Goal: Information Seeking & Learning: Learn about a topic

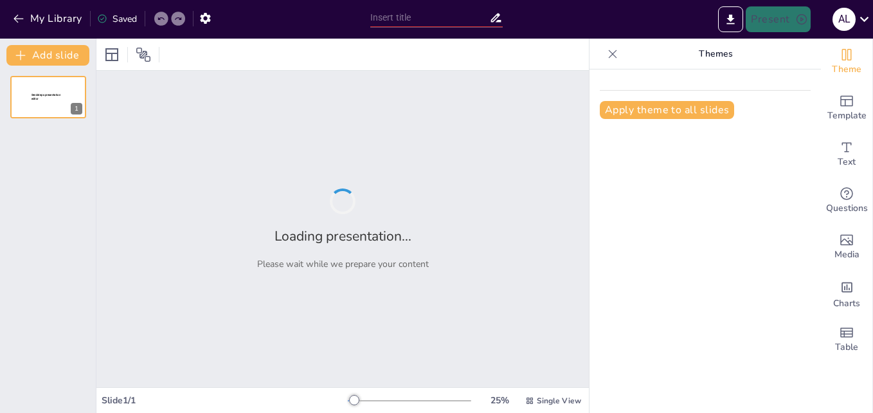
type input "New Sendsteps"
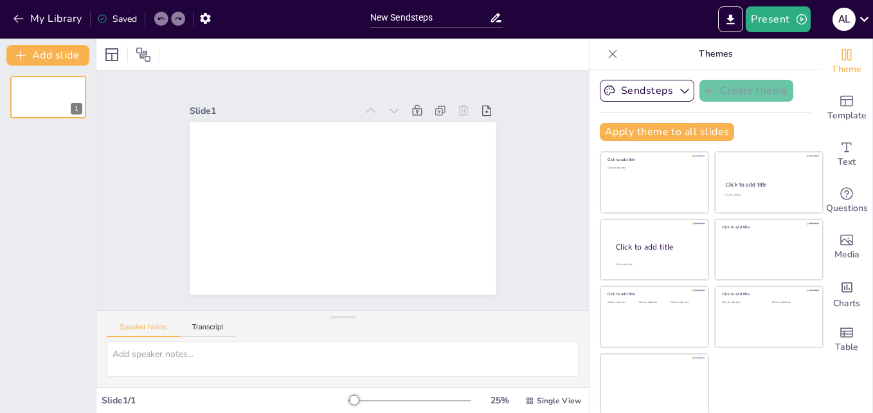
click at [203, 55] on div at bounding box center [342, 54] width 492 height 31
click at [197, 54] on div at bounding box center [342, 54] width 492 height 31
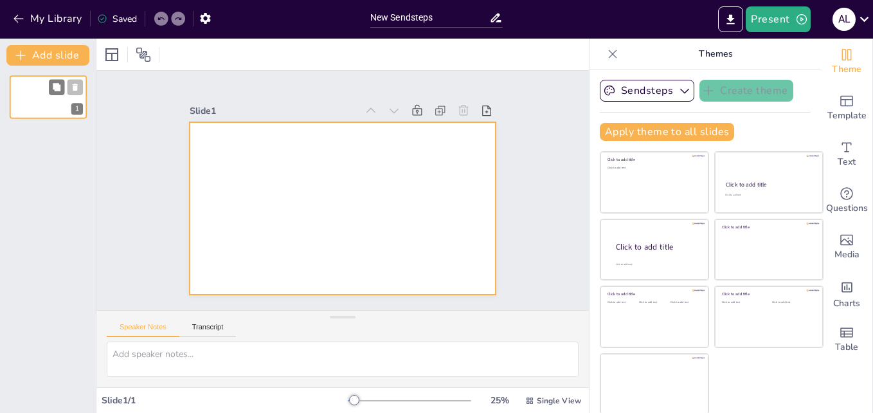
click at [39, 103] on div at bounding box center [48, 97] width 77 height 44
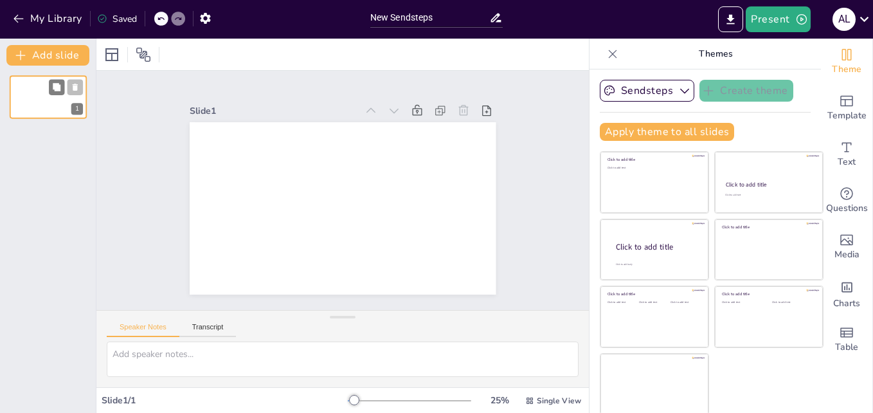
click at [48, 87] on div "1" at bounding box center [48, 97] width 77 height 44
click at [16, 22] on icon "button" at bounding box center [18, 18] width 13 height 13
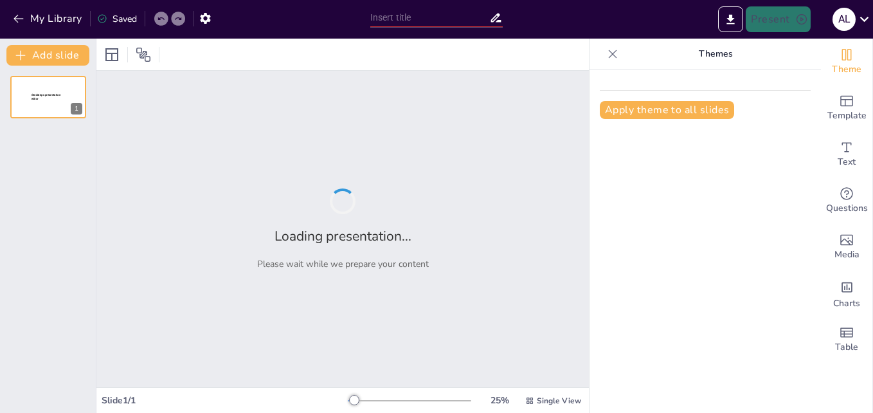
type input "Estrategias para la Implementación de Sistemas de Clasificación OMS-APA en la P…"
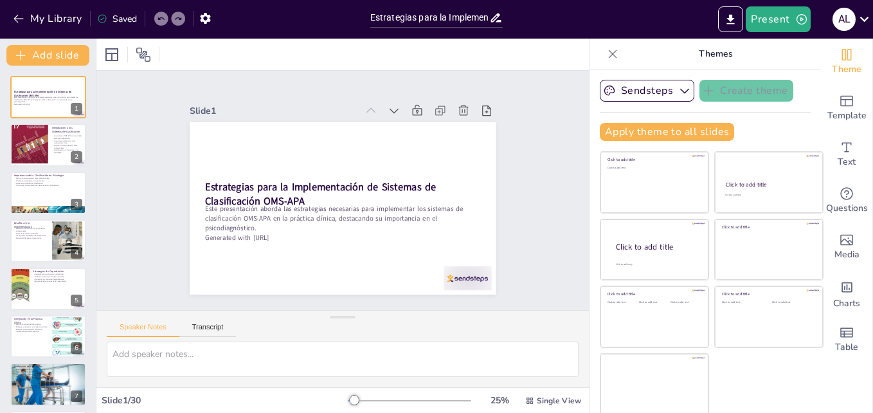
checkbox input "true"
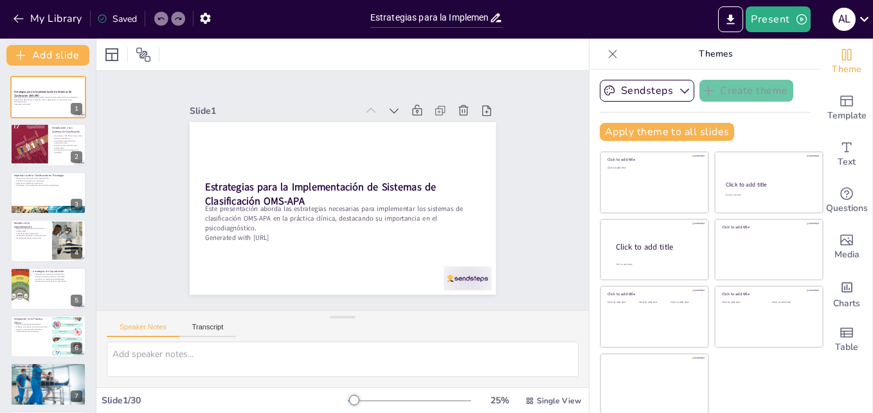
checkbox input "true"
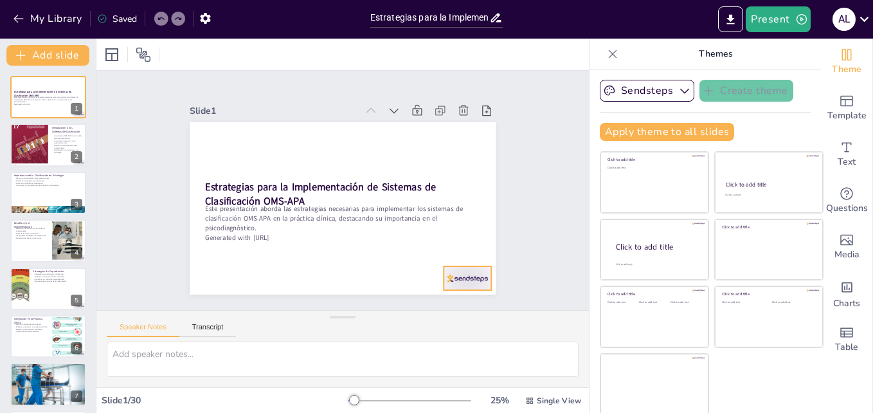
checkbox input "true"
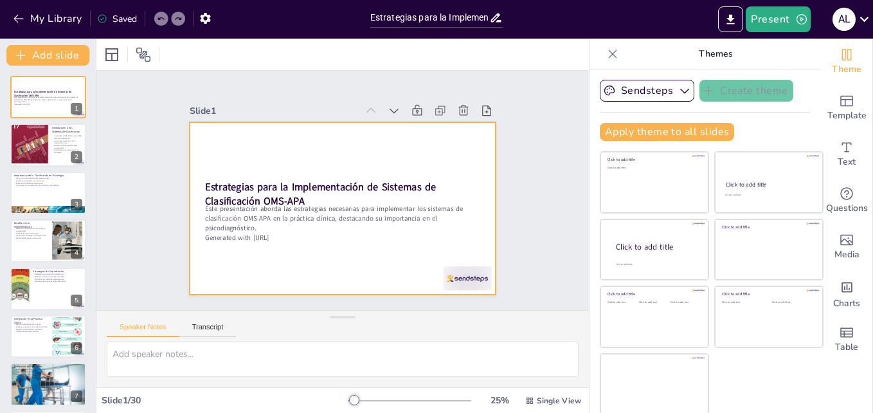
checkbox input "true"
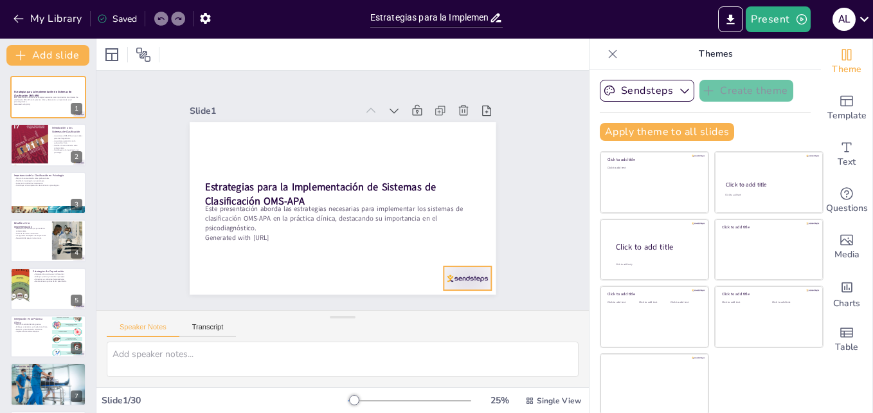
checkbox input "true"
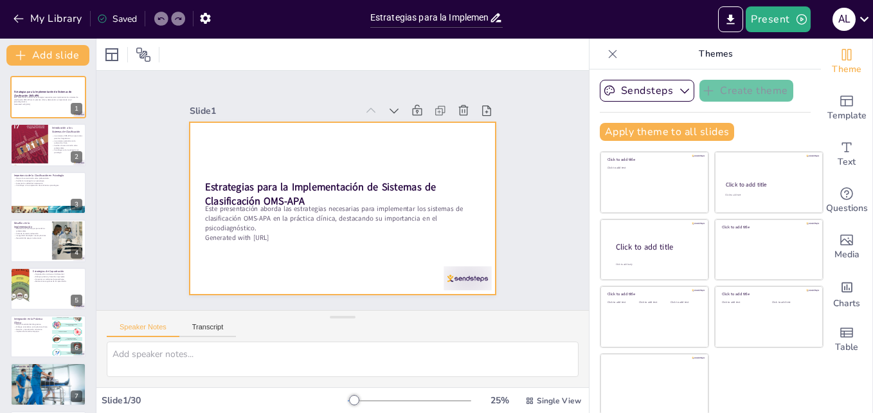
checkbox input "true"
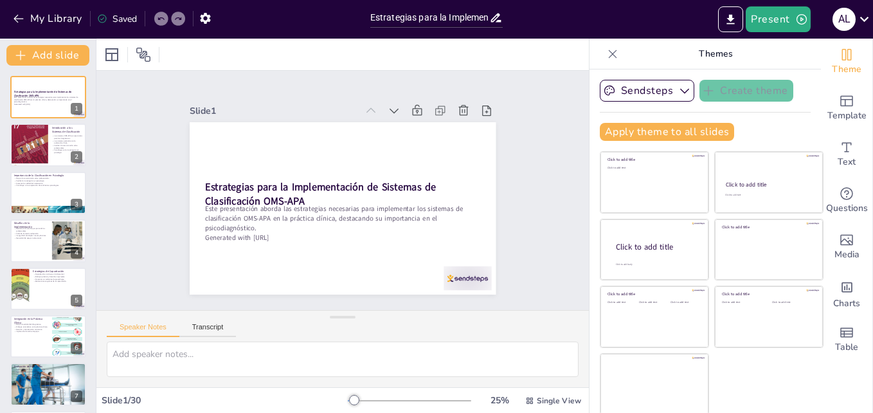
checkbox input "true"
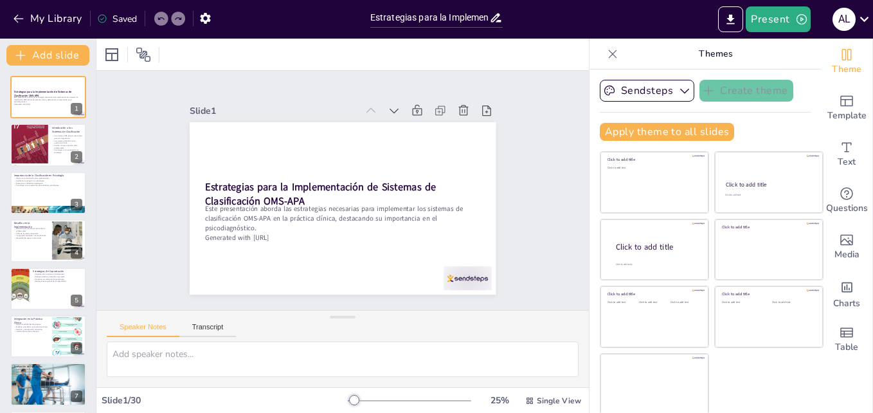
checkbox input "true"
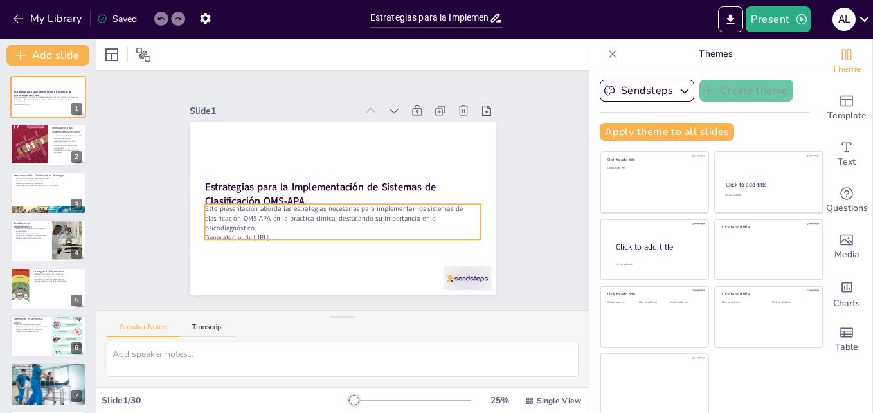
checkbox input "true"
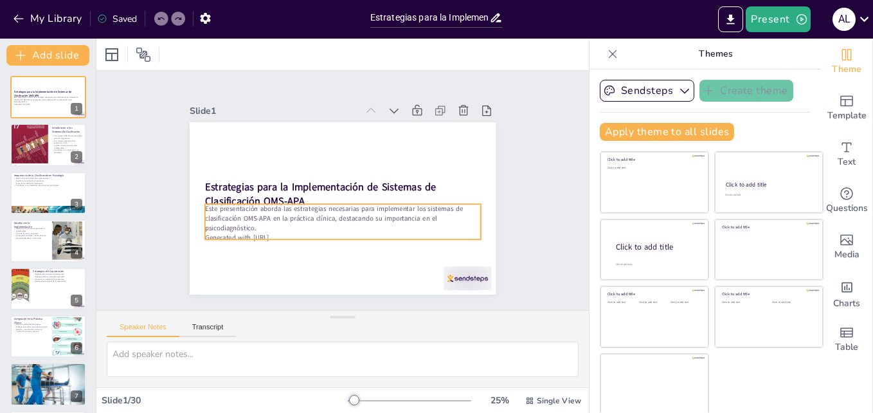
checkbox input "true"
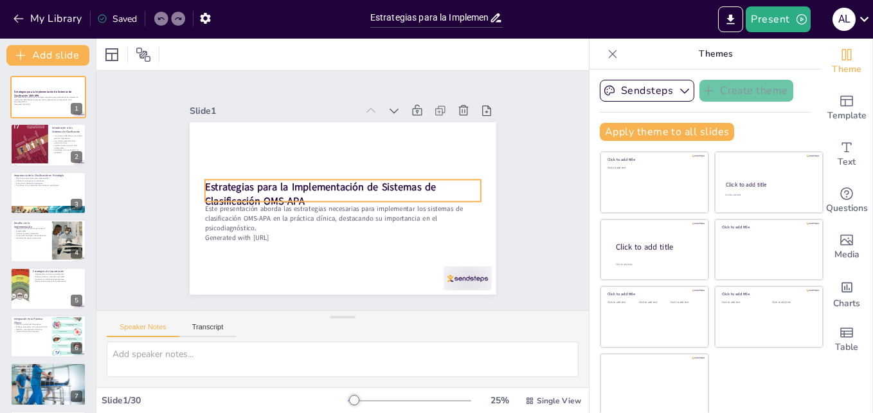
checkbox input "true"
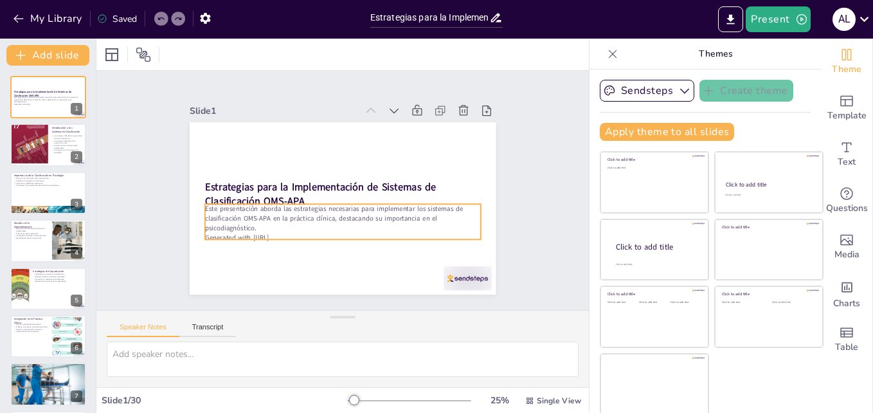
checkbox input "true"
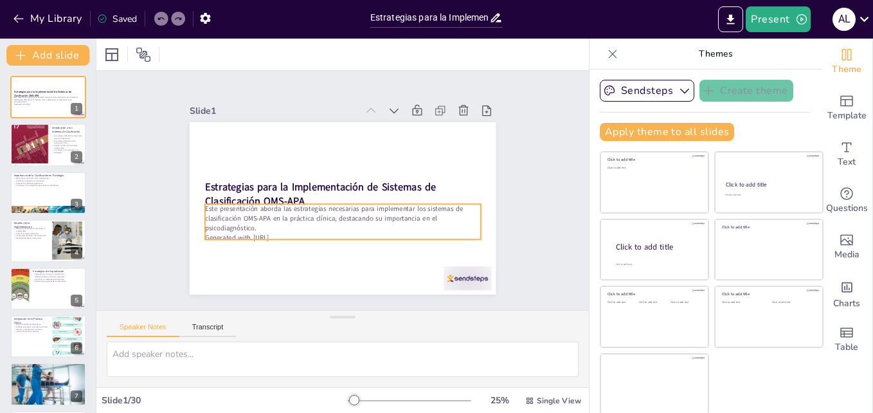
checkbox input "true"
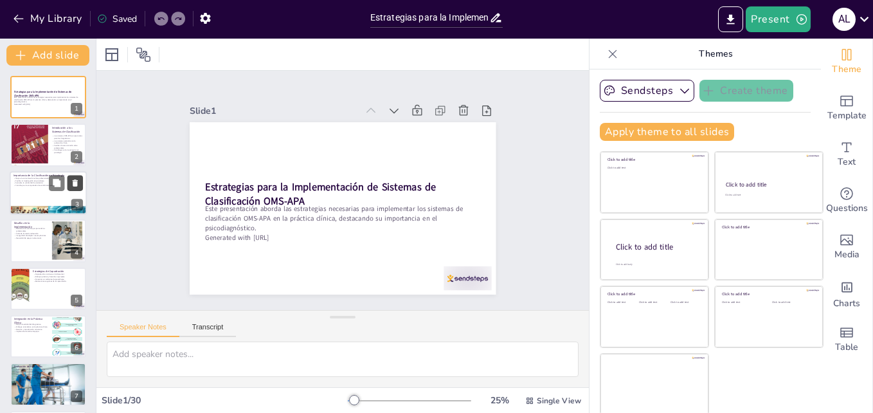
checkbox input "true"
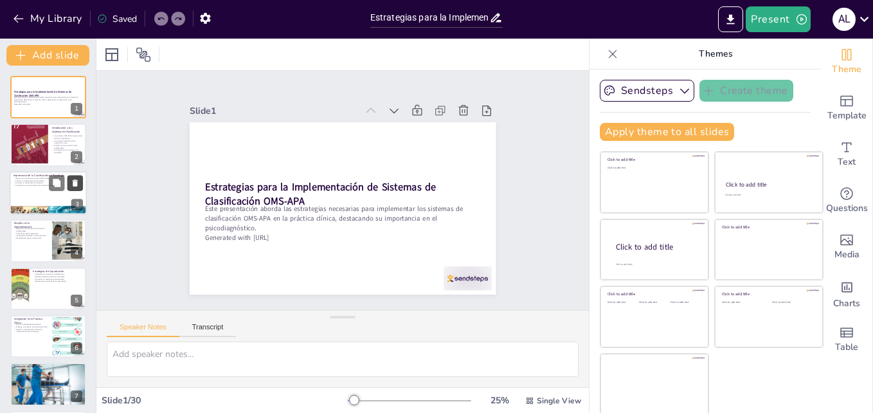
checkbox input "true"
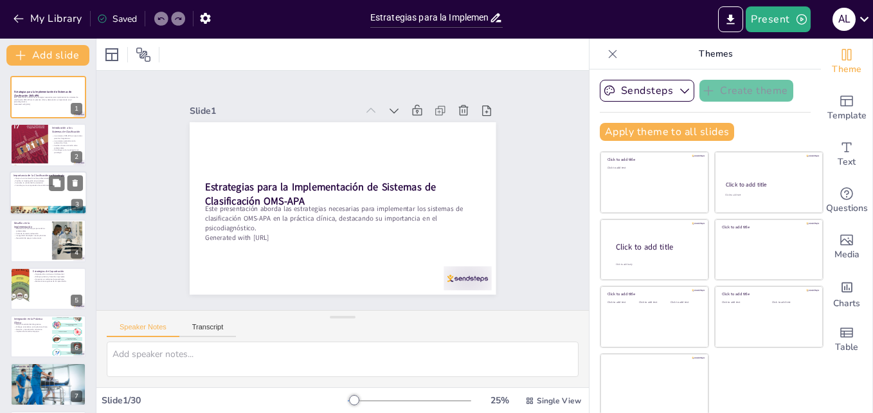
checkbox input "true"
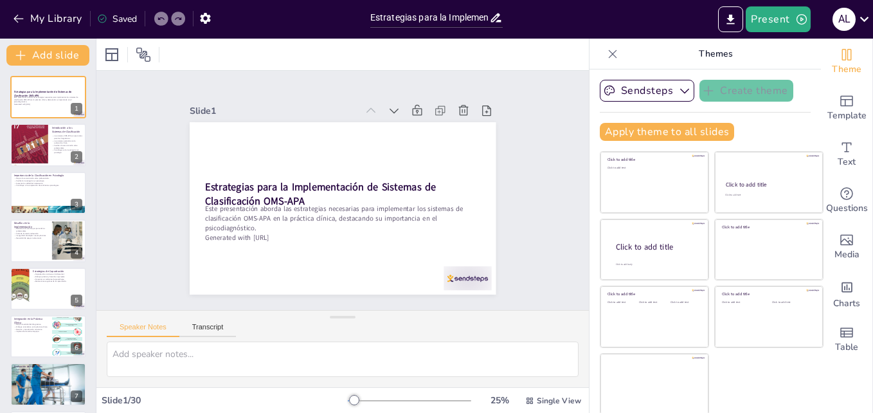
checkbox input "true"
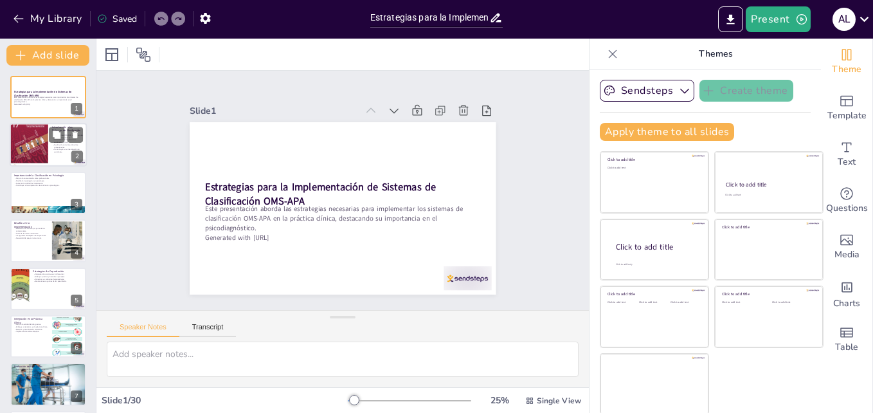
checkbox input "true"
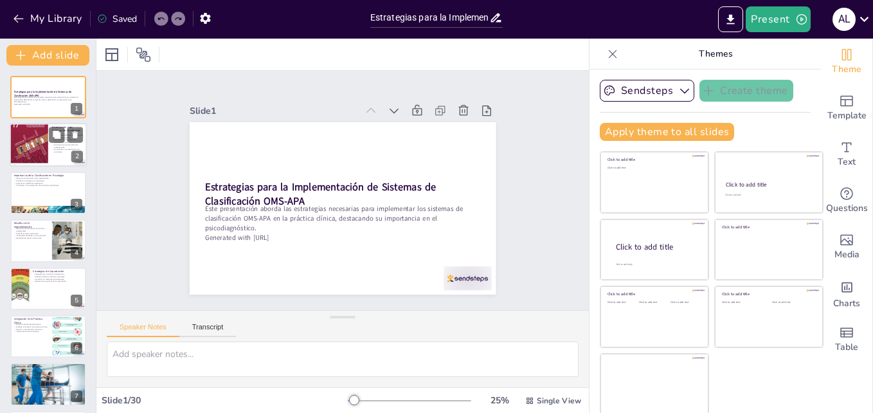
click at [58, 157] on div at bounding box center [48, 145] width 77 height 44
type textarea "Los sistemas de clasificación OMS-APA son vitales en la práctica clínica, ya qu…"
checkbox input "true"
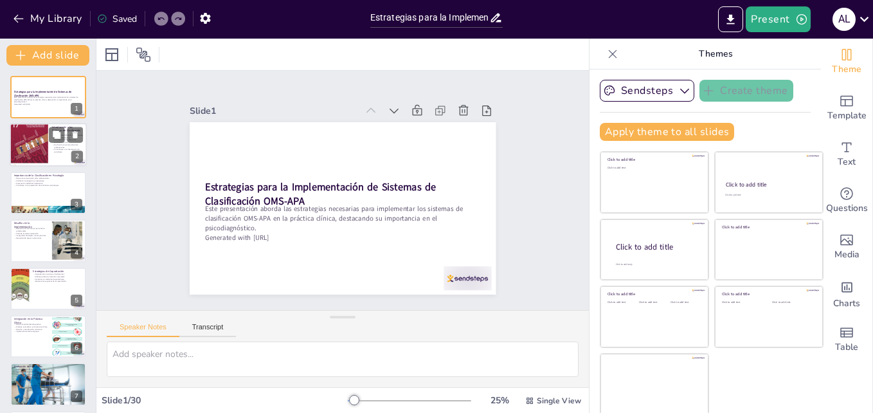
checkbox input "true"
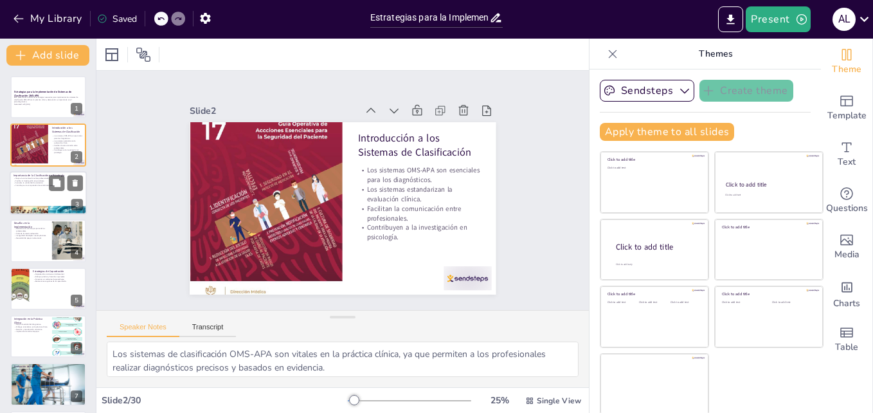
checkbox input "true"
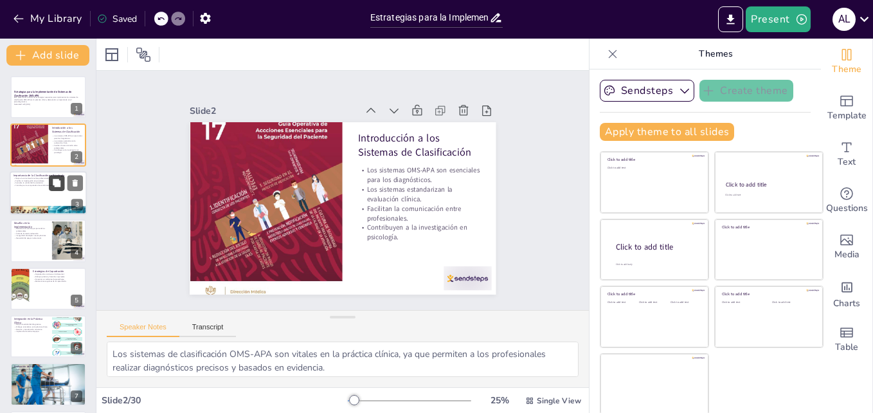
checkbox input "true"
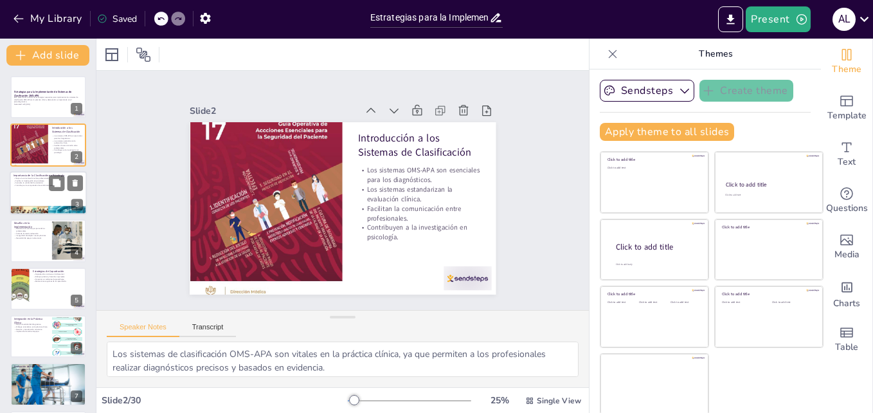
checkbox input "true"
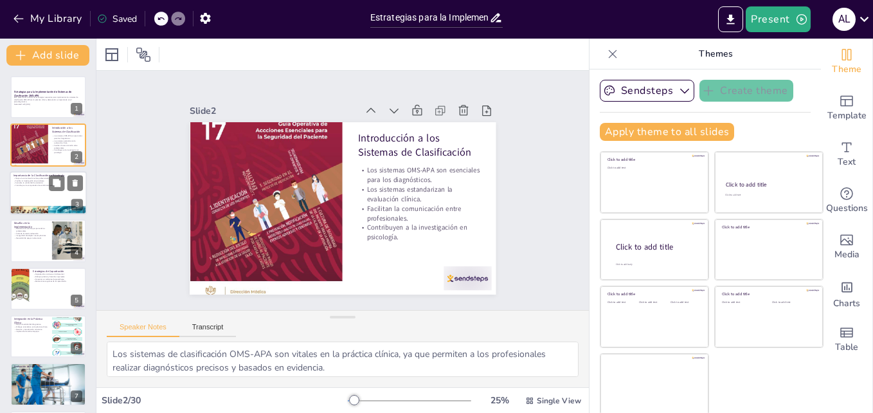
checkbox input "true"
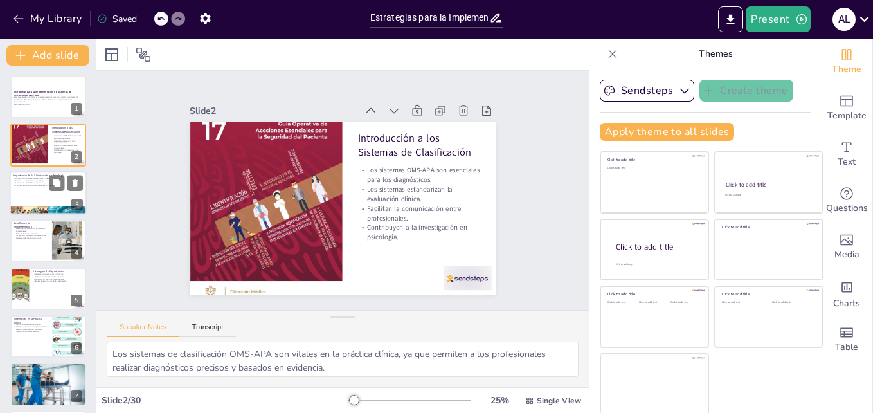
checkbox input "true"
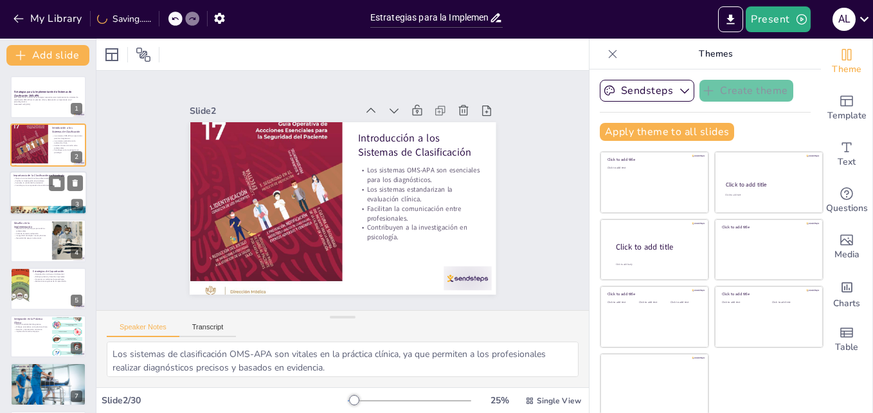
click at [32, 183] on p "Aumenta la calidad del tratamiento." at bounding box center [47, 182] width 69 height 3
type textarea "La colaboración entre profesionales es clave para el éxito en el tratamiento de…"
checkbox input "true"
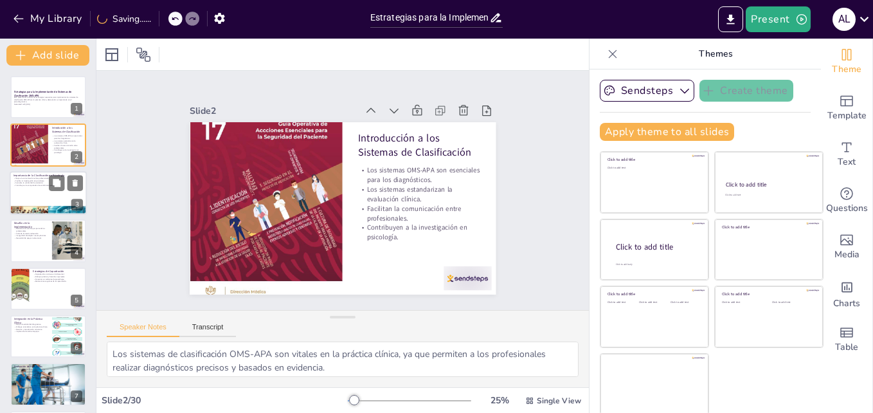
checkbox input "true"
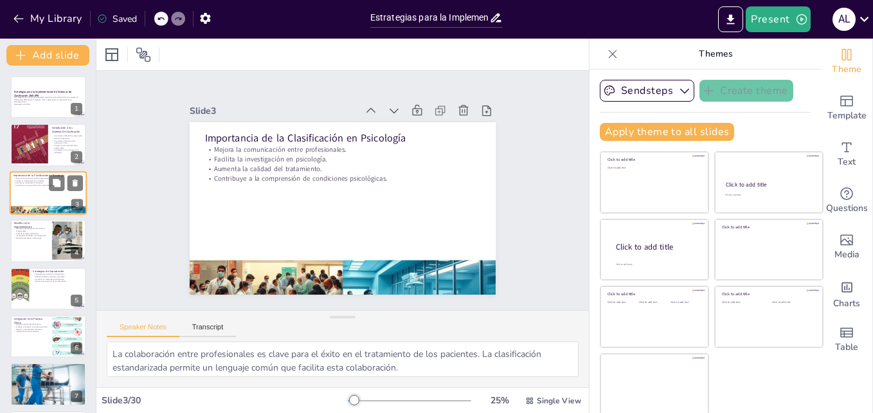
checkbox input "true"
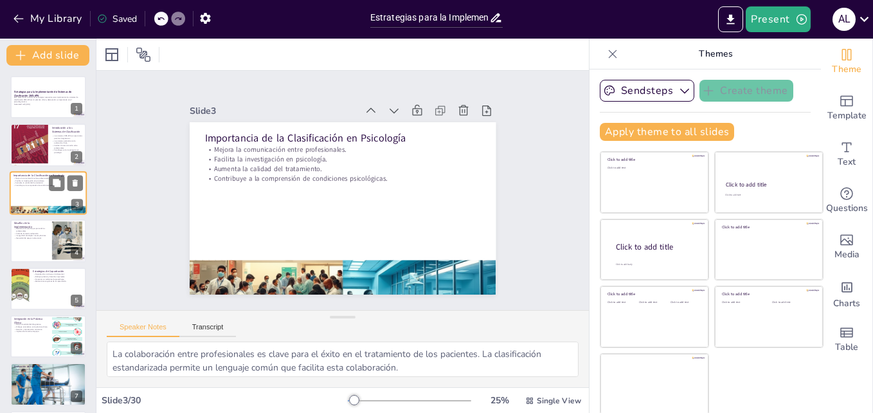
checkbox input "true"
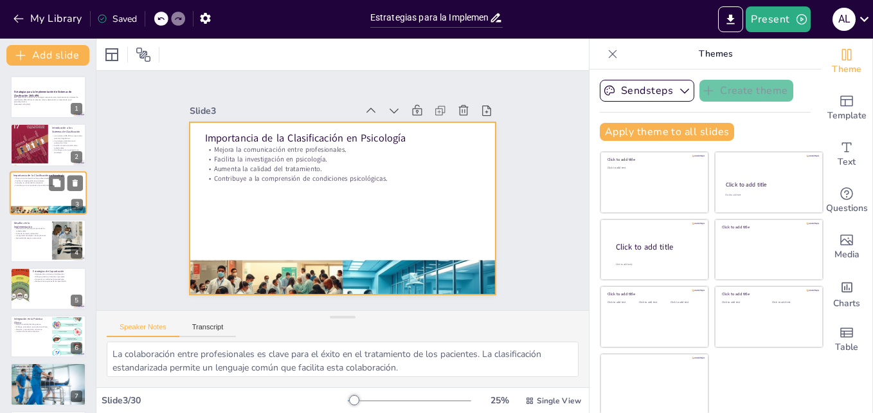
checkbox input "true"
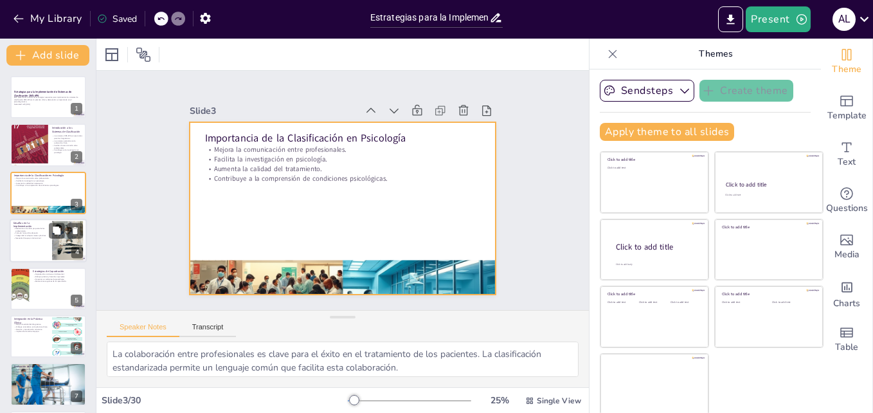
checkbox input "true"
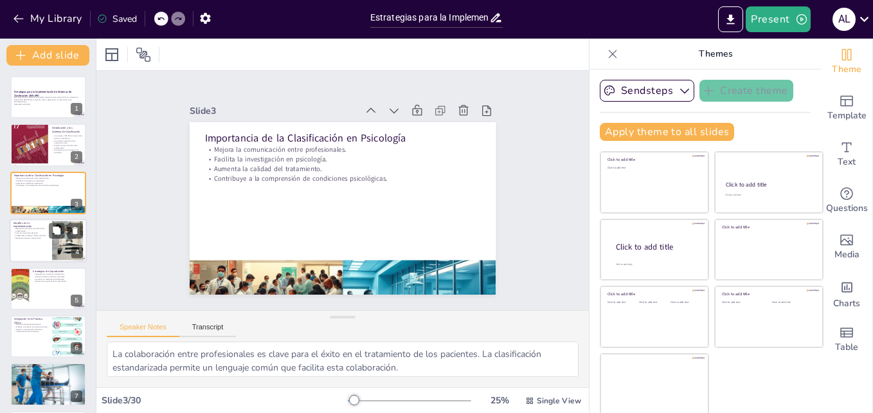
checkbox input "true"
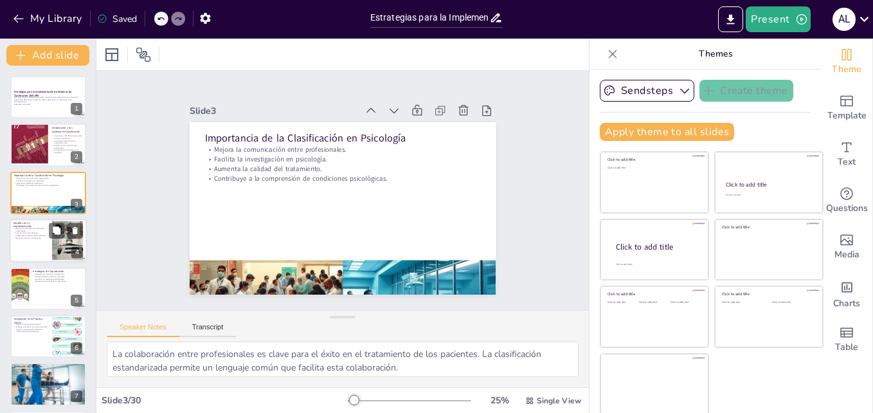
checkbox input "true"
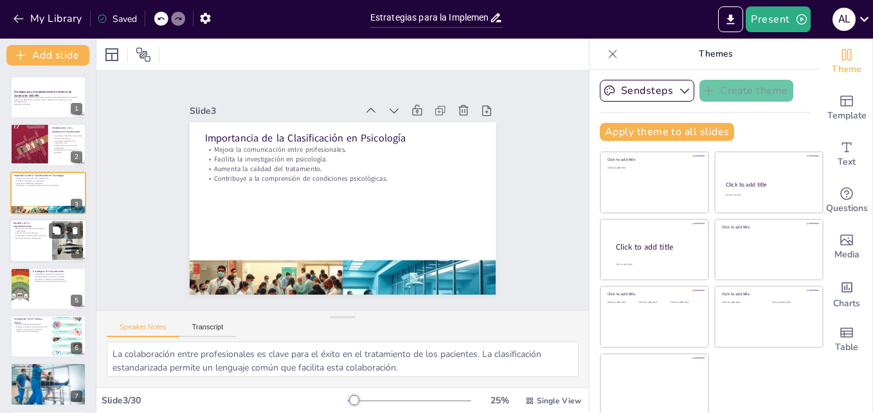
checkbox input "true"
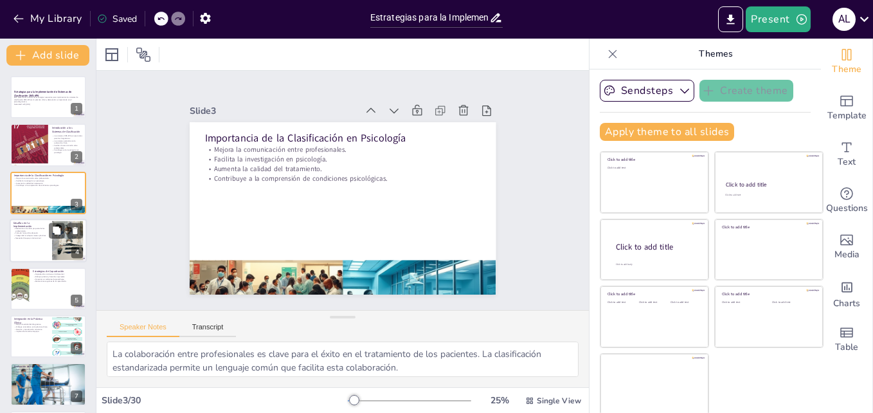
click at [37, 228] on p "Resistencia al cambio por parte de los profesionales." at bounding box center [30, 229] width 35 height 4
type textarea "La resistencia al cambio es un fenómeno común en muchas profesiones, y en psico…"
checkbox input "true"
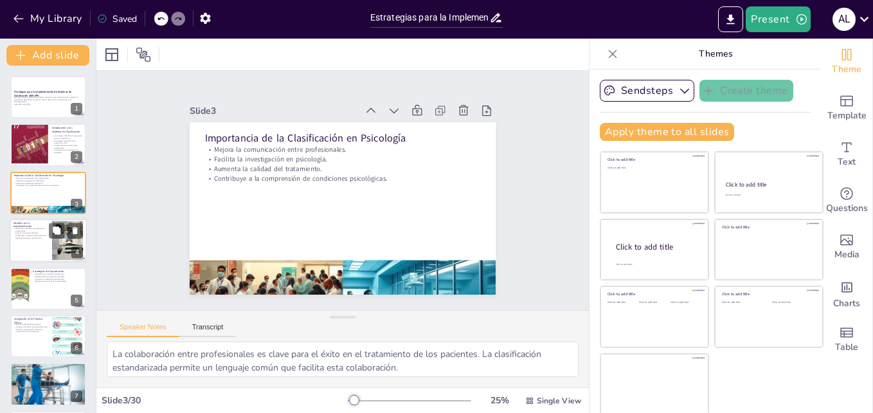
checkbox input "true"
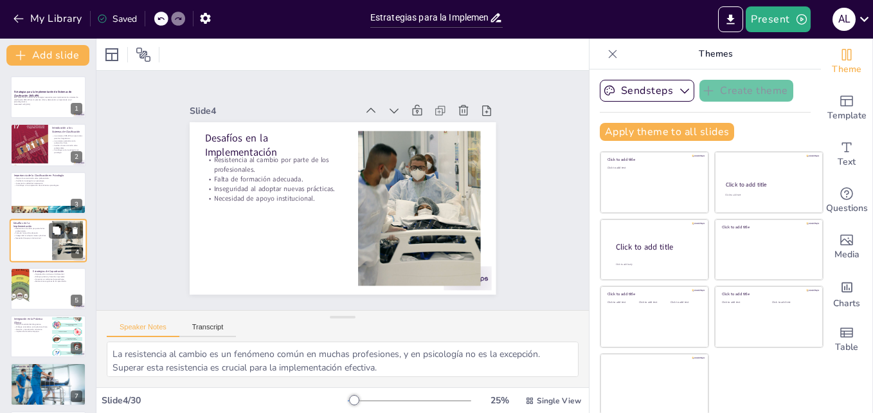
scroll to position [1, 0]
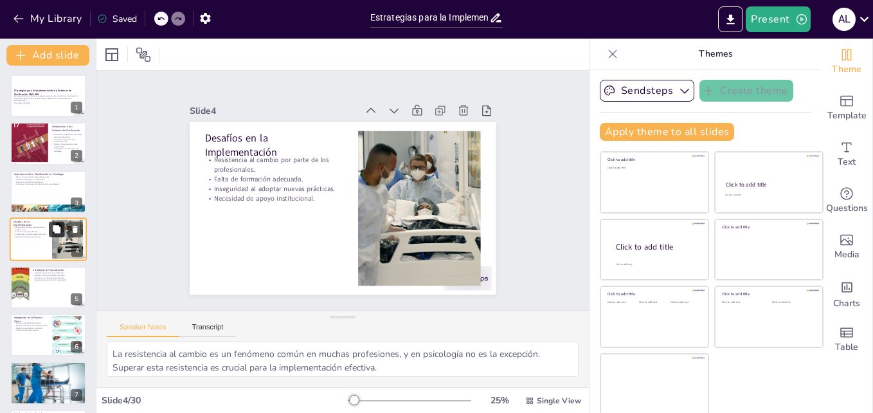
checkbox input "true"
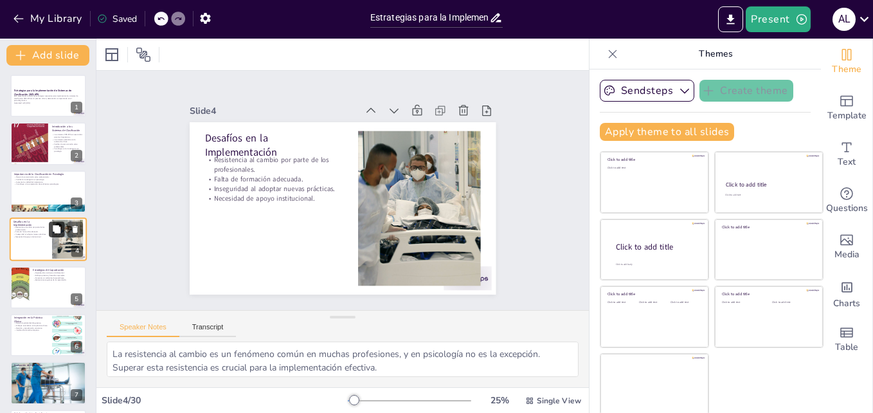
checkbox input "true"
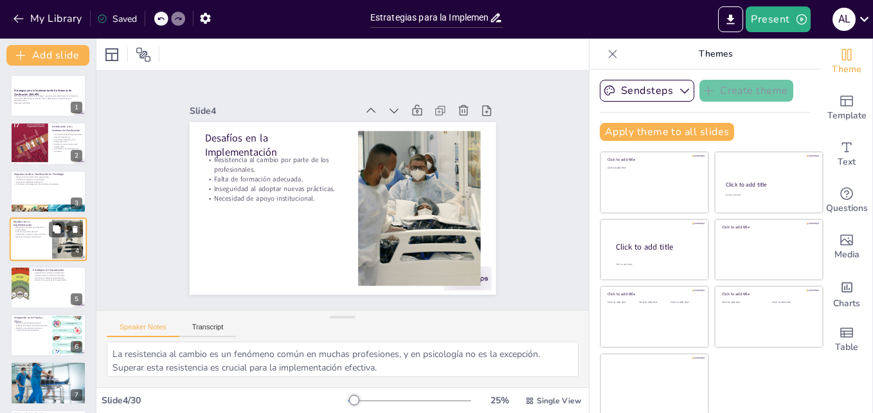
checkbox input "true"
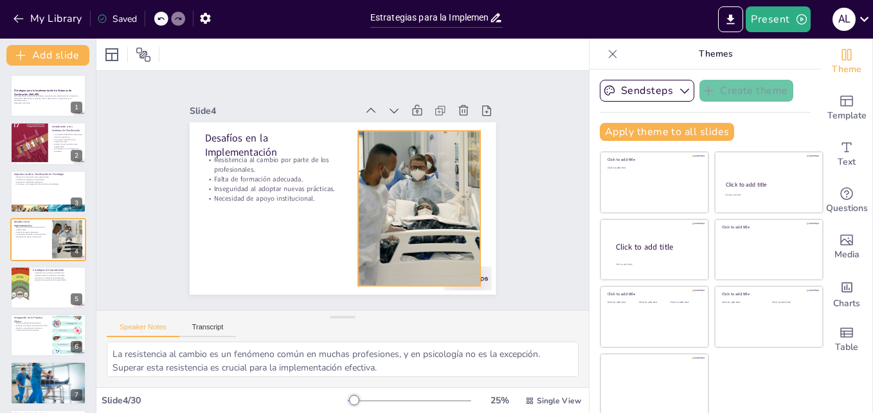
checkbox input "true"
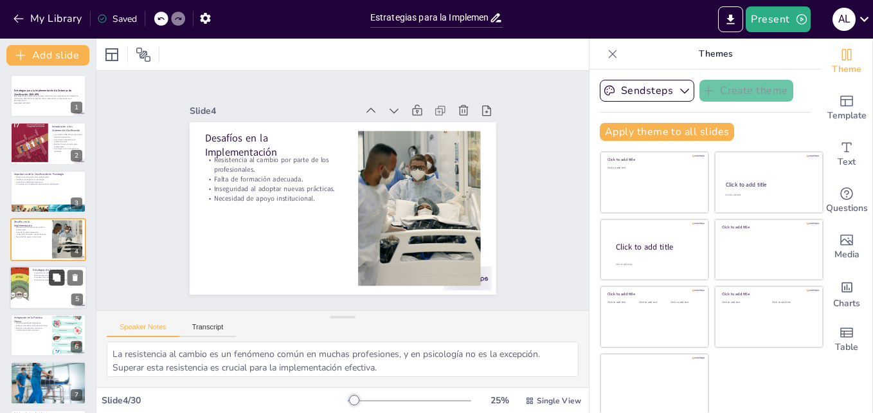
checkbox input "true"
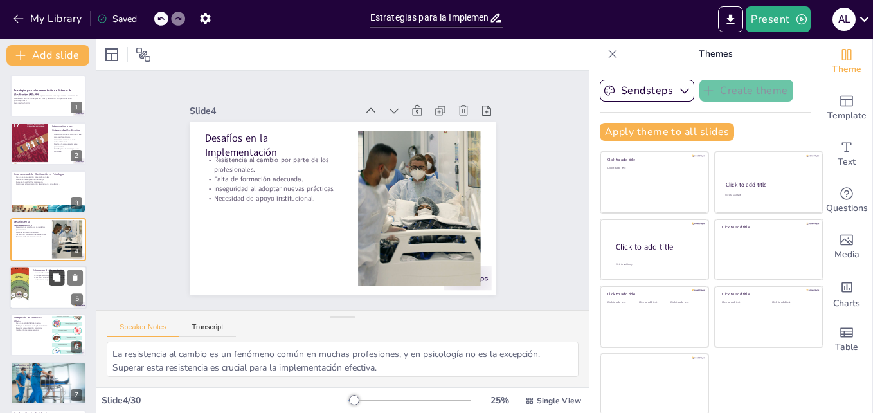
checkbox input "true"
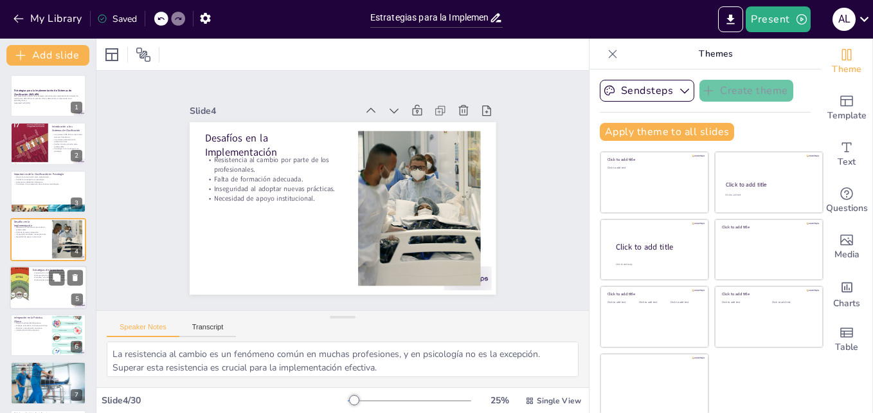
checkbox input "true"
click at [39, 283] on div at bounding box center [48, 287] width 77 height 44
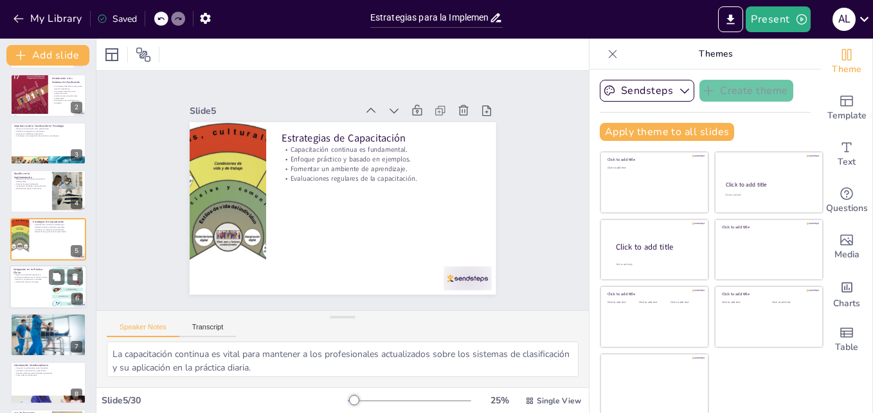
click at [31, 287] on div at bounding box center [48, 287] width 77 height 44
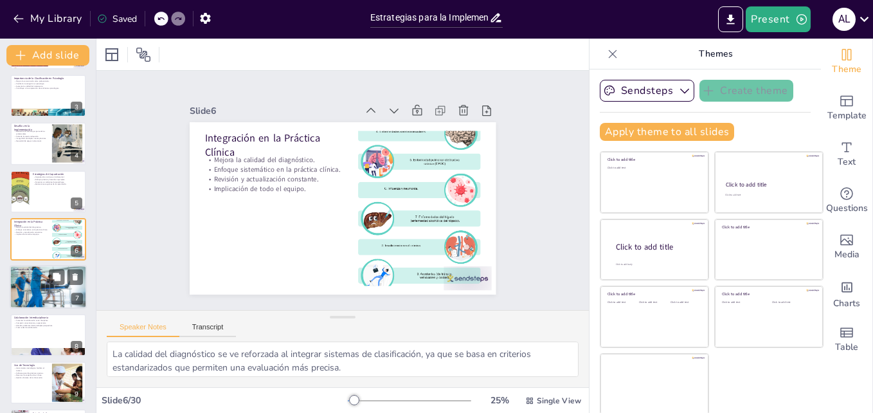
click at [33, 284] on div at bounding box center [48, 286] width 77 height 51
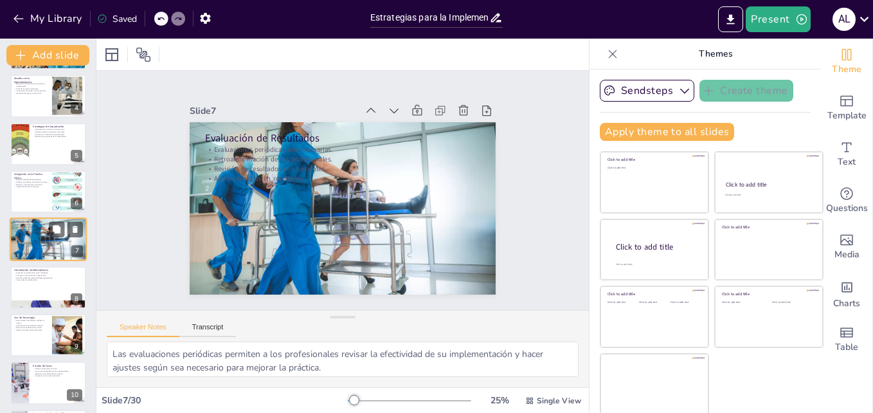
scroll to position [170, 0]
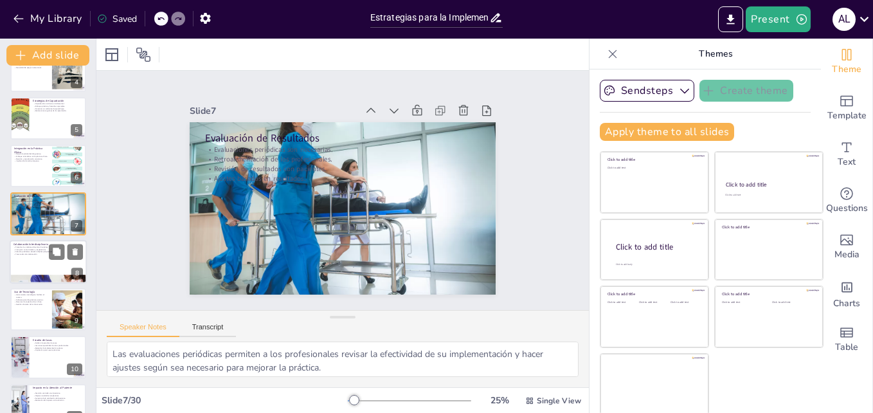
click at [31, 260] on div at bounding box center [48, 262] width 77 height 44
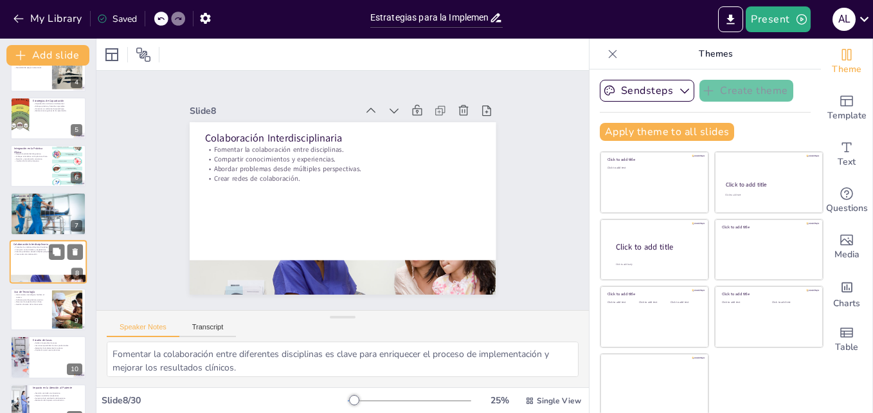
scroll to position [193, 0]
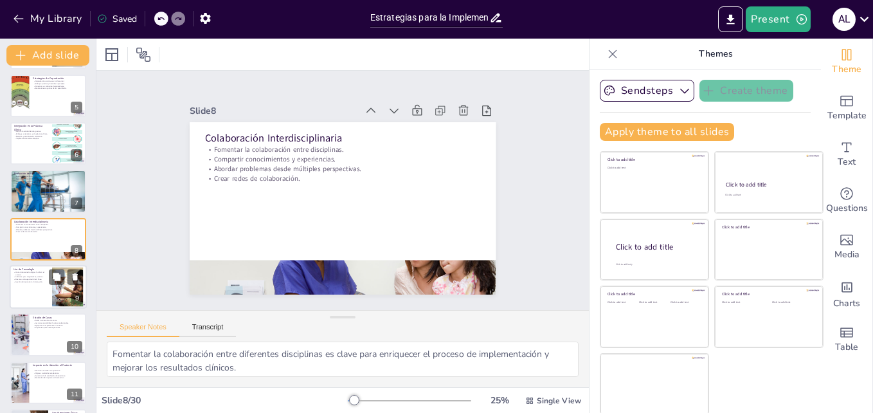
click at [31, 287] on div at bounding box center [48, 287] width 77 height 44
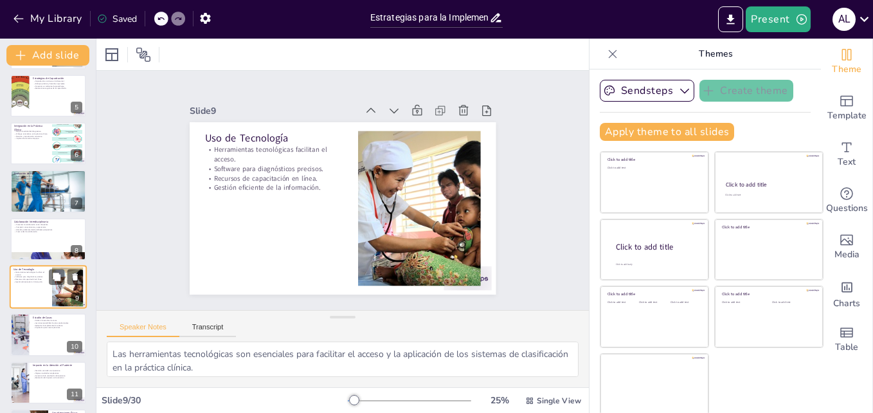
scroll to position [240, 0]
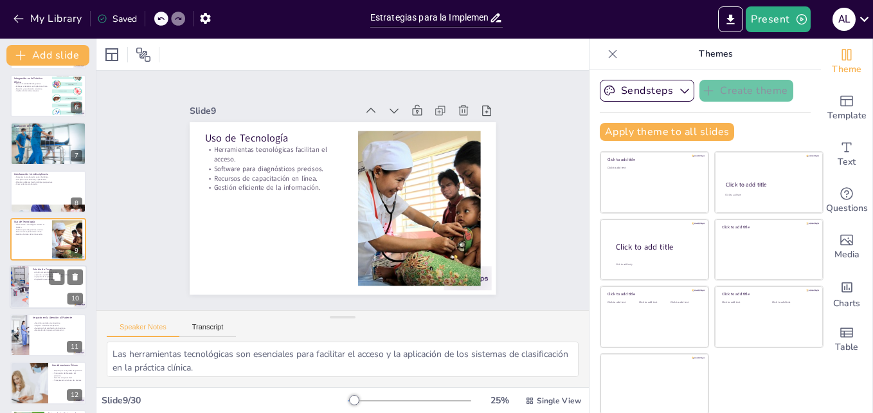
click at [31, 291] on div at bounding box center [48, 287] width 77 height 44
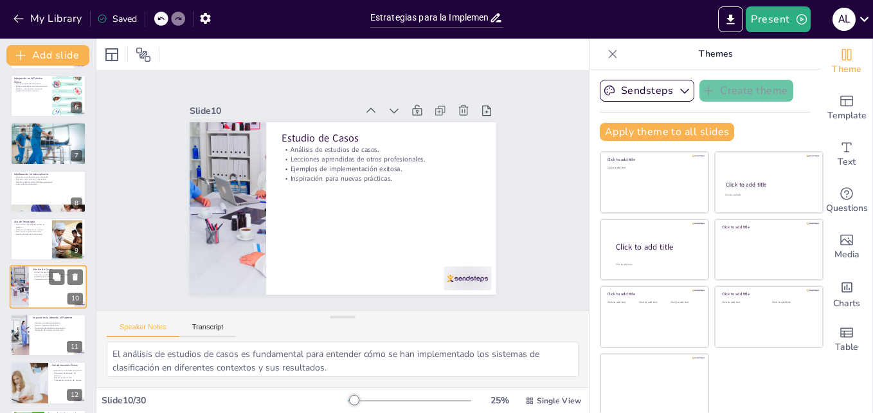
scroll to position [289, 0]
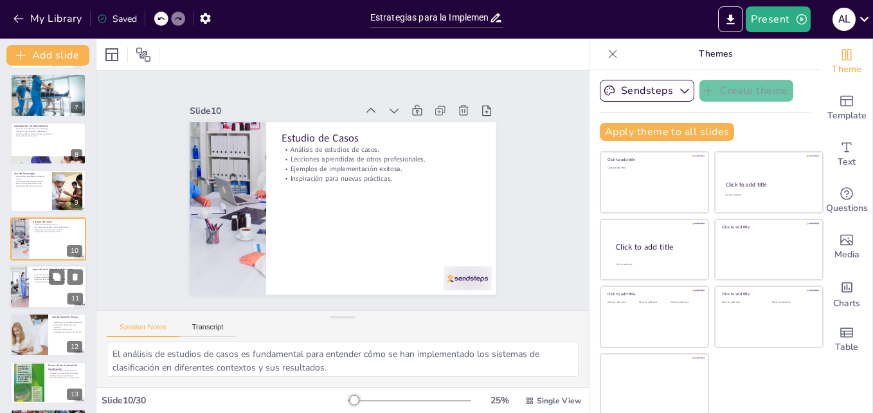
click at [35, 293] on div at bounding box center [48, 287] width 77 height 44
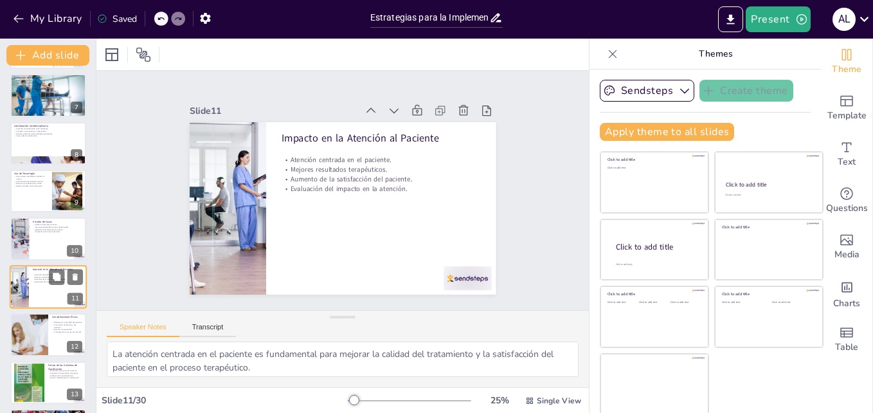
scroll to position [336, 0]
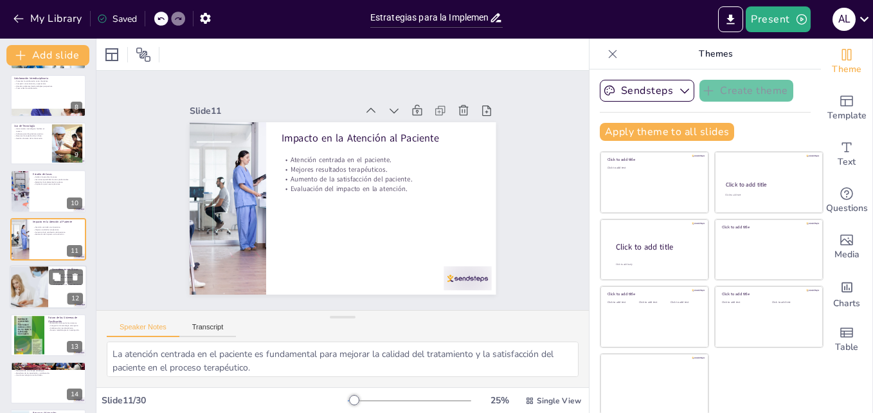
click at [39, 287] on div at bounding box center [28, 287] width 77 height 44
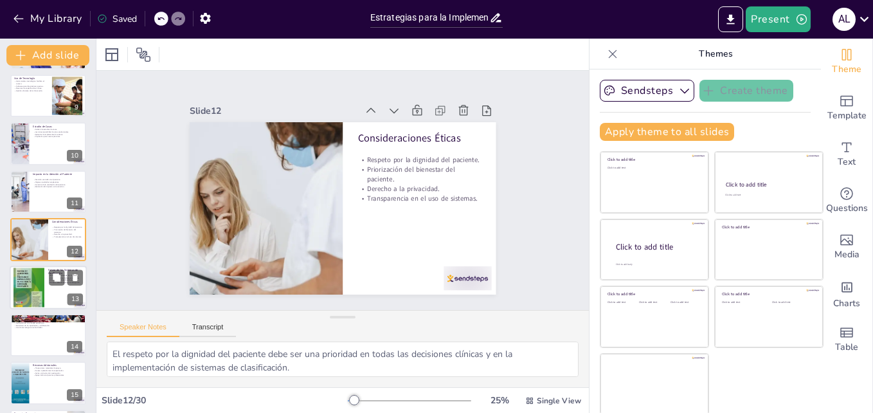
click at [31, 289] on div at bounding box center [28, 287] width 31 height 44
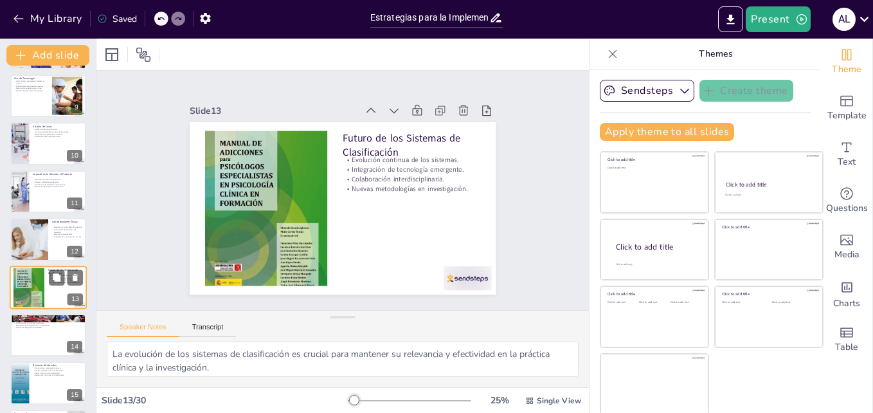
scroll to position [432, 0]
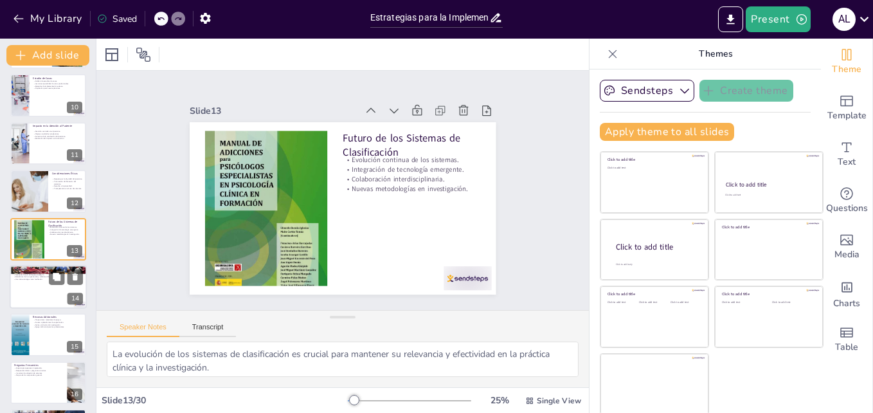
click at [30, 300] on div at bounding box center [48, 287] width 77 height 44
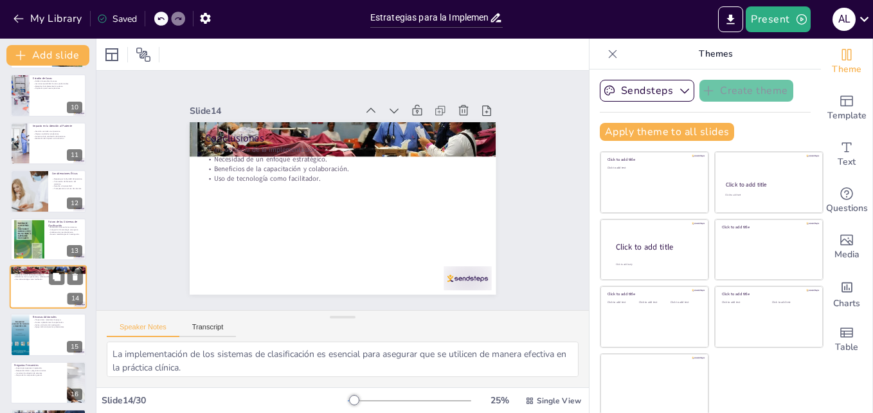
scroll to position [480, 0]
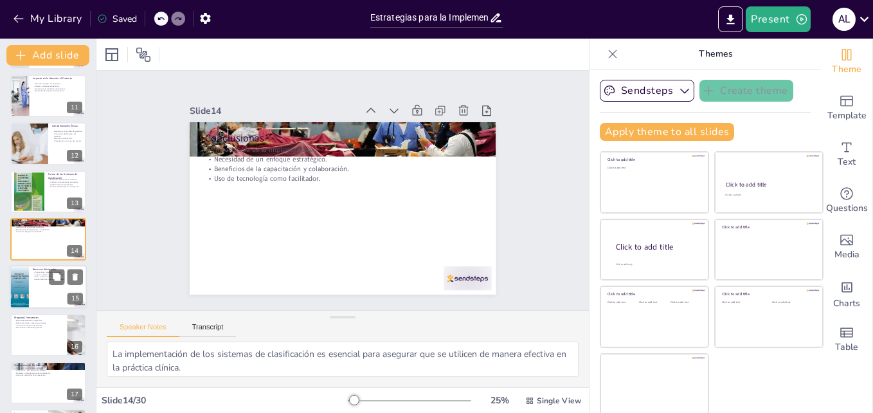
click at [31, 300] on div at bounding box center [48, 287] width 77 height 44
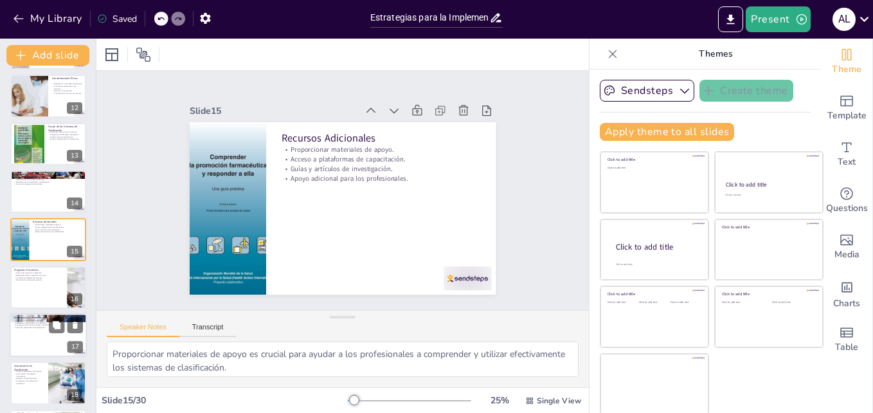
click at [25, 332] on div at bounding box center [48, 335] width 77 height 44
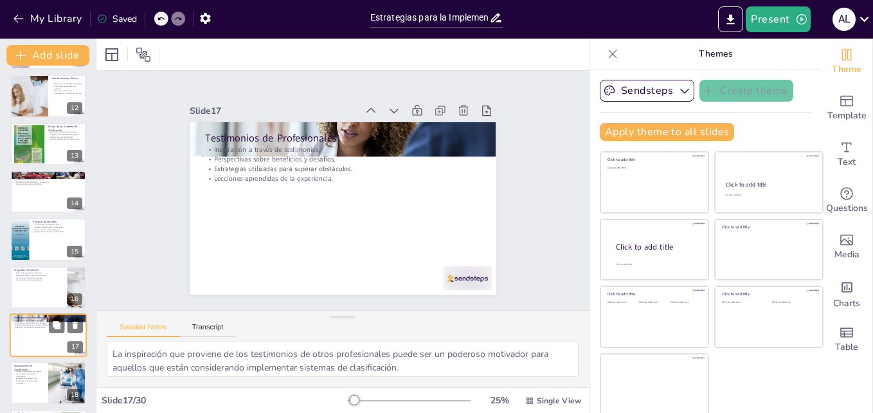
scroll to position [623, 0]
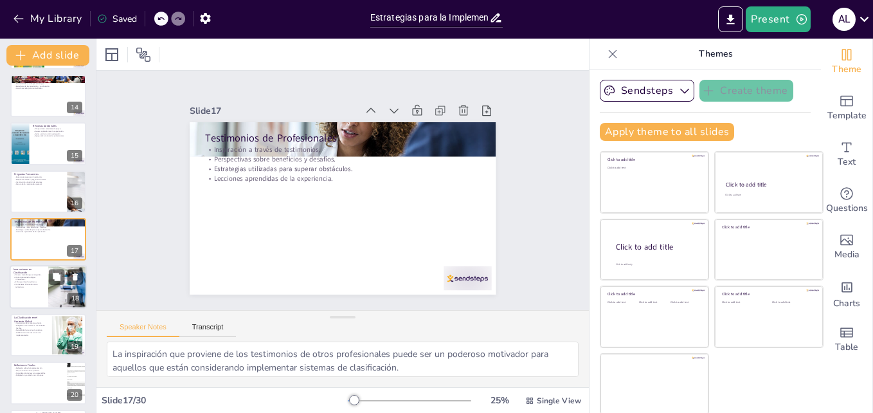
click at [28, 294] on div at bounding box center [48, 287] width 77 height 44
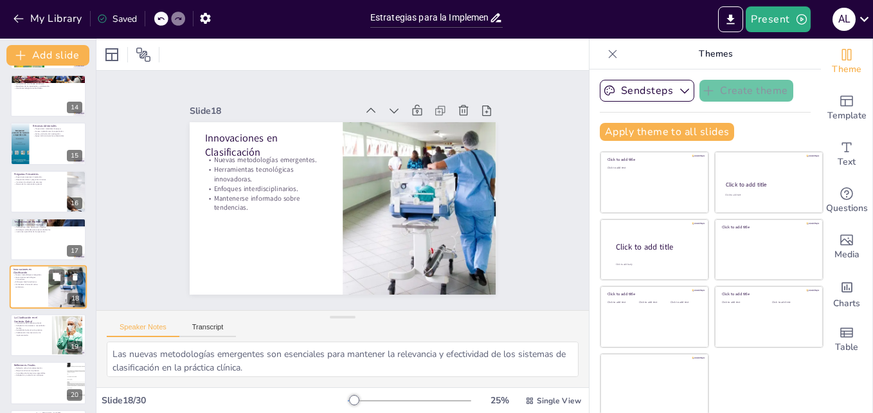
scroll to position [671, 0]
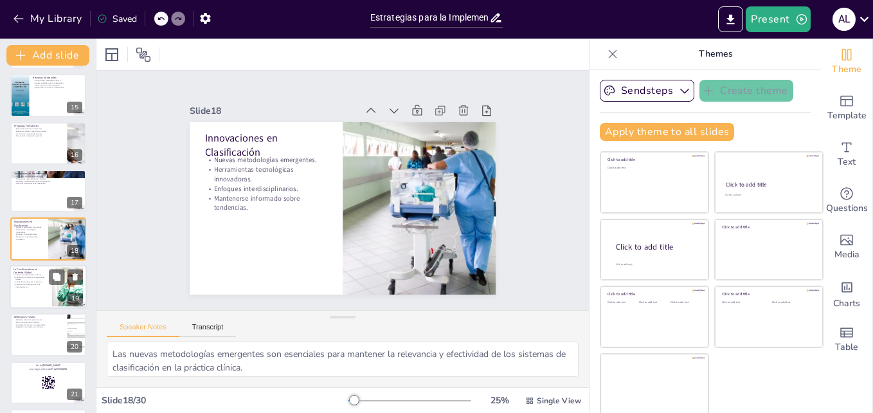
click at [28, 299] on div at bounding box center [48, 287] width 77 height 44
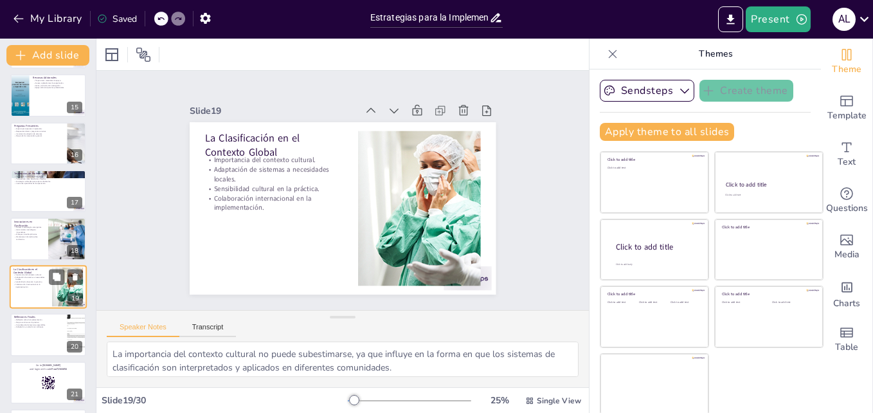
scroll to position [719, 0]
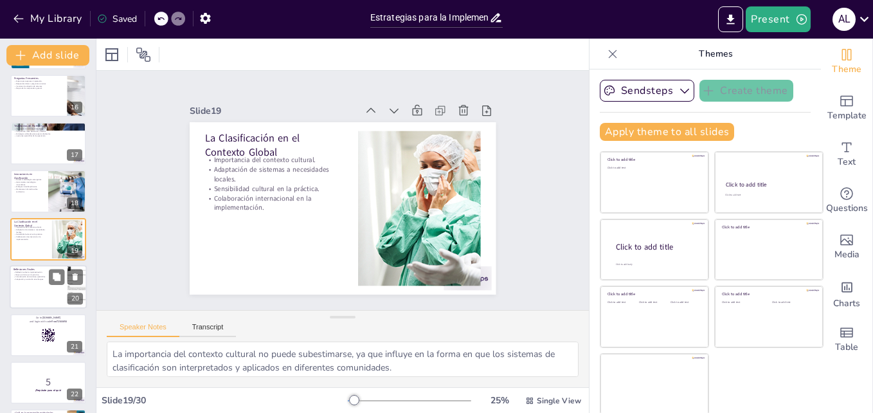
click at [30, 292] on div at bounding box center [48, 287] width 77 height 44
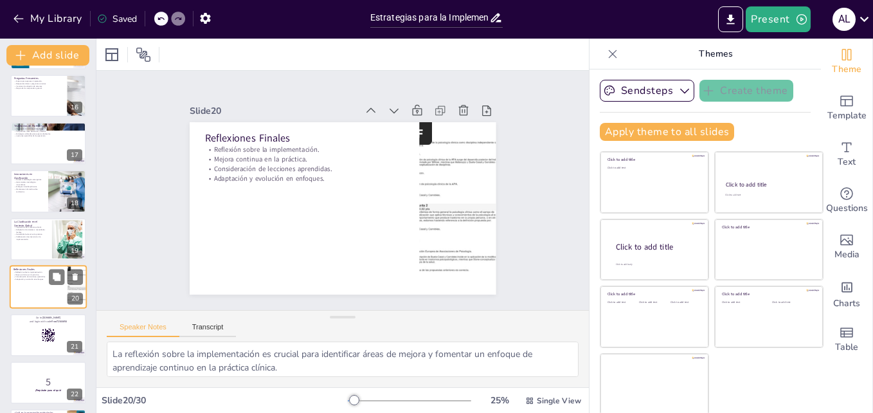
scroll to position [766, 0]
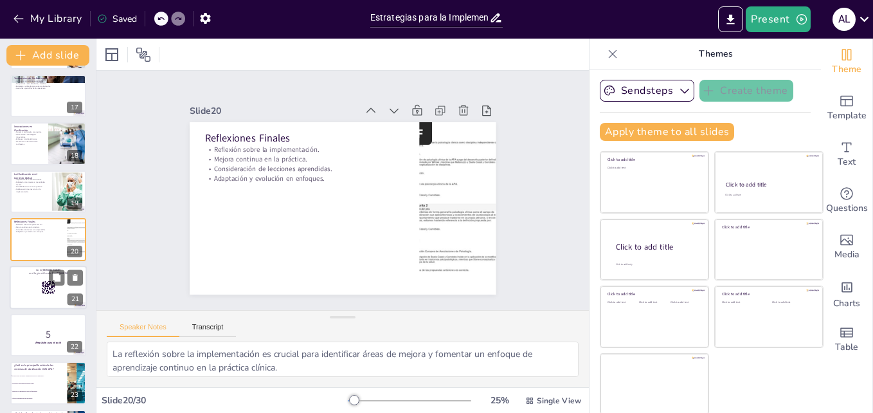
click at [30, 292] on div at bounding box center [48, 287] width 77 height 44
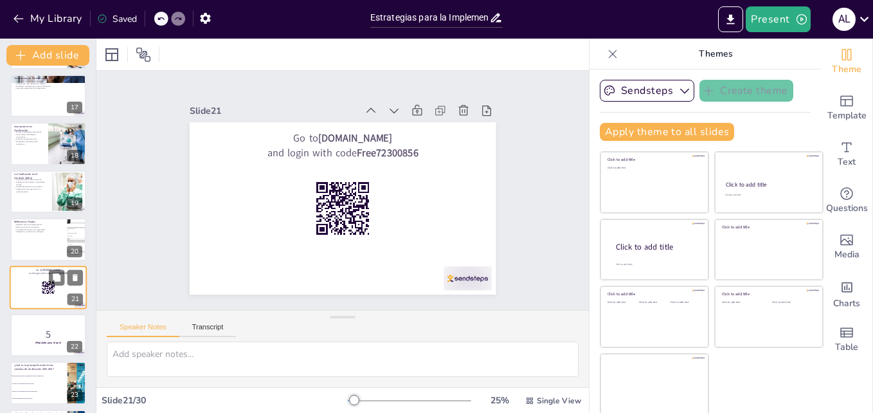
scroll to position [814, 0]
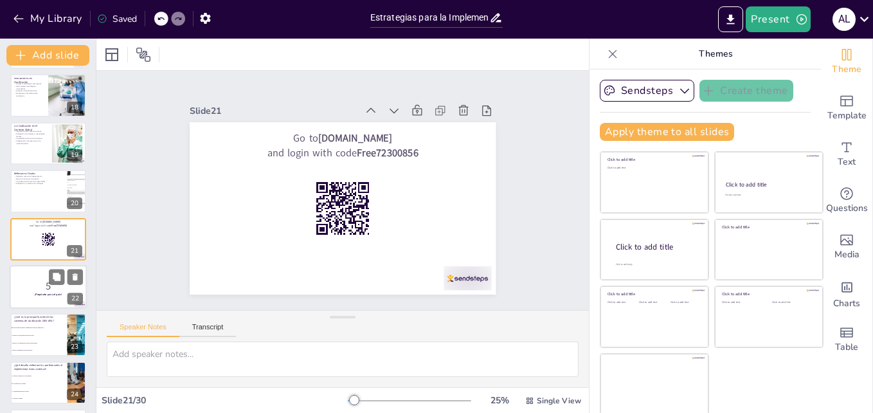
click at [33, 284] on p "5" at bounding box center [47, 286] width 69 height 14
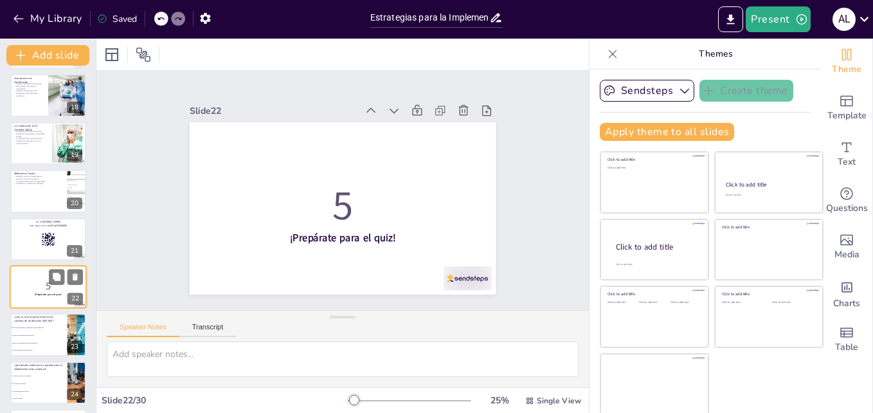
scroll to position [862, 0]
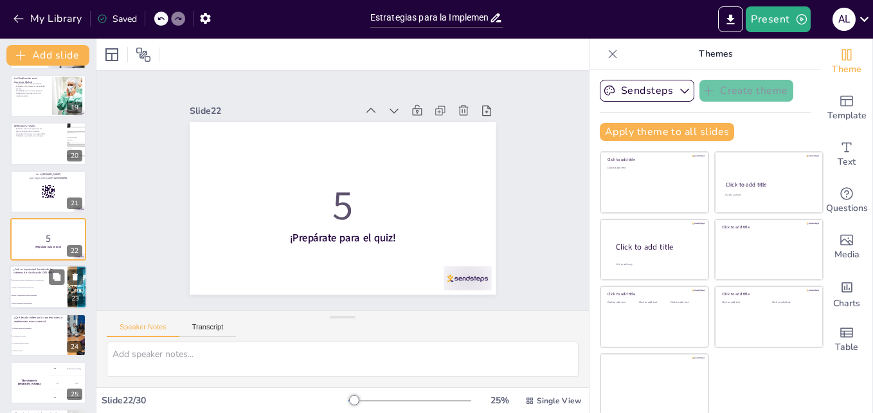
click at [31, 289] on li "Facilitar la investigación en psicología" at bounding box center [39, 288] width 58 height 8
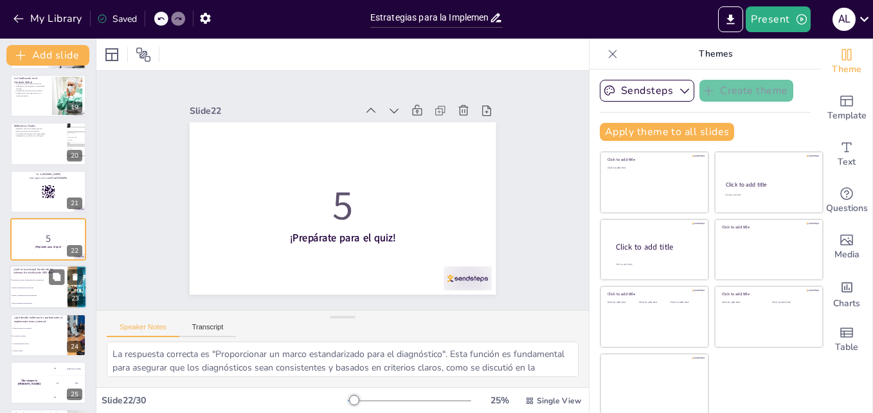
scroll to position [910, 0]
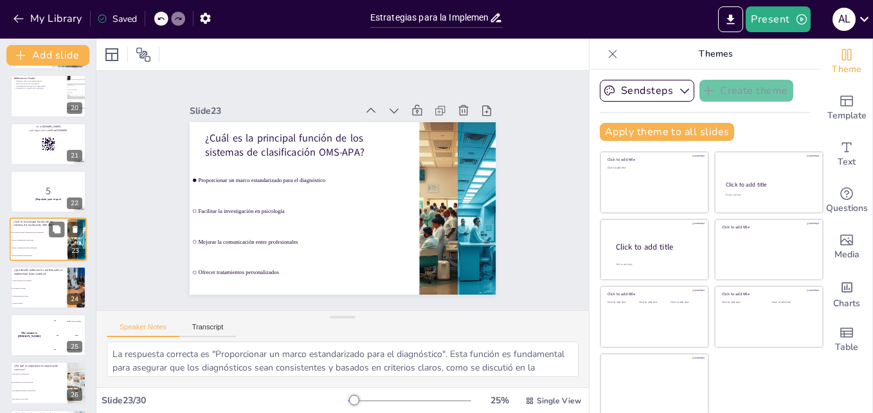
click at [31, 289] on span "La resistencia al cambio" at bounding box center [39, 287] width 54 height 1
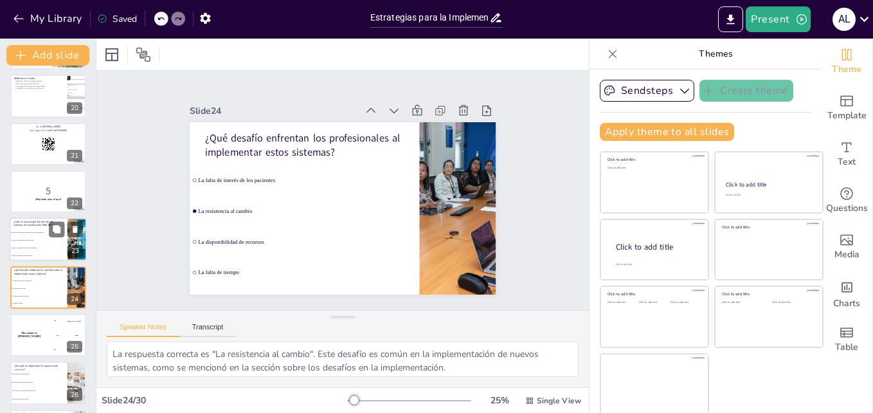
scroll to position [958, 0]
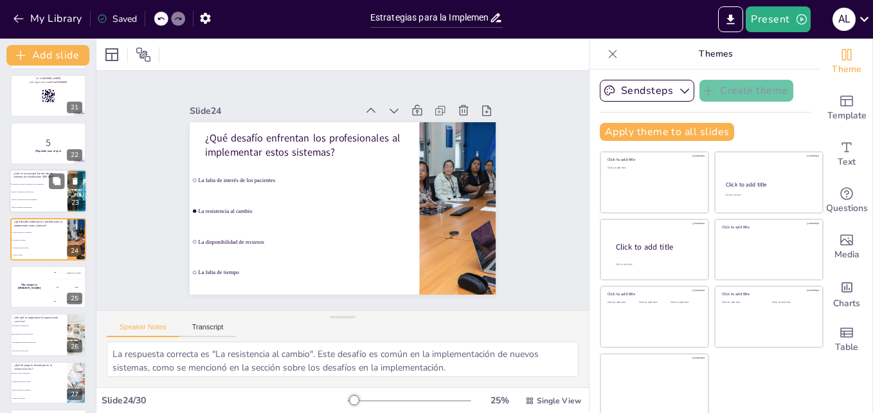
click at [31, 289] on div "The winner is [PERSON_NAME]" at bounding box center [29, 286] width 38 height 42
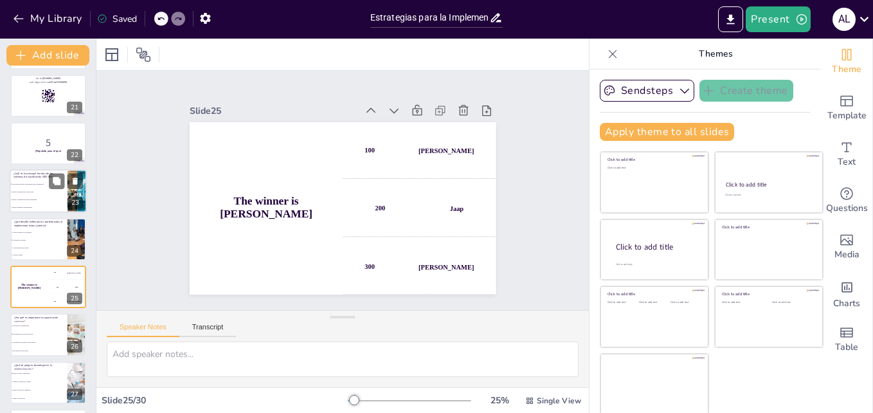
scroll to position [1005, 0]
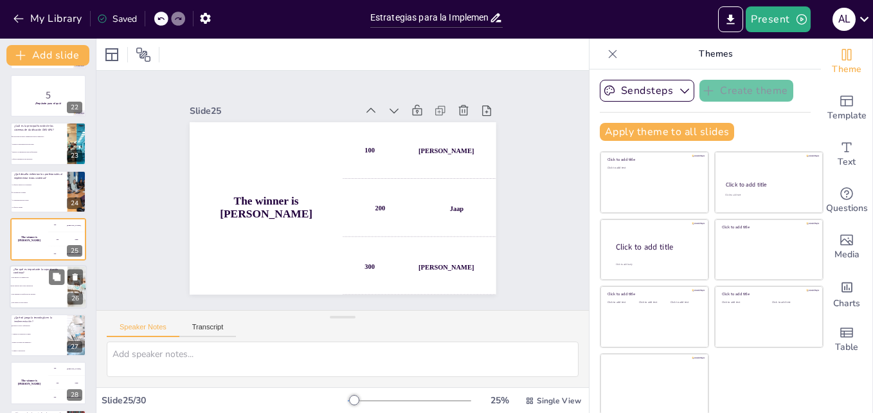
click at [32, 300] on li "Para reducir el estrés laboral" at bounding box center [39, 303] width 58 height 8
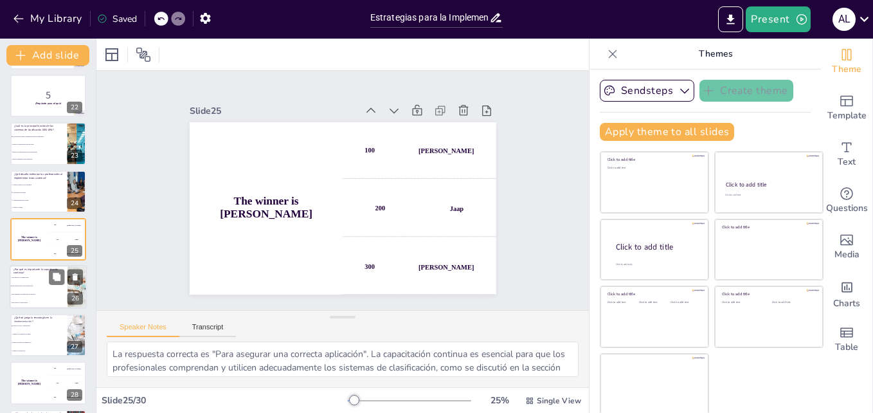
scroll to position [1054, 0]
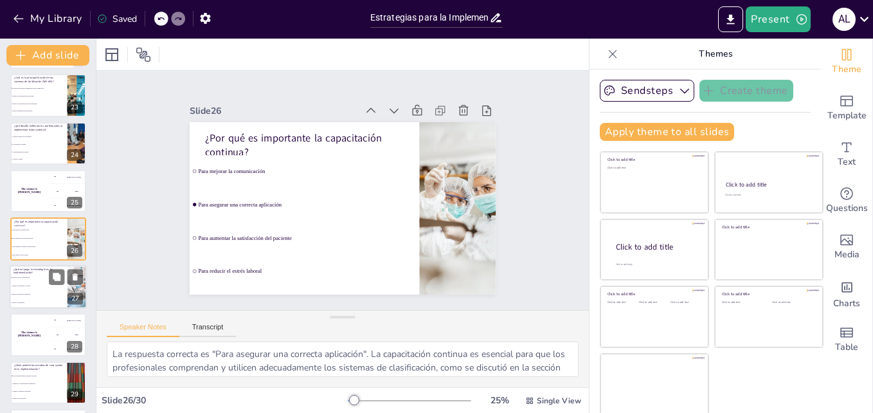
click at [32, 301] on li "Limita la colaboración" at bounding box center [39, 302] width 58 height 8
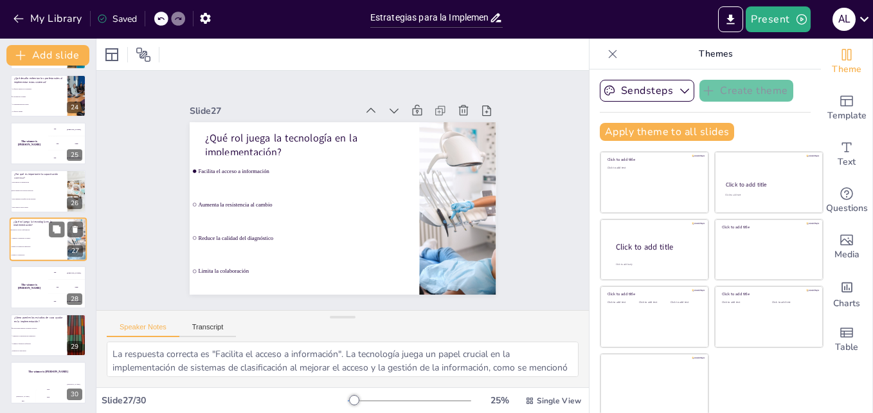
click at [32, 301] on div "The winner is [PERSON_NAME]" at bounding box center [29, 286] width 38 height 42
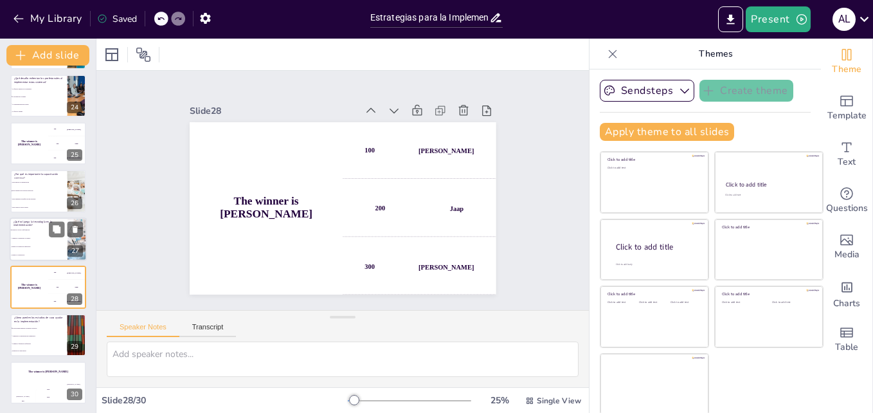
scroll to position [1102, 0]
click at [32, 301] on div "The winner is [PERSON_NAME]" at bounding box center [29, 285] width 38 height 42
click at [31, 340] on li "Limitan la formación profesional" at bounding box center [39, 342] width 58 height 8
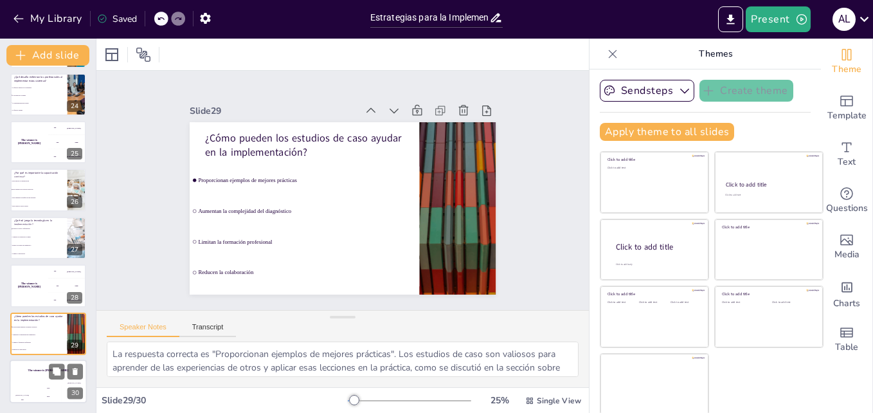
click at [31, 381] on div "The winner is [PERSON_NAME]" at bounding box center [48, 370] width 77 height 22
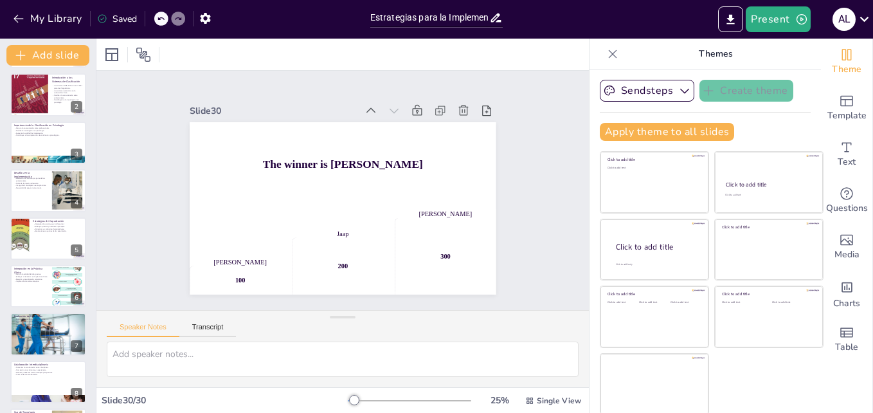
scroll to position [0, 0]
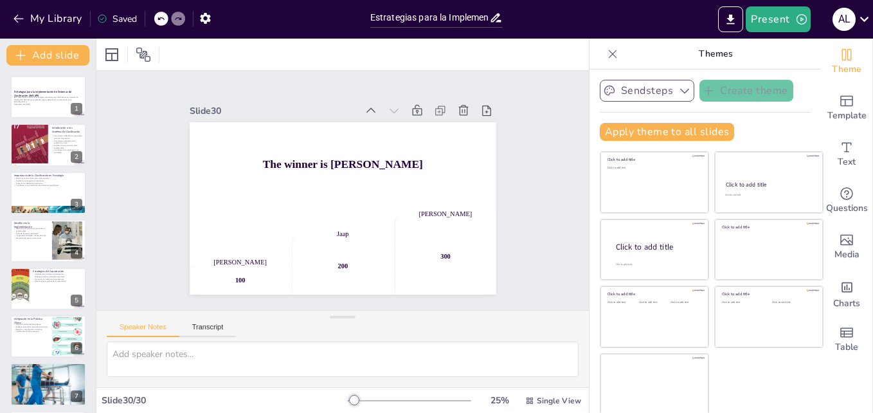
click at [678, 88] on icon "button" at bounding box center [684, 90] width 13 height 13
click at [434, 107] on icon at bounding box center [440, 110] width 13 height 13
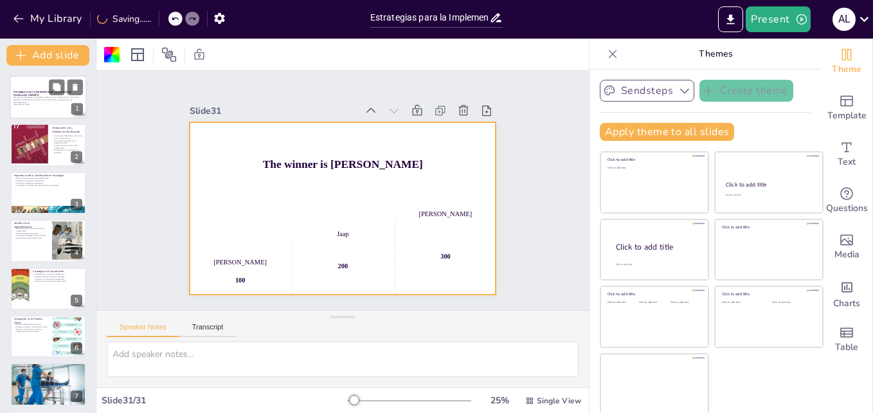
click at [39, 96] on p "Este presentación aborda las estrategias necesarias para implementar los sistem…" at bounding box center [47, 99] width 69 height 7
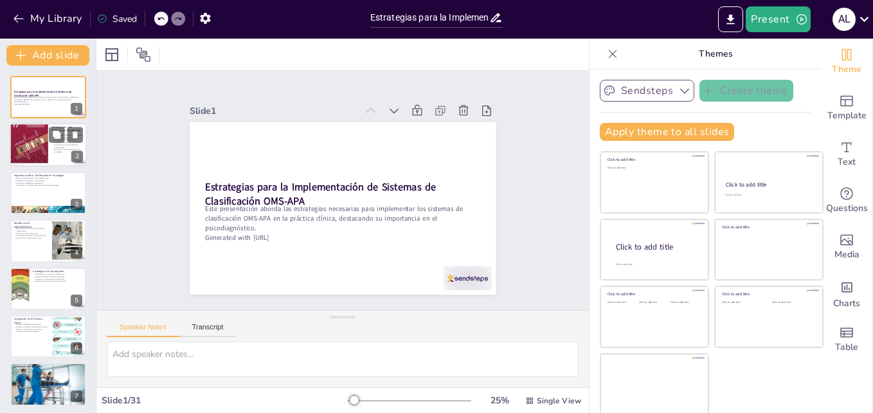
click at [46, 146] on div at bounding box center [29, 144] width 39 height 51
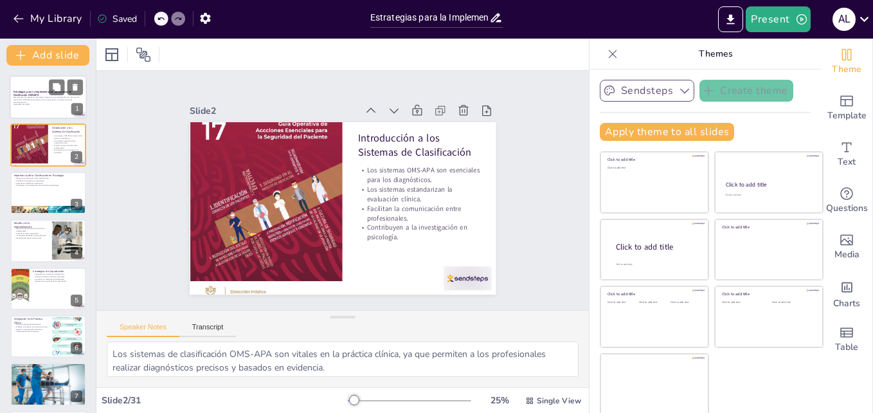
click at [46, 116] on div at bounding box center [48, 97] width 77 height 44
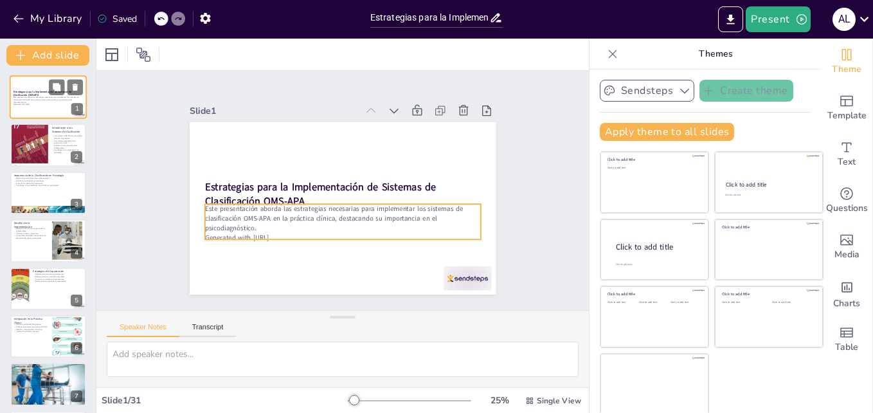
click at [41, 103] on p "Generated with [URL]" at bounding box center [47, 104] width 69 height 3
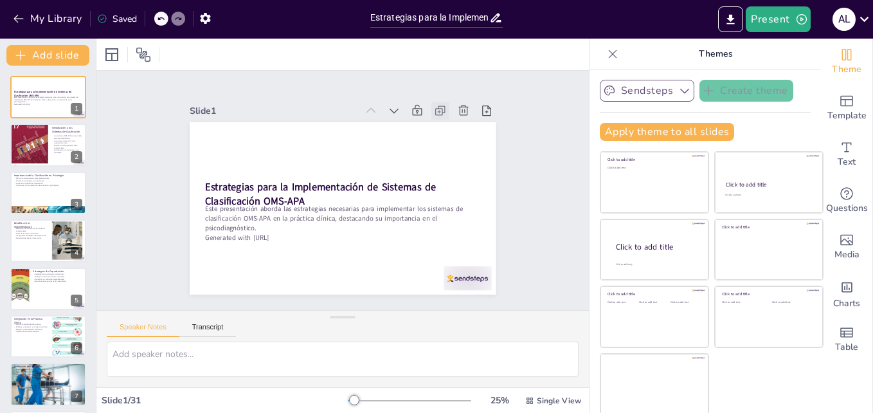
click at [434, 105] on icon at bounding box center [440, 110] width 13 height 13
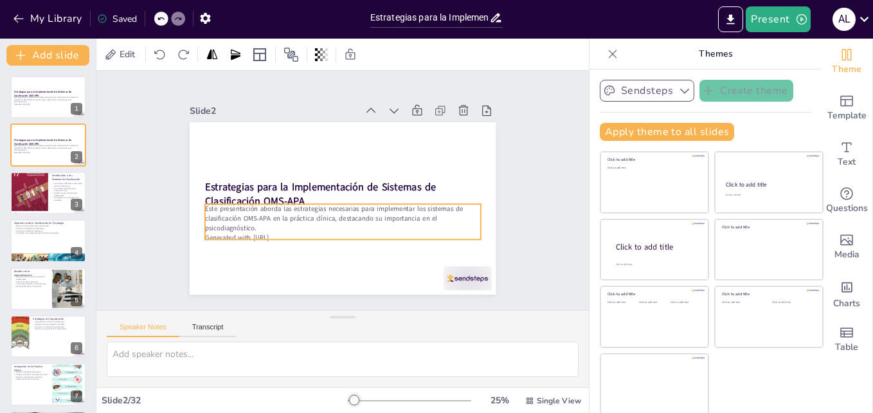
click at [309, 233] on p "Generated with [URL]" at bounding box center [343, 238] width 276 height 10
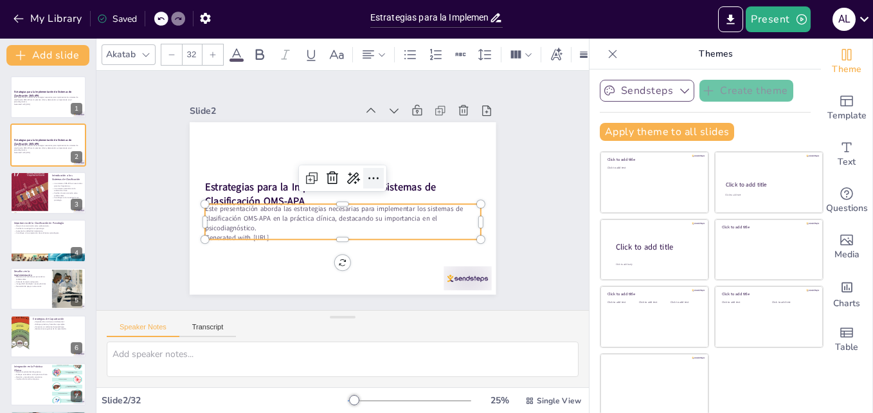
click at [366, 175] on icon at bounding box center [375, 184] width 18 height 18
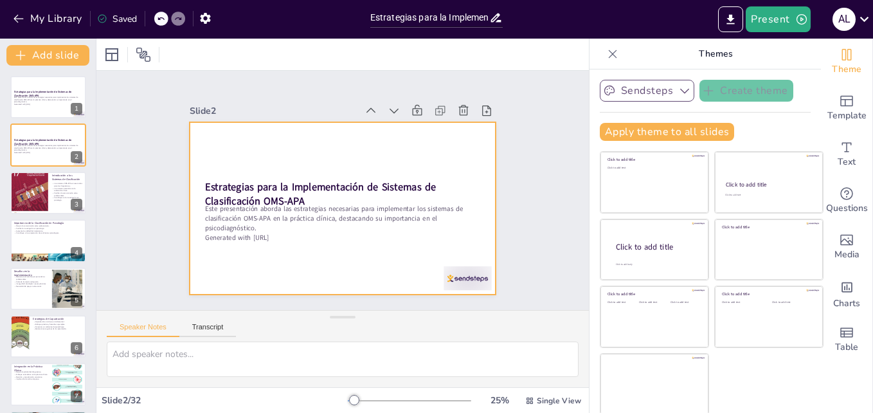
click at [290, 142] on div at bounding box center [343, 208] width 306 height 172
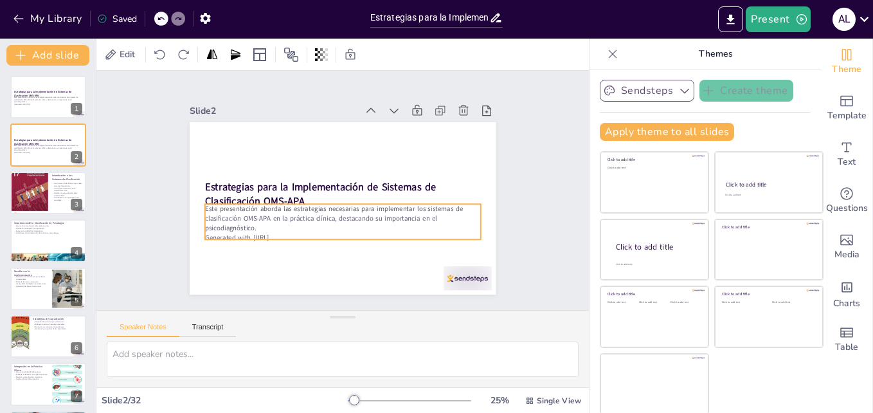
drag, startPoint x: 425, startPoint y: 109, endPoint x: 252, endPoint y: 231, distance: 212.1
click at [252, 233] on p "Generated with [URL]" at bounding box center [343, 238] width 276 height 10
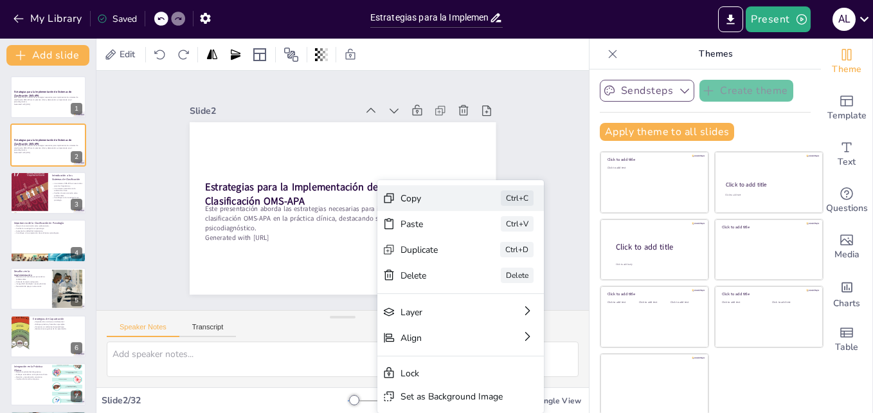
click at [487, 278] on div "Copy" at bounding box center [519, 287] width 65 height 19
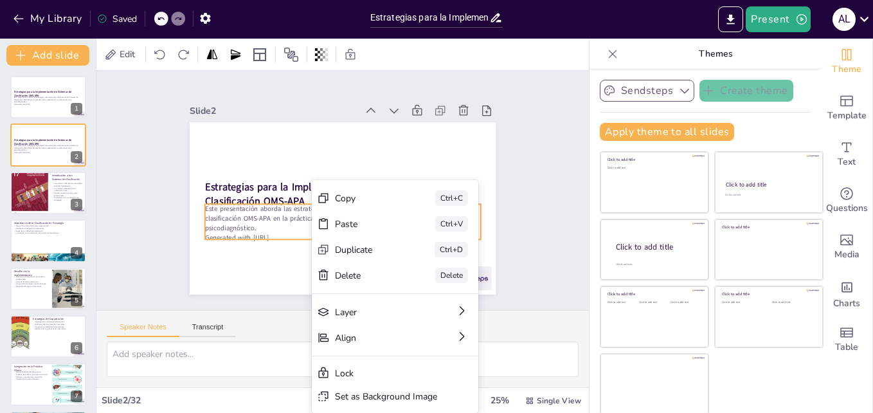
click at [290, 216] on p "Este presentación aborda las estrategias necesarias para implementar los sistem…" at bounding box center [337, 217] width 276 height 85
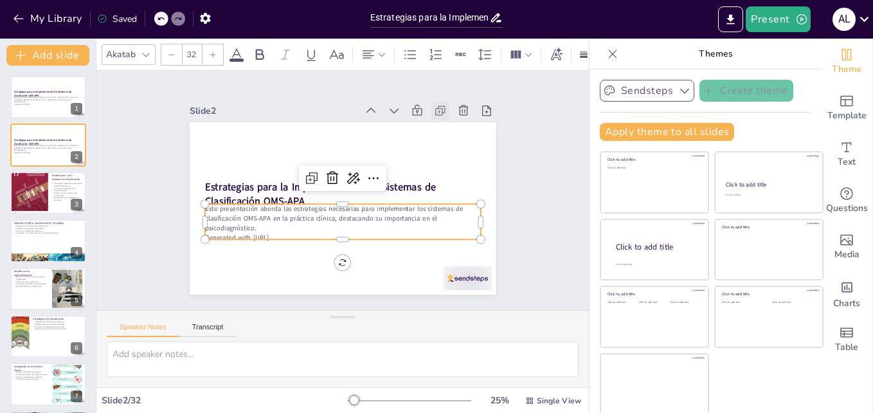
click at [441, 114] on icon at bounding box center [448, 121] width 14 height 14
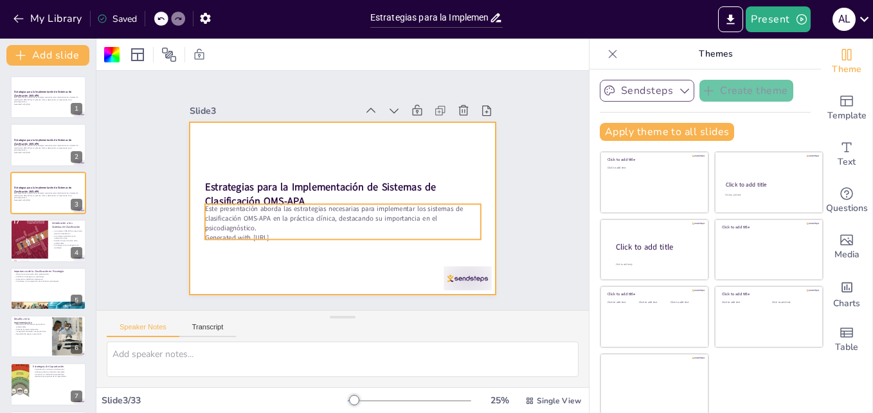
click at [226, 218] on p "Este presentación aborda las estrategias necesarias para implementar los sistem…" at bounding box center [339, 218] width 277 height 57
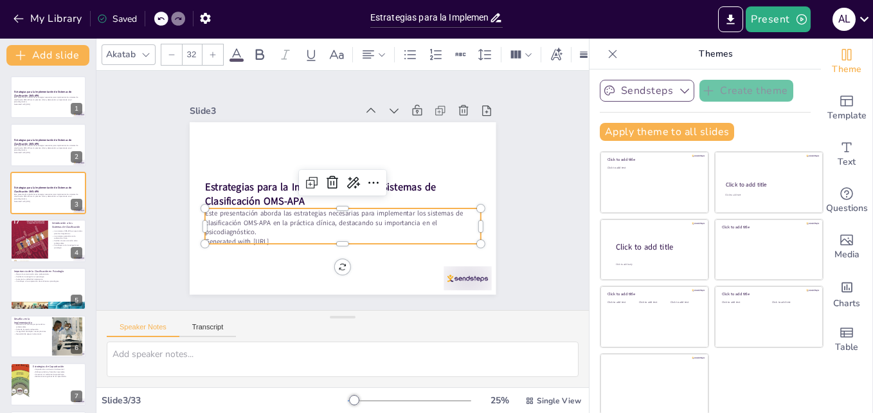
click at [213, 212] on p "Este presentación aborda las estrategias necesarias para implementar los sistem…" at bounding box center [339, 221] width 277 height 57
drag, startPoint x: 192, startPoint y: 209, endPoint x: 280, endPoint y: 233, distance: 91.2
click at [280, 233] on div "Este presentación aborda las estrategias necesarias para implementar los sistem…" at bounding box center [339, 225] width 278 height 67
copy div "Este presentación aborda las estrategias necesarias para implementar los sistem…"
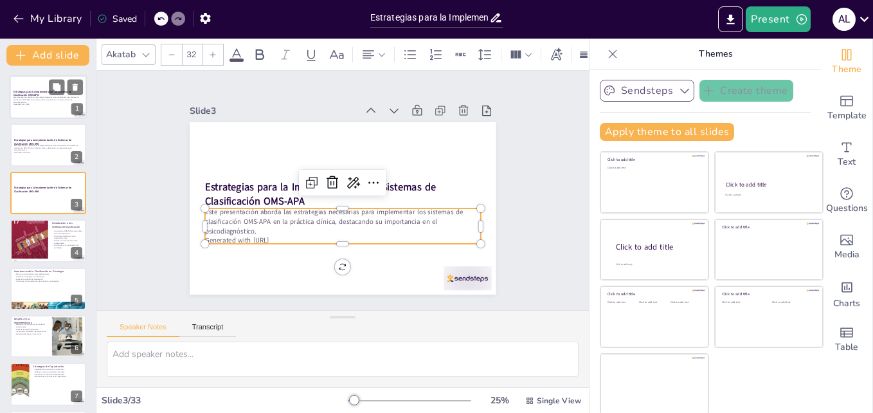
click at [53, 102] on p "Este presentación aborda las estrategias necesarias para implementar los sistem…" at bounding box center [47, 99] width 69 height 7
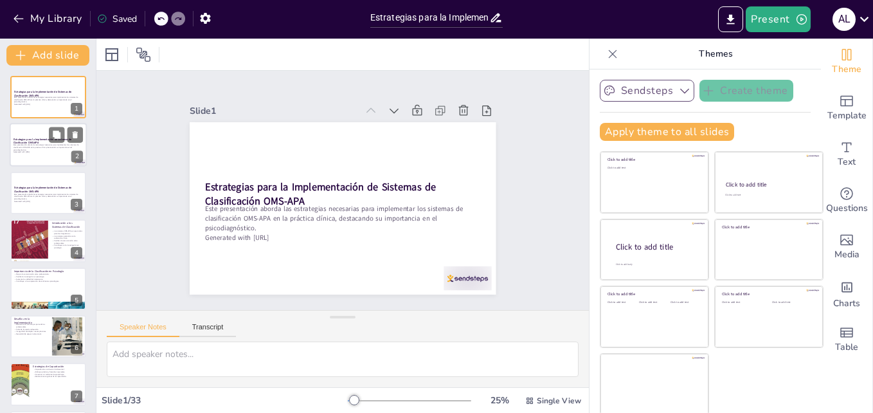
click at [46, 155] on div at bounding box center [48, 145] width 77 height 44
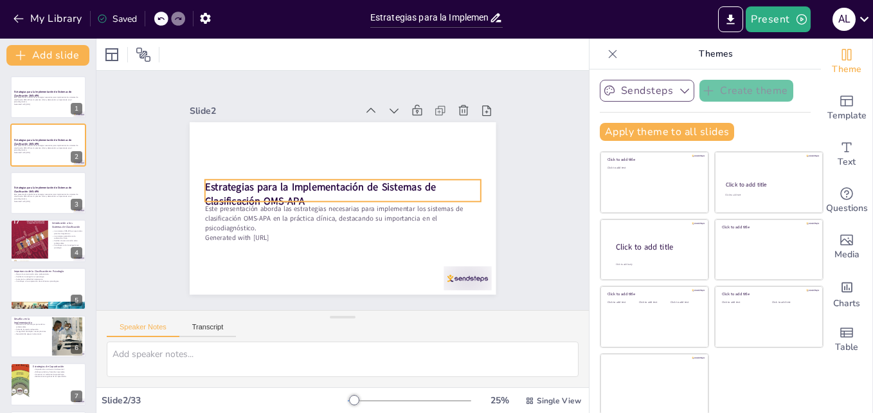
click at [204, 183] on strong "Estrategias para la Implementación de Sistemas de Clasificación OMS-APA" at bounding box center [320, 184] width 233 height 39
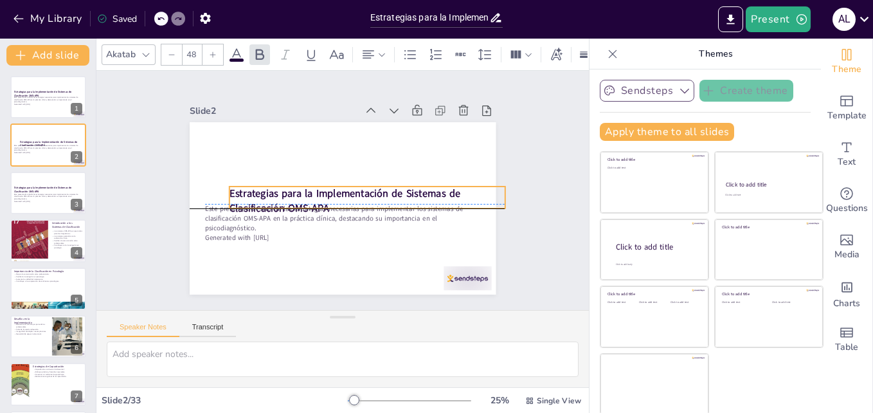
drag, startPoint x: 192, startPoint y: 181, endPoint x: 225, endPoint y: 183, distance: 33.5
click at [229, 186] on strong "Estrategias para la Implementación de Sistemas de Clasificación OMS-APA" at bounding box center [344, 200] width 231 height 28
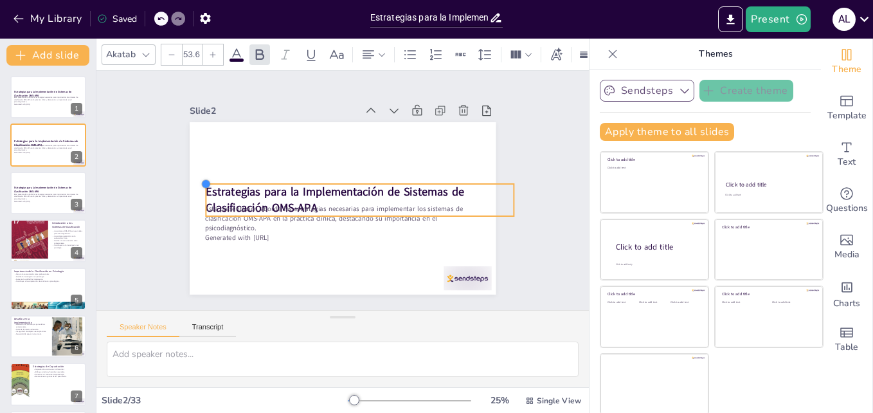
click at [254, 181] on div "Estrategias para la Implementación de Sistemas de Clasificación OMS-APA Este pr…" at bounding box center [340, 208] width 323 height 203
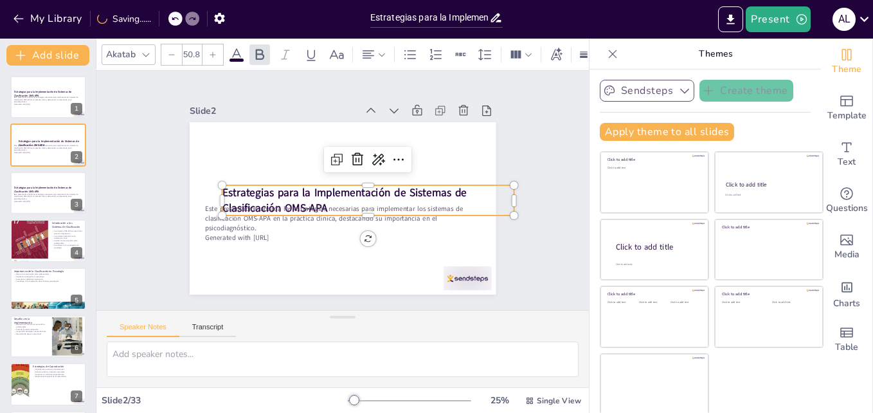
click at [256, 181] on strong "Estrategias para la Implementación de Sistemas de Clasificación OMS-APA" at bounding box center [343, 193] width 246 height 40
click at [332, 152] on icon at bounding box center [340, 158] width 17 height 17
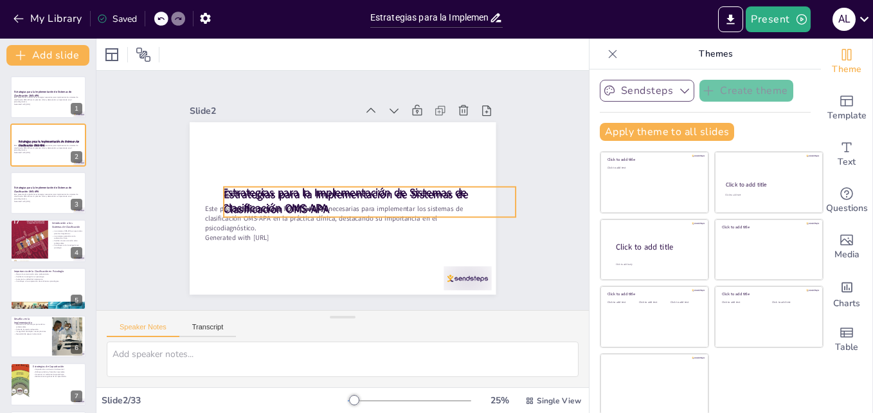
click at [281, 202] on strong "Estrategias para la Implementación de Sistemas de Clasificación OMS-APA" at bounding box center [343, 194] width 246 height 65
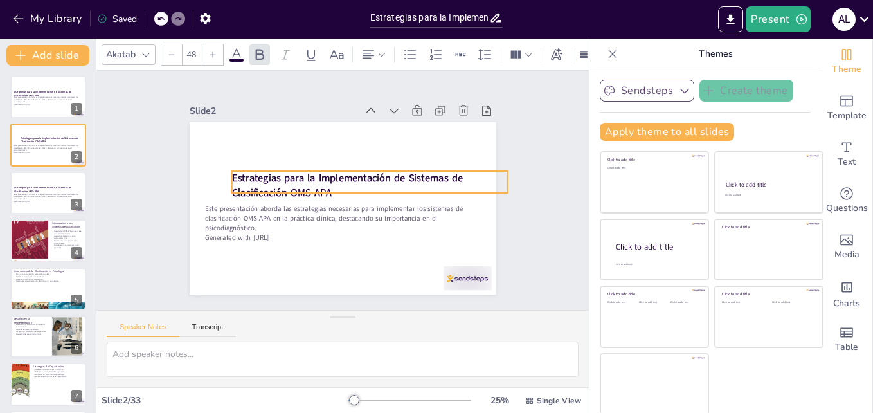
drag, startPoint x: 285, startPoint y: 184, endPoint x: 276, endPoint y: 162, distance: 24.5
click at [276, 162] on strong "Estrategias para la Implementación de Sistemas de Clasificación OMS-APA" at bounding box center [347, 179] width 231 height 62
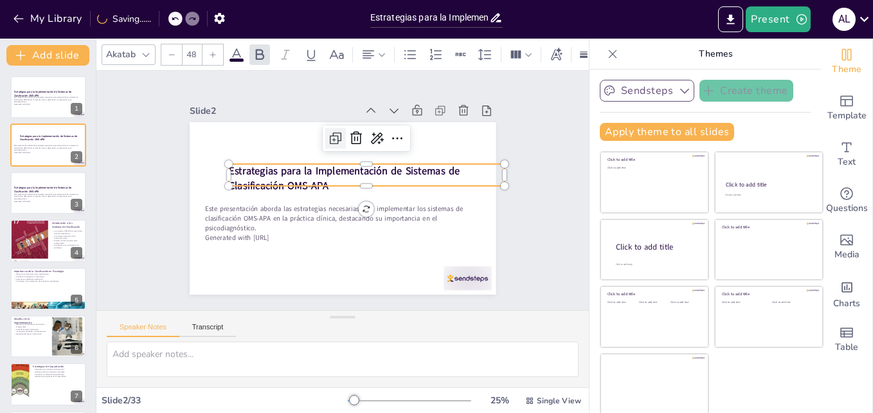
click at [328, 132] on icon at bounding box center [335, 137] width 15 height 15
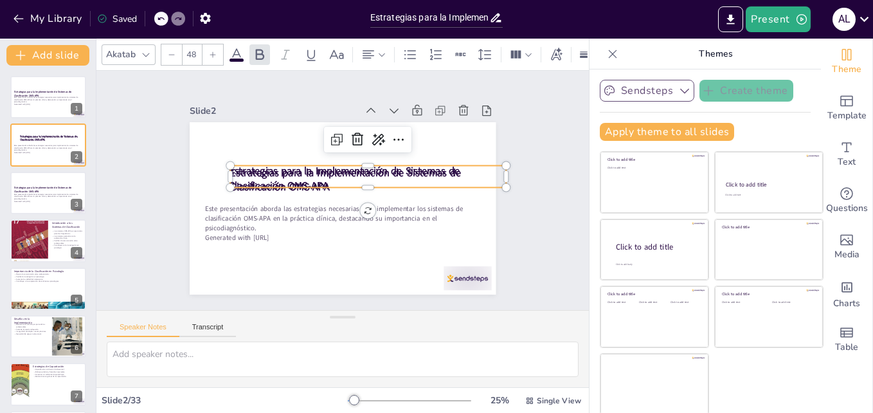
click at [265, 156] on div at bounding box center [368, 160] width 276 height 10
click at [260, 166] on strong "Estrategias para la Implementación de Sistemas de Clasificación OMS-APA" at bounding box center [345, 180] width 231 height 28
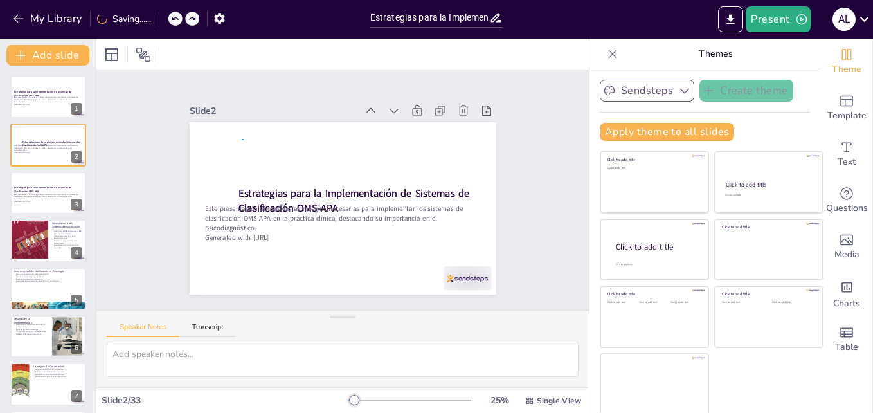
click at [244, 139] on div at bounding box center [340, 208] width 323 height 203
click at [252, 191] on strong "Estrategias para la Implementación de Sistemas de Clasificación OMS-APA" at bounding box center [353, 194] width 233 height 39
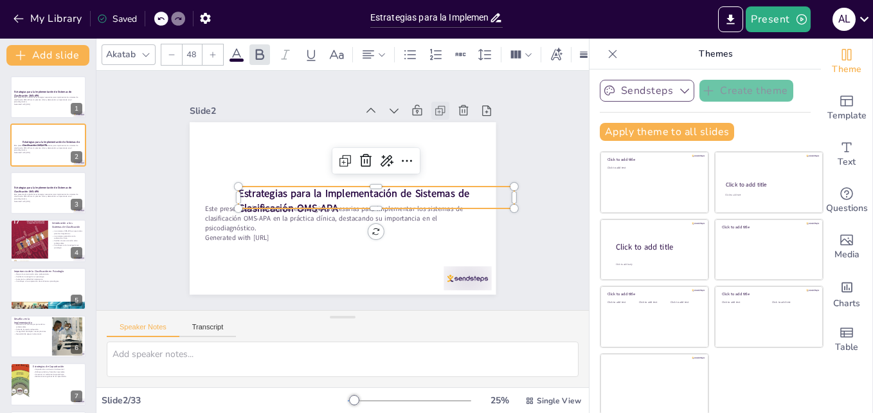
click at [444, 119] on icon at bounding box center [447, 122] width 7 height 7
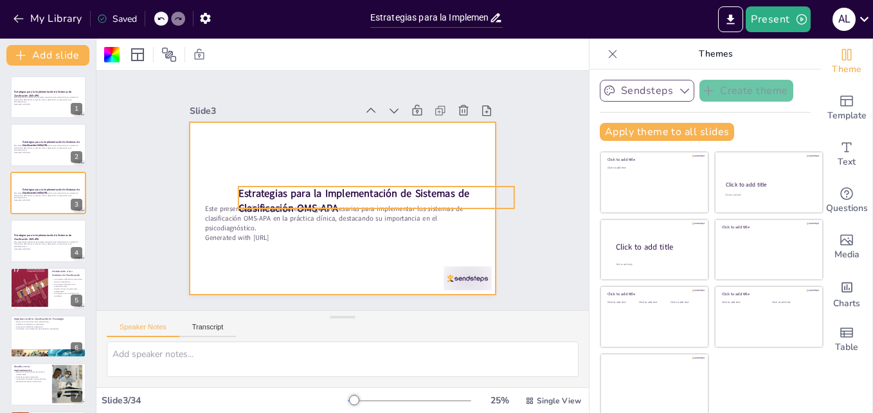
click at [238, 187] on strong "Estrategias para la Implementación de Sistemas de Clasificación OMS-APA" at bounding box center [353, 194] width 233 height 39
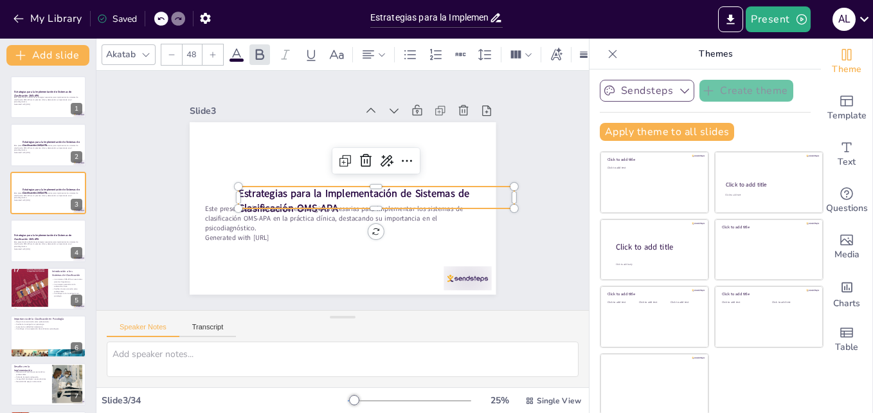
click at [238, 187] on strong "Estrategias para la Implementación de Sistemas de Clasificación OMS-APA" at bounding box center [353, 200] width 231 height 28
click at [238, 189] on strong "Estrategias para la Implementación de Sistemas de Clasificación OMS-APA" at bounding box center [353, 200] width 231 height 28
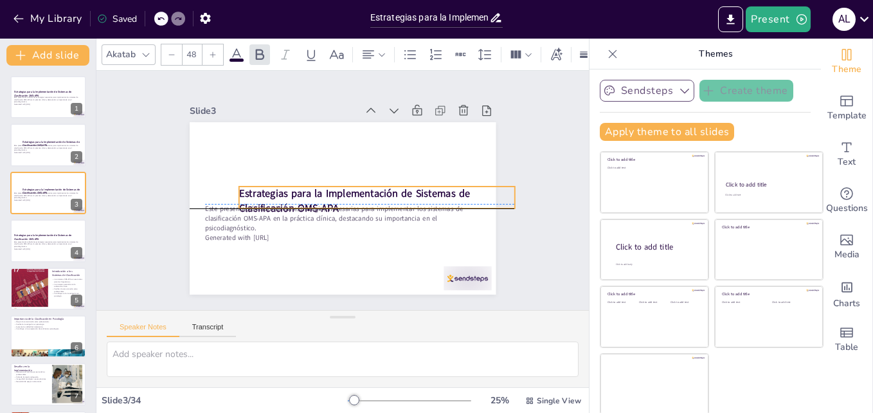
click at [237, 188] on strong "Estrategias para la Implementación de Sistemas de Clasificación OMS-APA" at bounding box center [353, 194] width 233 height 39
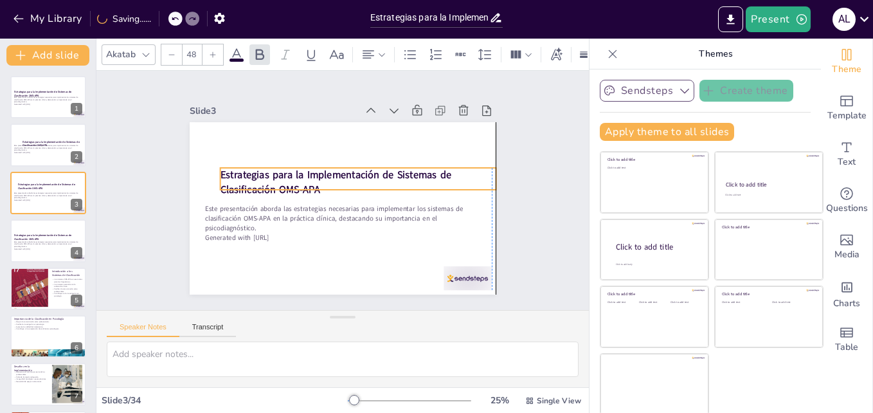
drag, startPoint x: 231, startPoint y: 187, endPoint x: 211, endPoint y: 168, distance: 27.8
click at [220, 168] on strong "Estrategias para la Implementación de Sistemas de Clasificación OMS-APA" at bounding box center [335, 182] width 231 height 28
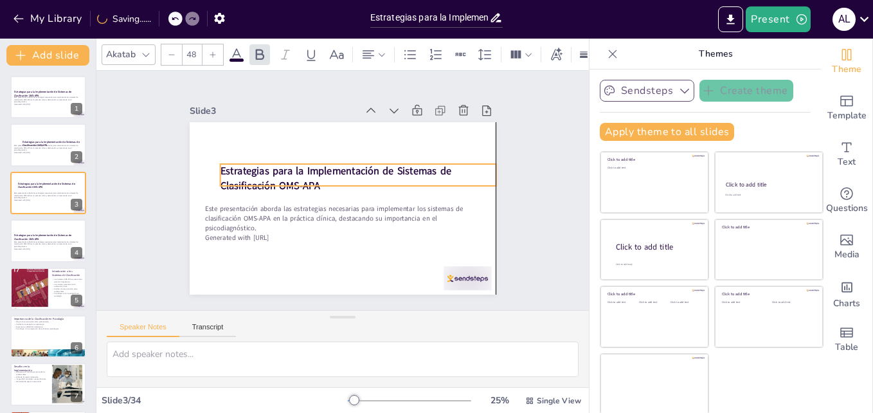
click at [220, 164] on strong "Estrategias para la Implementación de Sistemas de Clasificación OMS-APA" at bounding box center [336, 171] width 233 height 39
click at [221, 164] on strong "Estrategias para la Implementación de Sistemas de Clasificación OMS-APA" at bounding box center [336, 171] width 233 height 39
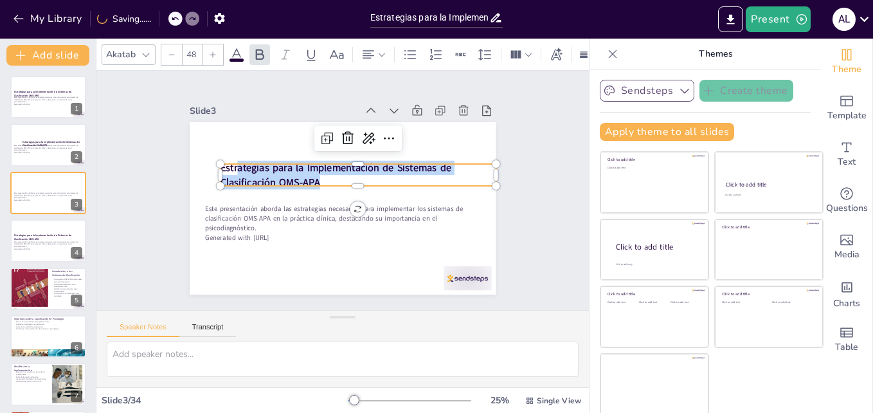
drag, startPoint x: 221, startPoint y: 164, endPoint x: 310, endPoint y: 173, distance: 89.8
click at [310, 173] on p "Estrategias para la Implementación de Sistemas de Clasificación OMS-APA" at bounding box center [359, 176] width 277 height 57
copy strong "[DEMOGRAPHIC_DATA] para la Implementación de Sistemas de Clasificación OMS-APA"
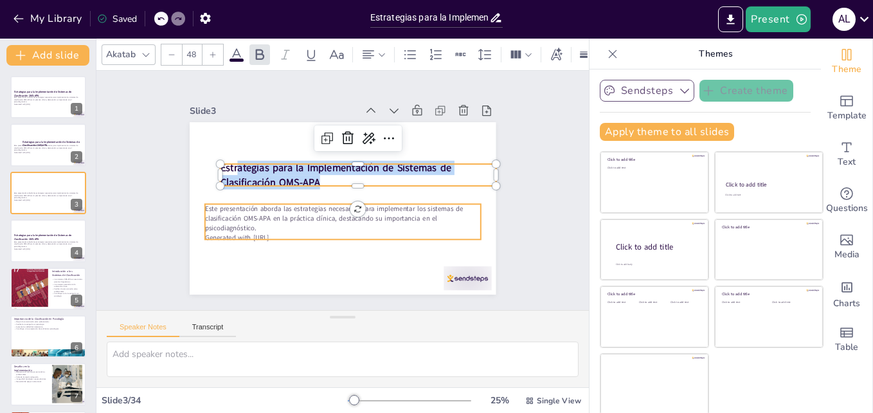
click at [210, 211] on p "Este presentación aborda las estrategias necesarias para implementar los sistem…" at bounding box center [339, 218] width 277 height 57
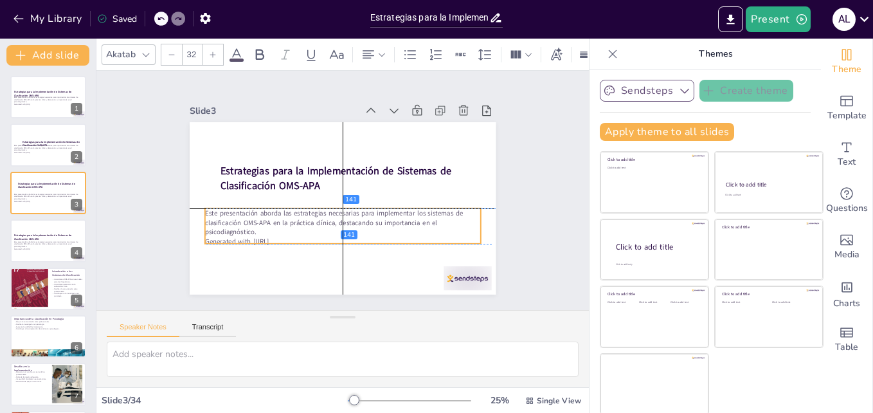
click at [201, 206] on p "Este presentación aborda las estrategias necesarias para implementar los sistem…" at bounding box center [339, 221] width 277 height 57
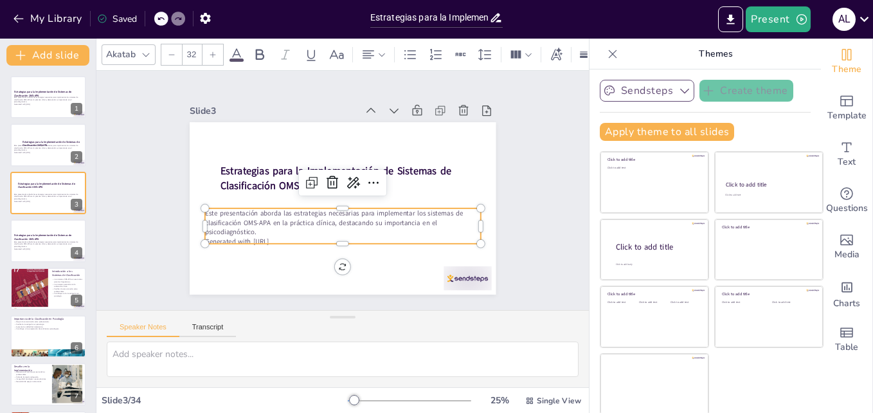
click at [275, 235] on p "Generated with [URL]" at bounding box center [337, 241] width 275 height 39
click at [247, 219] on p "Este presentación aborda las estrategias necesarias para implementar los sistem…" at bounding box center [336, 221] width 276 height 85
click at [247, 219] on p "Este presentación aborda las estrategias necesarias para implementar los sistem…" at bounding box center [339, 221] width 277 height 57
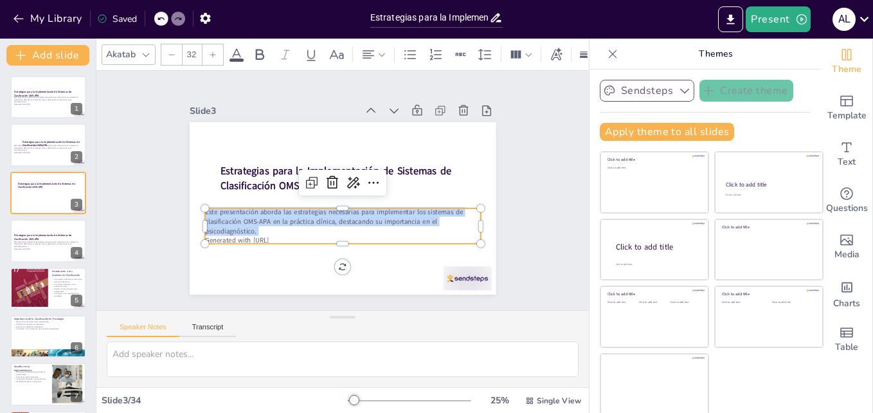
click at [247, 219] on p "Este presentación aborda las estrategias necesarias para implementar los sistem…" at bounding box center [339, 220] width 277 height 57
copy p "Este presentación aborda las estrategias necesarias para implementar los sistem…"
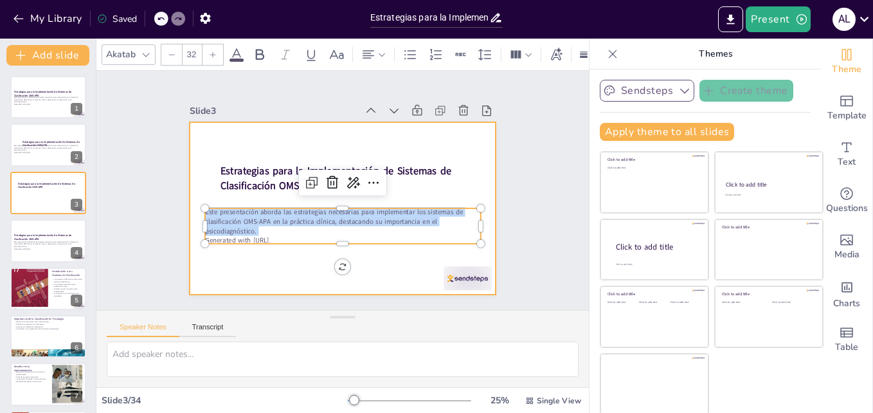
click at [229, 271] on div at bounding box center [343, 208] width 306 height 172
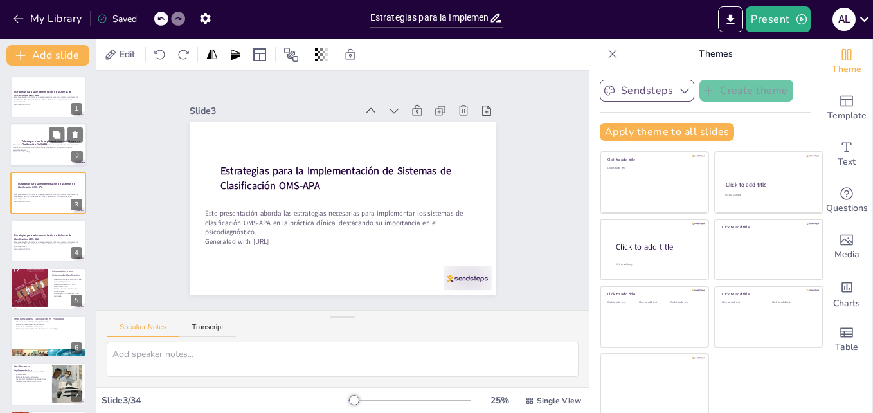
click at [29, 155] on div at bounding box center [48, 145] width 77 height 44
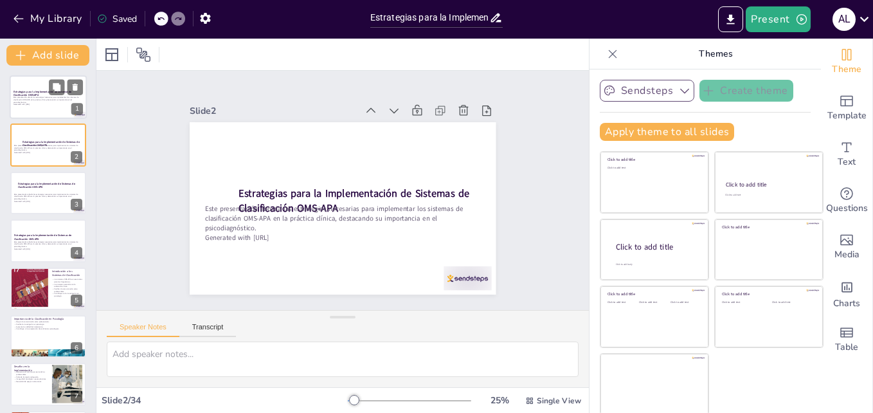
click at [21, 102] on p "Este presentación aborda las estrategias necesarias para implementar los sistem…" at bounding box center [47, 99] width 69 height 7
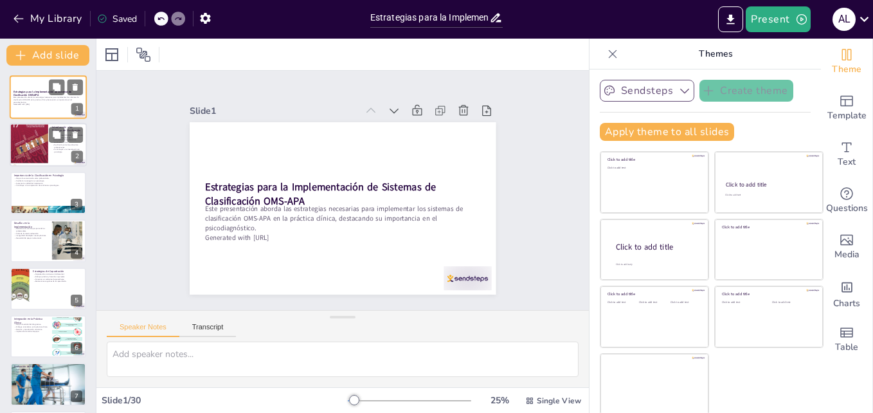
click at [54, 154] on div at bounding box center [48, 145] width 77 height 44
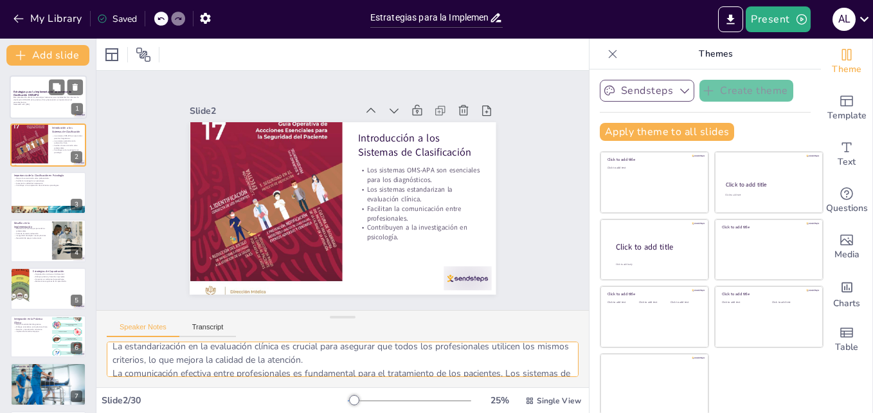
scroll to position [33, 0]
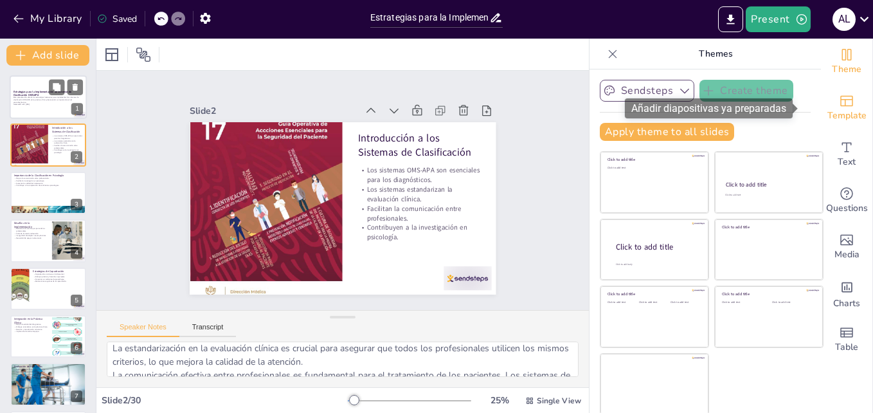
click at [839, 107] on icon "Add ready made slides" at bounding box center [846, 100] width 15 height 15
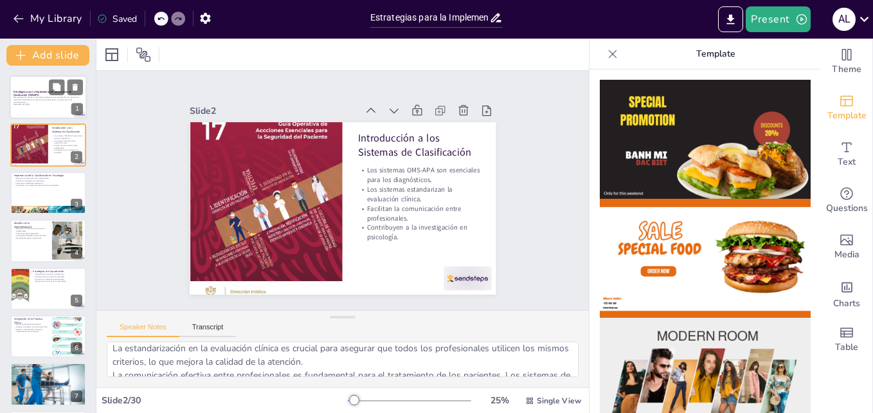
click at [606, 51] on icon at bounding box center [612, 54] width 13 height 13
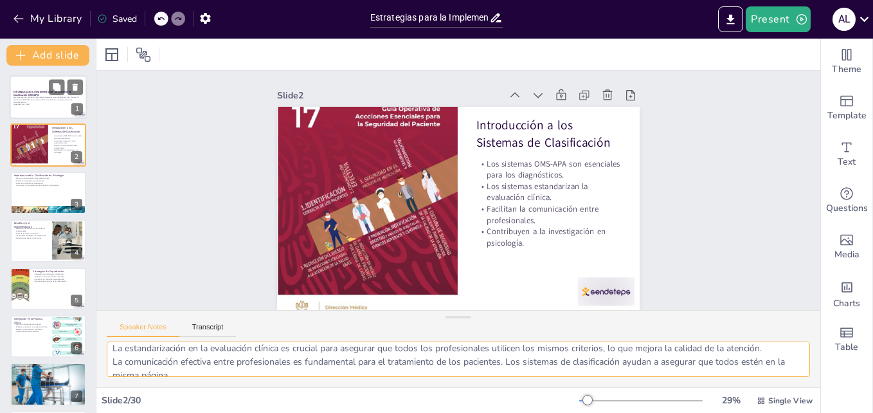
click at [231, 352] on textarea "Los sistemas de clasificación OMS-APA son vitales en la práctica clínica, ya qu…" at bounding box center [458, 358] width 703 height 35
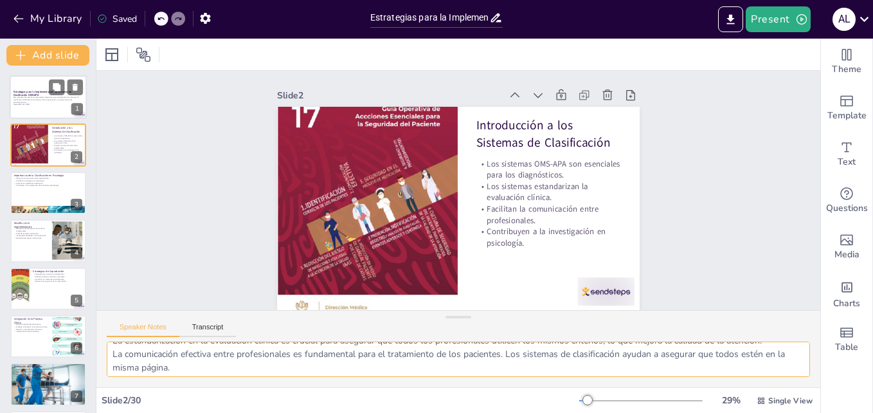
scroll to position [57, 0]
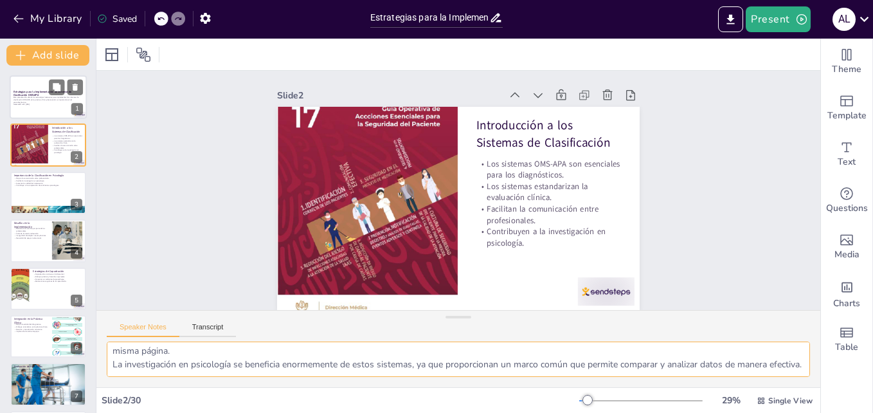
drag, startPoint x: 114, startPoint y: 349, endPoint x: 201, endPoint y: 371, distance: 90.1
click at [201, 371] on textarea "Los sistemas de clasificación OMS-APA son vitales en la práctica clínica, ya qu…" at bounding box center [458, 358] width 703 height 35
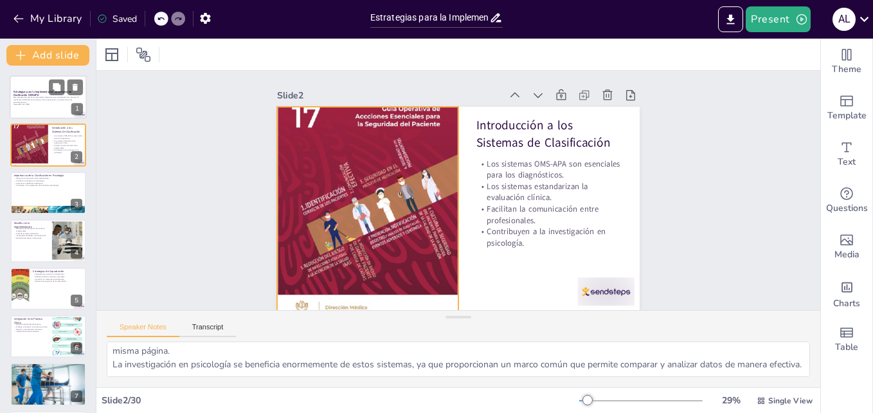
click at [341, 174] on div at bounding box center [367, 209] width 181 height 242
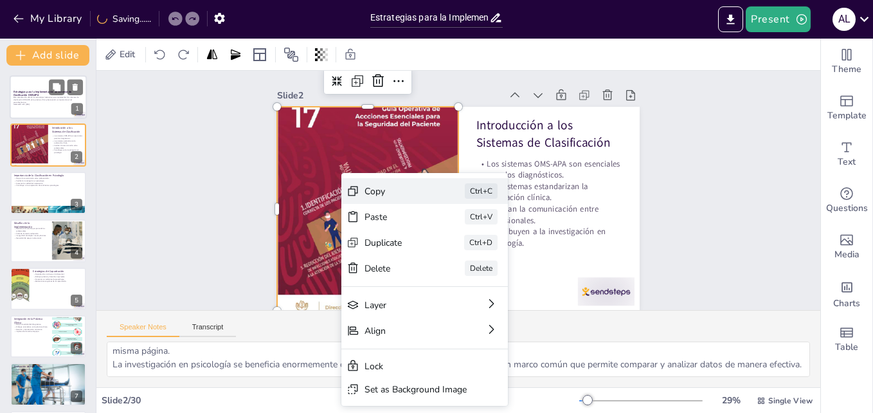
click at [453, 255] on div "Copy" at bounding box center [485, 264] width 65 height 19
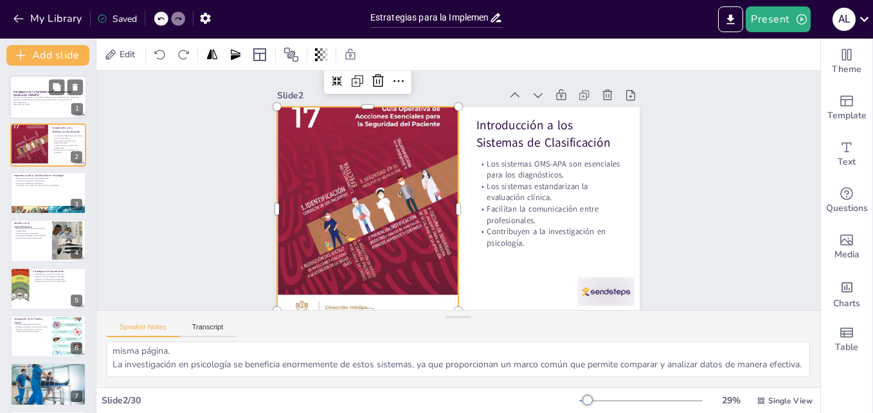
click at [345, 260] on div at bounding box center [367, 209] width 181 height 242
click at [312, 225] on div at bounding box center [367, 209] width 181 height 242
click at [295, 196] on div at bounding box center [367, 198] width 206 height 259
click at [230, 192] on div "Slide 1 Estrategias para la Implementación de Sistemas de Clasificación OMS-APA…" at bounding box center [458, 191] width 724 height 240
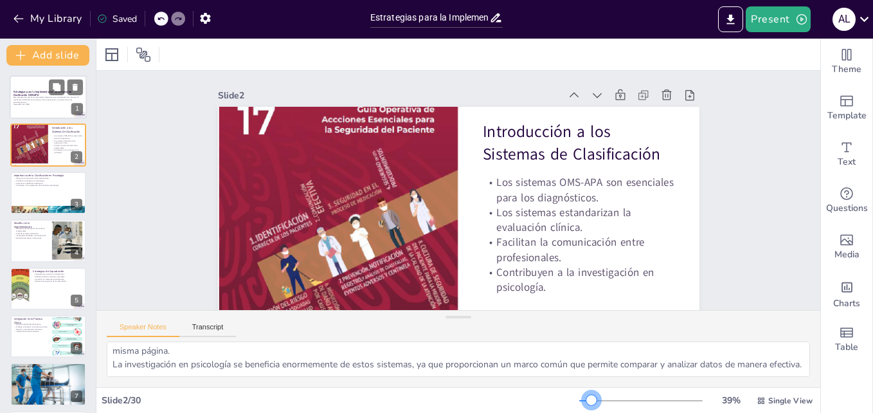
drag, startPoint x: 577, startPoint y: 402, endPoint x: 583, endPoint y: 402, distance: 6.5
click at [586, 402] on div at bounding box center [591, 400] width 10 height 10
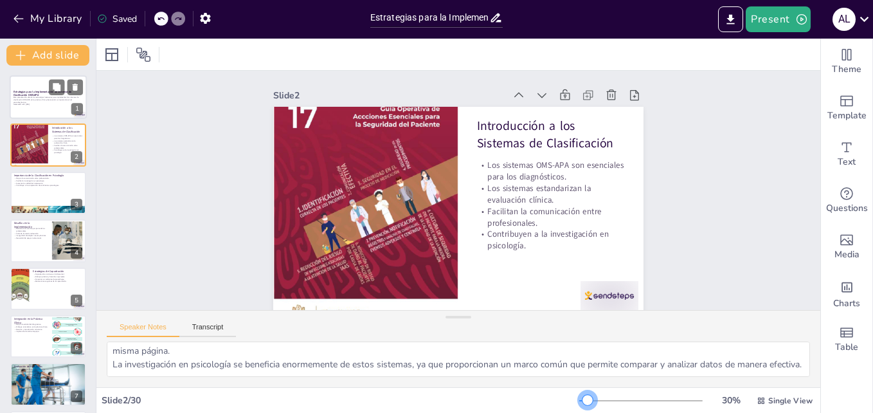
click at [582, 402] on div at bounding box center [587, 400] width 10 height 10
click at [18, 192] on div at bounding box center [48, 193] width 77 height 44
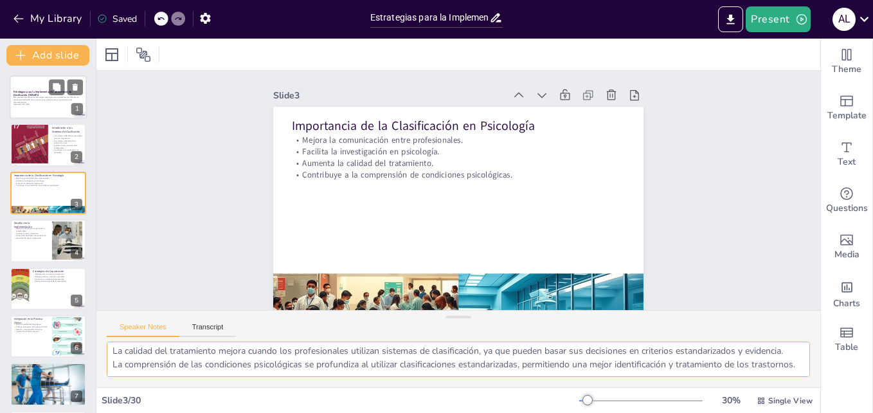
click at [172, 361] on textarea "La colaboración entre profesionales es clave para el éxito en el tratamiento de…" at bounding box center [458, 358] width 703 height 35
drag, startPoint x: 113, startPoint y: 348, endPoint x: 166, endPoint y: 368, distance: 56.3
click at [166, 368] on textarea "La colaboración entre profesionales es clave para el éxito en el tratamiento de…" at bounding box center [458, 358] width 703 height 35
click at [366, 296] on div at bounding box center [458, 295] width 370 height 278
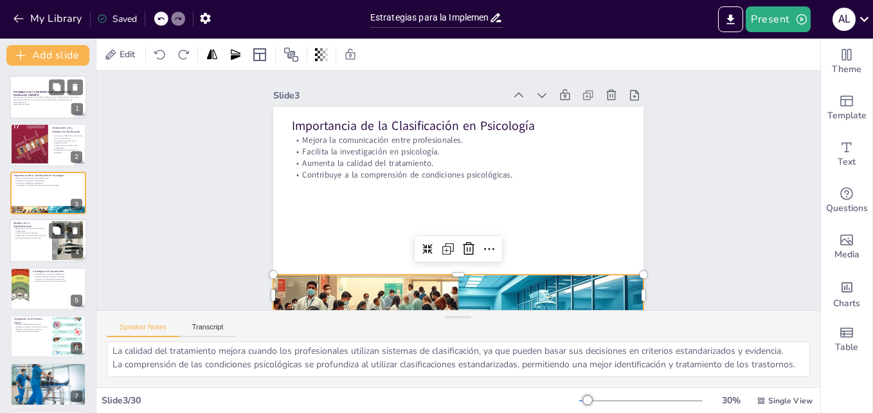
click at [30, 244] on div at bounding box center [48, 241] width 77 height 44
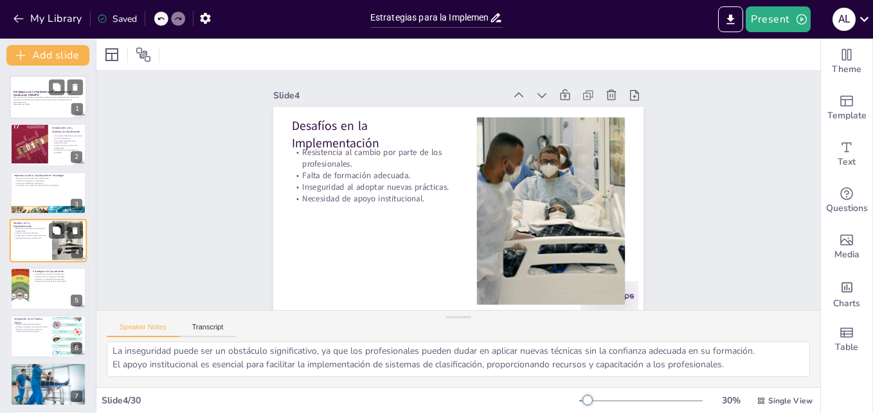
scroll to position [44, 0]
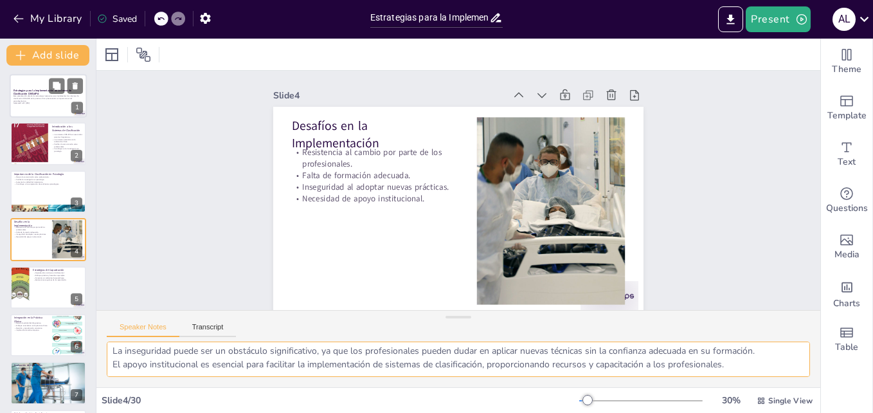
click at [212, 356] on textarea "La resistencia al cambio es un fenómeno común en muchas profesiones, y en psico…" at bounding box center [458, 358] width 703 height 35
drag, startPoint x: 109, startPoint y: 347, endPoint x: 733, endPoint y: 370, distance: 623.9
click at [733, 370] on textarea "La resistencia al cambio es un fenómeno común en muchas profesiones, y en psico…" at bounding box center [458, 358] width 703 height 35
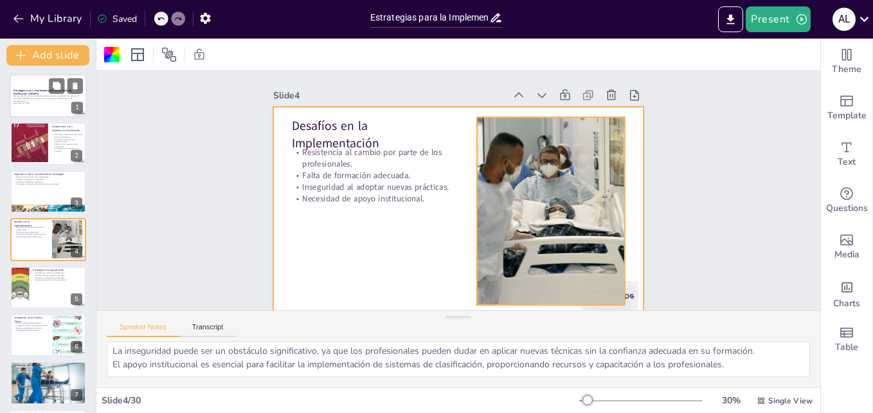
click at [528, 228] on div at bounding box center [550, 211] width 375 height 188
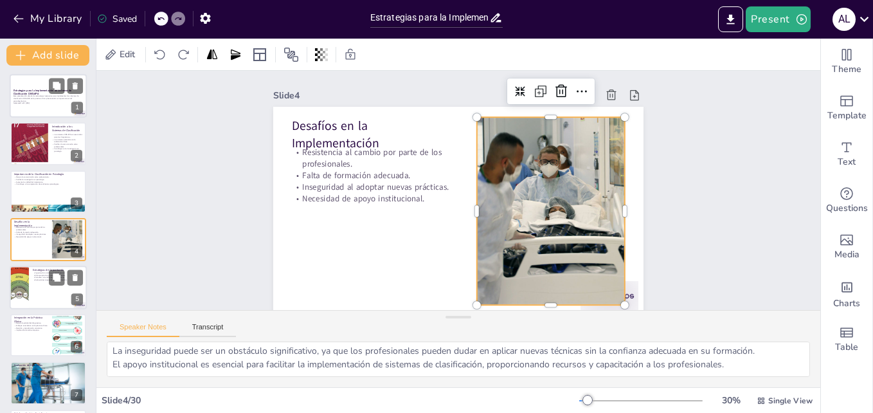
click at [46, 285] on div at bounding box center [48, 287] width 77 height 44
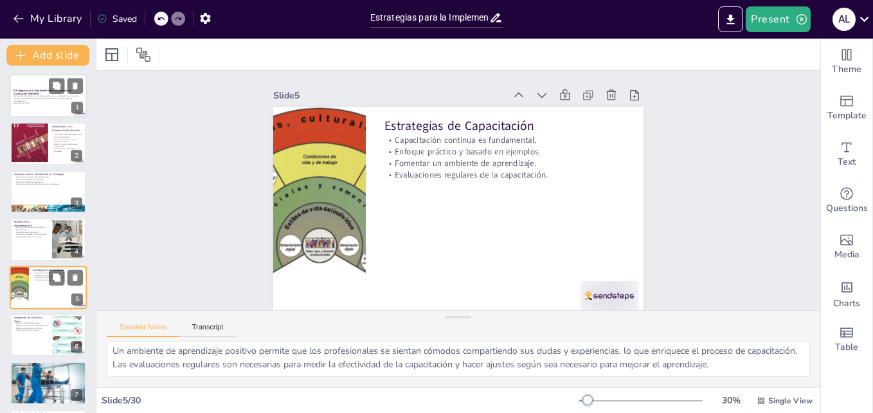
scroll to position [49, 0]
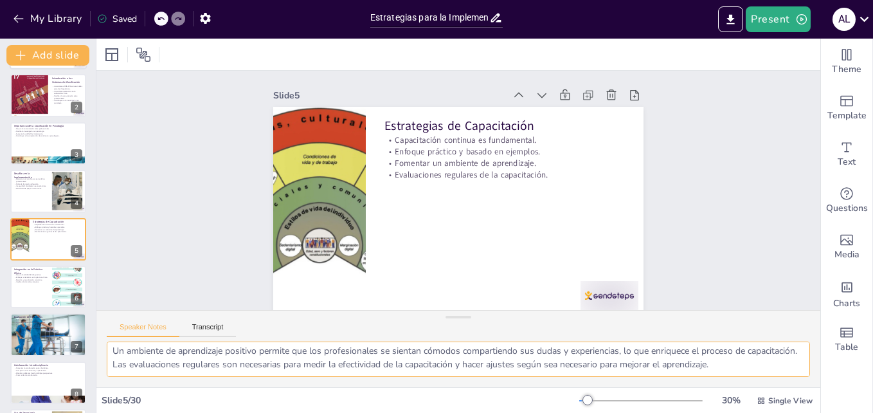
click at [194, 366] on textarea "La capacitación continua es vital para mantener a los profesionales actualizado…" at bounding box center [458, 358] width 703 height 35
drag, startPoint x: 112, startPoint y: 350, endPoint x: 758, endPoint y: 372, distance: 647.0
click at [758, 372] on textarea "La capacitación continua es vital para mantener a los profesionales actualizado…" at bounding box center [458, 358] width 703 height 35
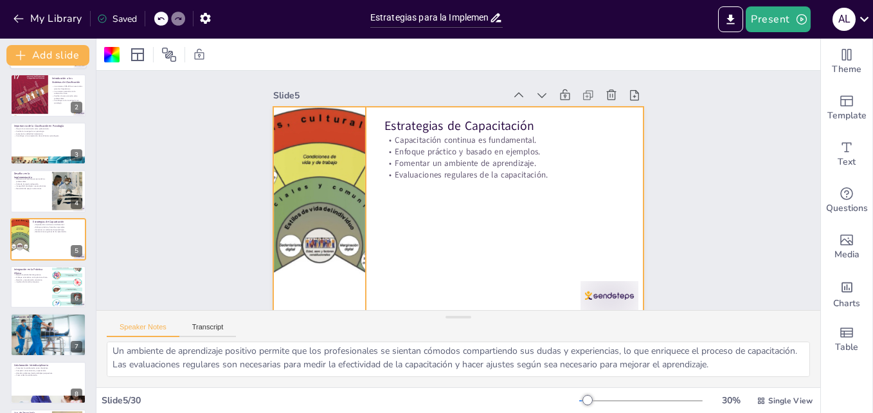
click at [302, 252] on div at bounding box center [318, 196] width 300 height 236
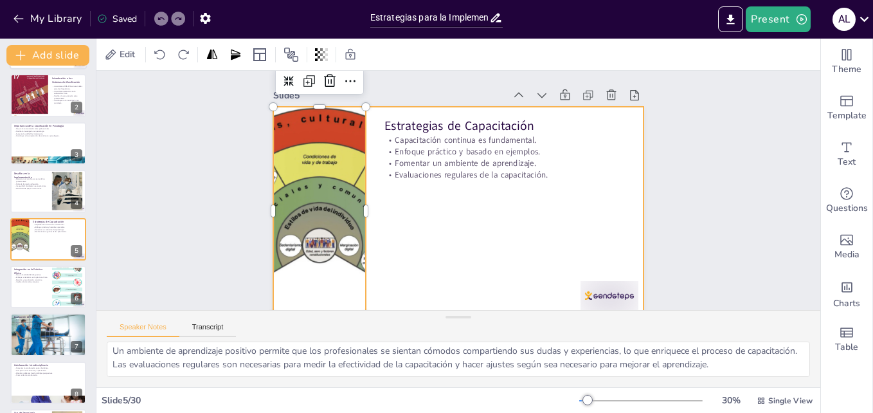
click at [443, 273] on div at bounding box center [456, 211] width 390 height 246
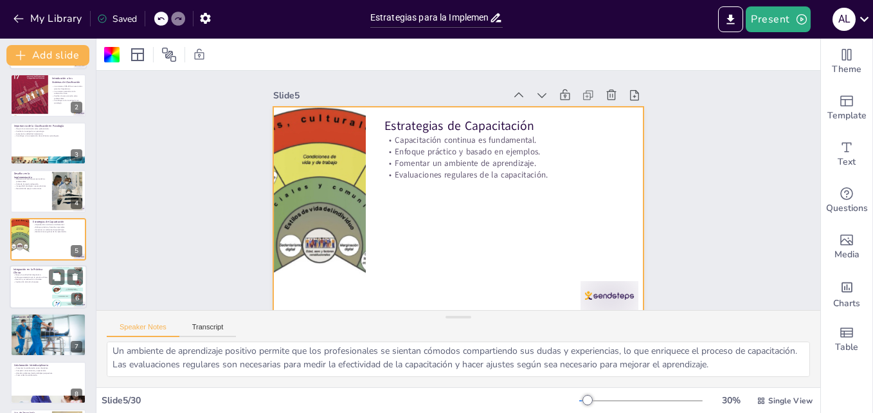
click at [31, 282] on p "Implicación de todo el equipo." at bounding box center [30, 281] width 35 height 3
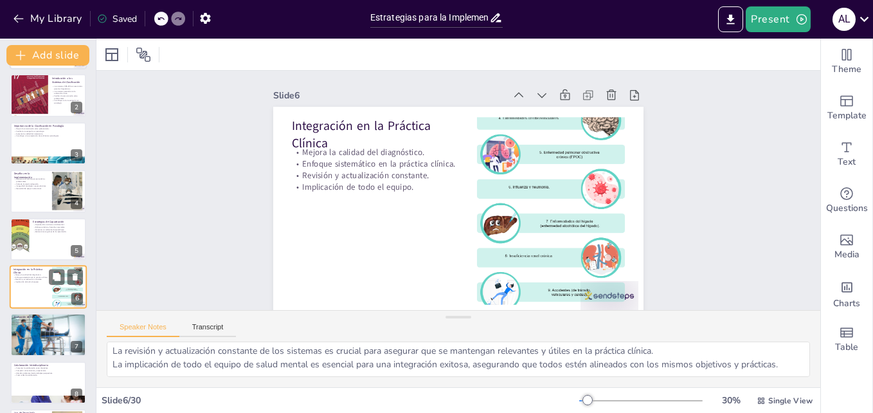
scroll to position [30, 0]
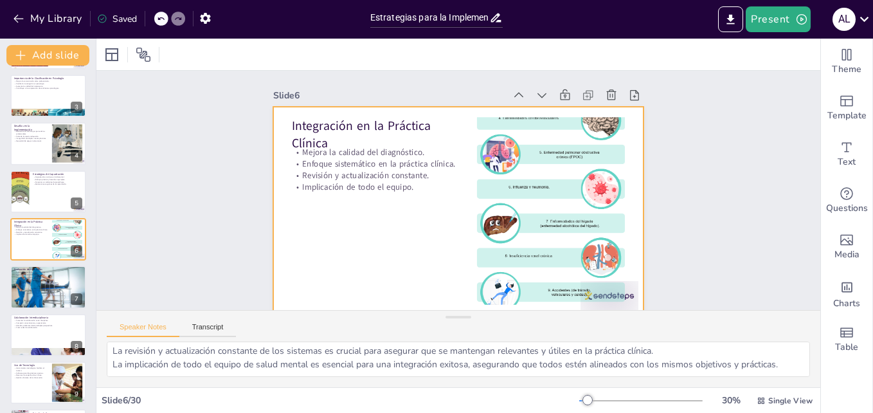
drag, startPoint x: 386, startPoint y: 259, endPoint x: 332, endPoint y: 341, distance: 97.9
click at [334, 339] on div "Slide 1 Estrategias para la Implementación de Sistemas de Clasificación OMS-APA…" at bounding box center [458, 229] width 724 height 316
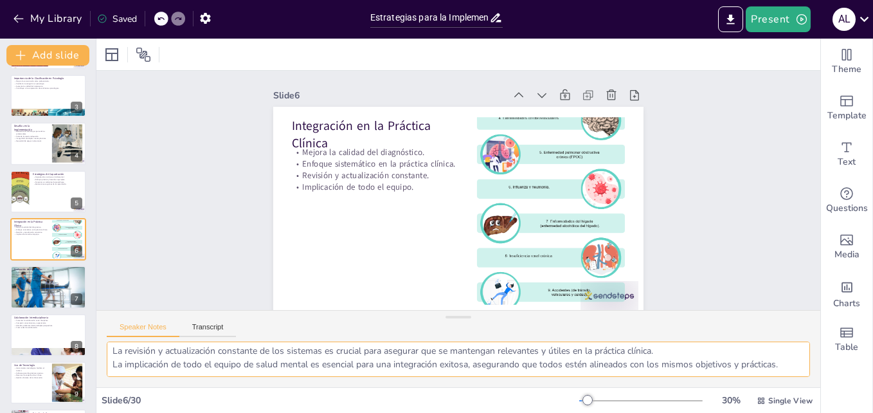
click at [216, 355] on textarea "La calidad del diagnóstico se ve reforzada al integrar sistemas de clasificació…" at bounding box center [458, 358] width 703 height 35
click at [212, 353] on textarea "La calidad del diagnóstico se ve reforzada al integrar sistemas de clasificació…" at bounding box center [458, 358] width 703 height 35
drag, startPoint x: 111, startPoint y: 346, endPoint x: 784, endPoint y: 372, distance: 673.5
click at [784, 372] on textarea "La calidad del diagnóstico se ve reforzada al integrar sistemas de clasificació…" at bounding box center [458, 358] width 703 height 35
click at [42, 281] on div at bounding box center [48, 286] width 77 height 51
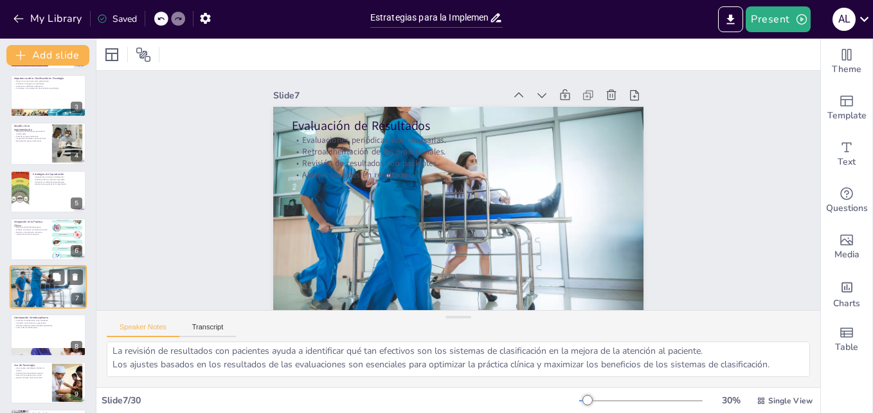
scroll to position [145, 0]
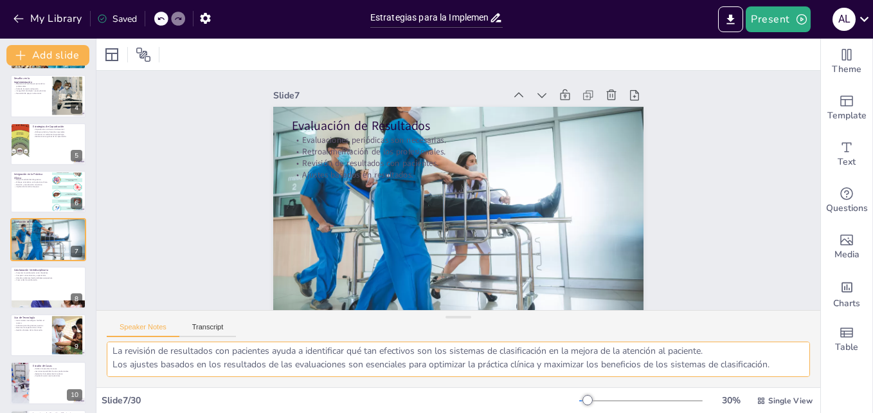
click at [122, 350] on textarea "Las evaluaciones periódicas permiten a los profesionales revisar la efectividad…" at bounding box center [458, 358] width 703 height 35
click at [111, 350] on textarea "Las evaluaciones periódicas permiten a los profesionales revisar la efectividad…" at bounding box center [458, 358] width 703 height 35
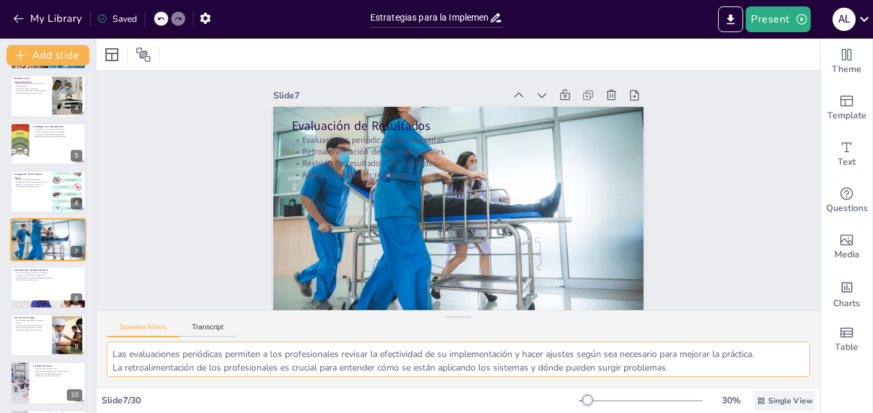
scroll to position [30, 0]
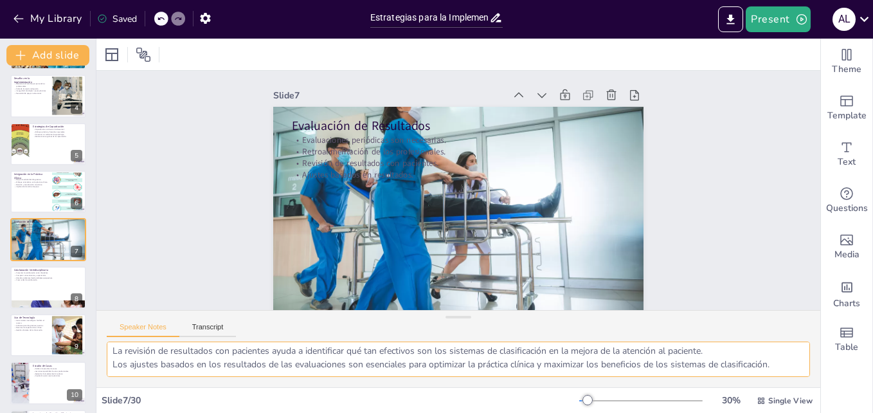
drag, startPoint x: 111, startPoint y: 350, endPoint x: 785, endPoint y: 380, distance: 675.6
click at [785, 380] on div "Las evaluaciones periódicas permiten a los profesionales revisar la efectividad…" at bounding box center [458, 364] width 724 height 46
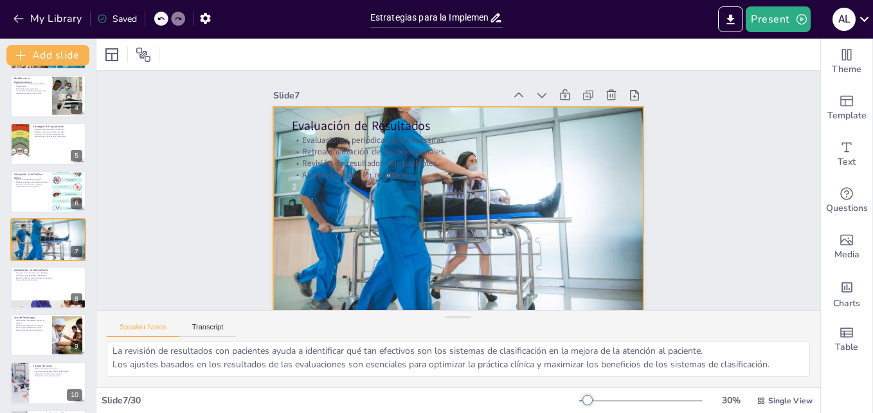
click at [357, 264] on div at bounding box center [458, 210] width 370 height 246
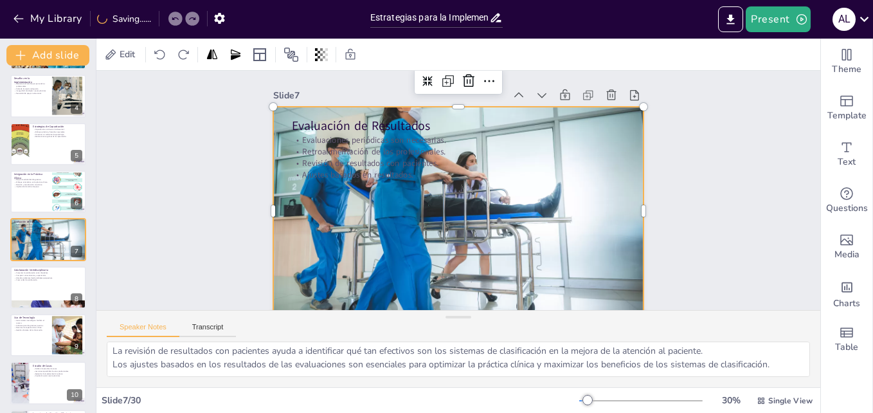
click at [388, 188] on div at bounding box center [458, 210] width 370 height 246
click at [532, 229] on div at bounding box center [456, 210] width 394 height 283
click at [45, 291] on div at bounding box center [48, 287] width 77 height 44
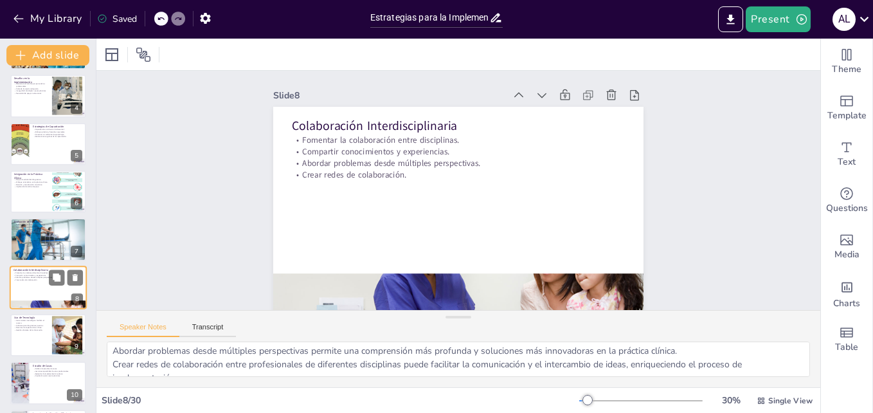
scroll to position [193, 0]
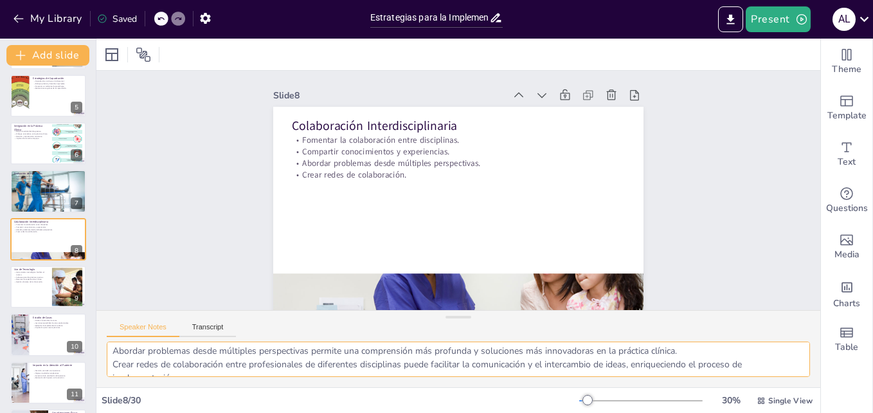
click at [112, 354] on textarea "Fomentar la colaboración entre diferentes disciplinas es clave para enriquecer …" at bounding box center [458, 358] width 703 height 35
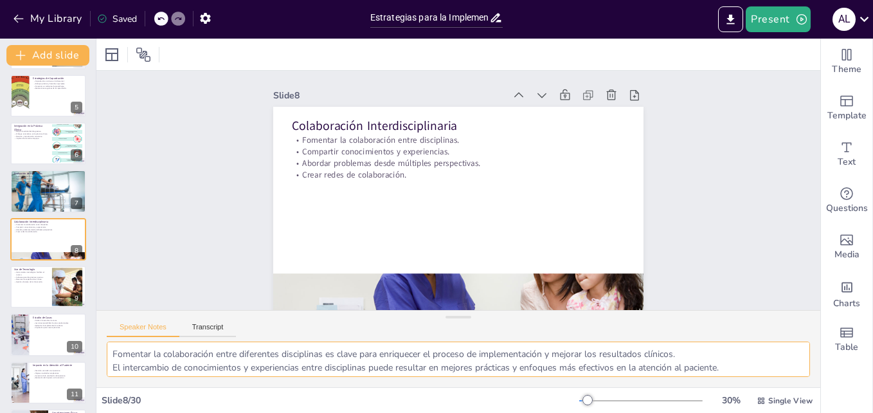
scroll to position [44, 0]
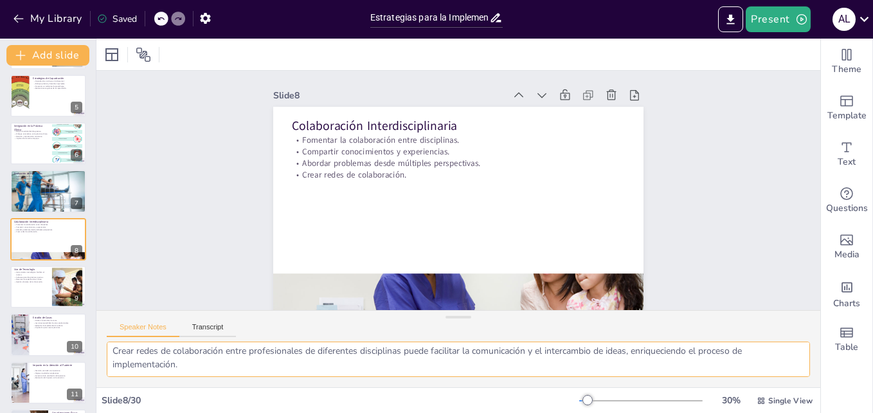
drag, startPoint x: 112, startPoint y: 348, endPoint x: 430, endPoint y: 393, distance: 320.7
click at [430, 393] on div "Slide 1 Estrategias para la Implementación de Sistemas de Clasificación OMS-APA…" at bounding box center [458, 226] width 724 height 374
click at [376, 288] on div at bounding box center [448, 294] width 390 height 246
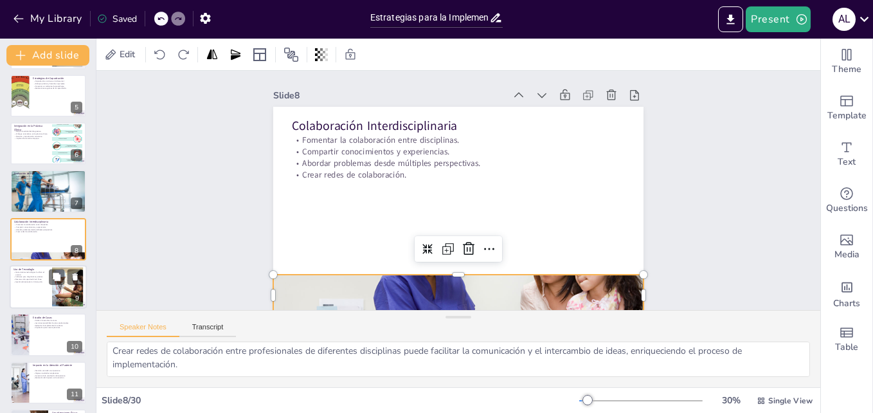
click at [28, 288] on div at bounding box center [48, 287] width 77 height 44
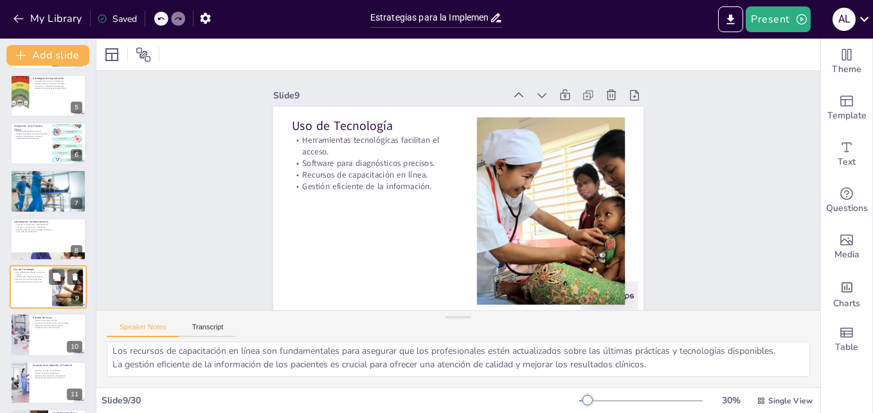
scroll to position [30, 0]
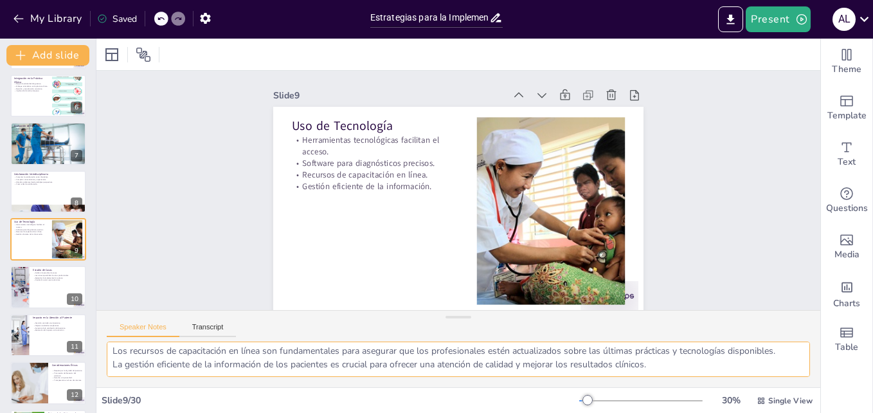
click at [228, 347] on textarea "Las herramientas tecnológicas son esenciales para facilitar el acceso y la apli…" at bounding box center [458, 358] width 703 height 35
drag, startPoint x: 113, startPoint y: 345, endPoint x: 662, endPoint y: 375, distance: 549.8
click at [662, 375] on textarea "Las herramientas tecnológicas son esenciales para facilitar el acceso y la apli…" at bounding box center [458, 358] width 703 height 35
click at [46, 293] on div at bounding box center [48, 287] width 77 height 44
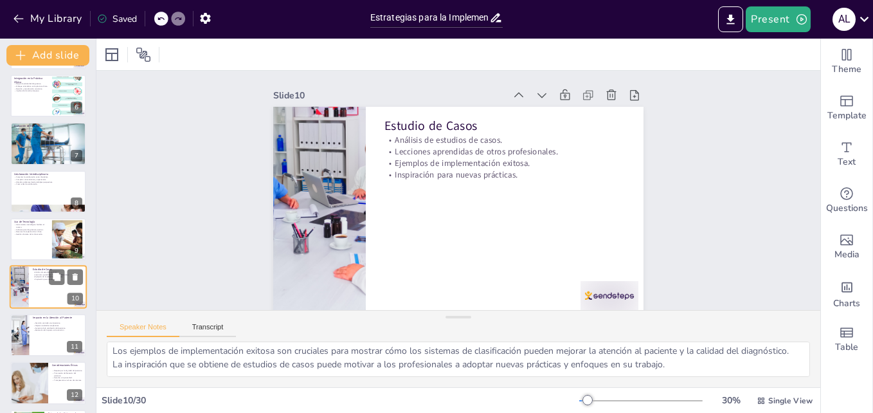
scroll to position [289, 0]
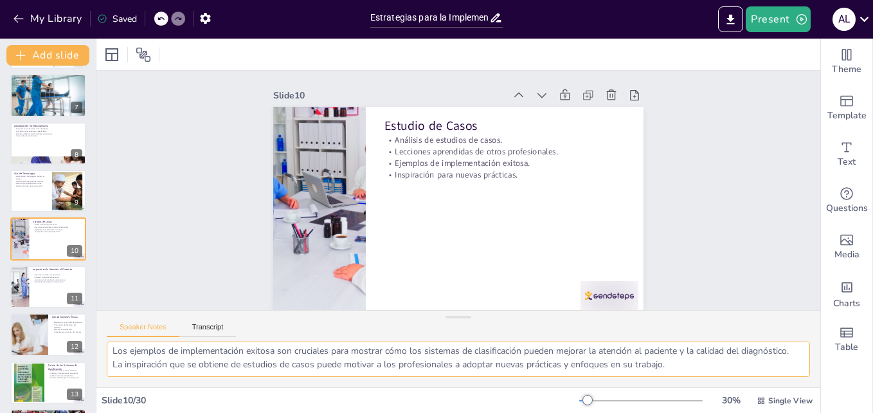
click at [139, 353] on textarea "El análisis de estudios de casos es fundamental para entender cómo se han imple…" at bounding box center [458, 358] width 703 height 35
drag, startPoint x: 114, startPoint y: 346, endPoint x: 720, endPoint y: 384, distance: 607.3
click at [720, 384] on div "El análisis de estudios de casos es fundamental para entender cómo se han imple…" at bounding box center [458, 364] width 724 height 46
click at [366, 323] on div "Speaker Notes Transcript" at bounding box center [458, 325] width 724 height 31
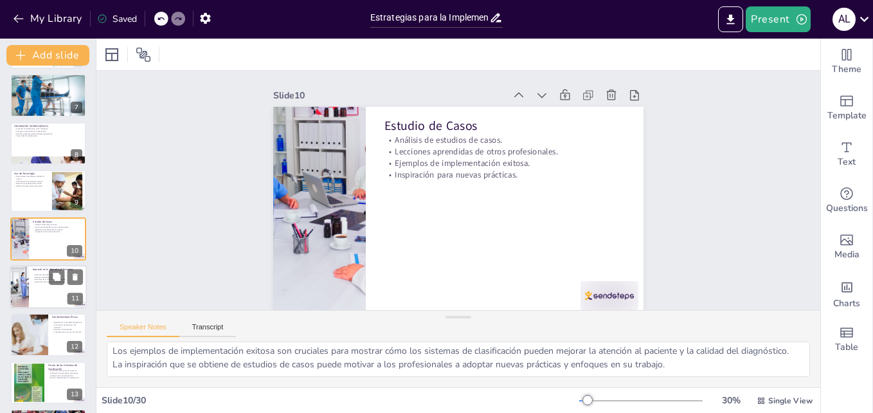
click at [51, 287] on div at bounding box center [48, 287] width 77 height 44
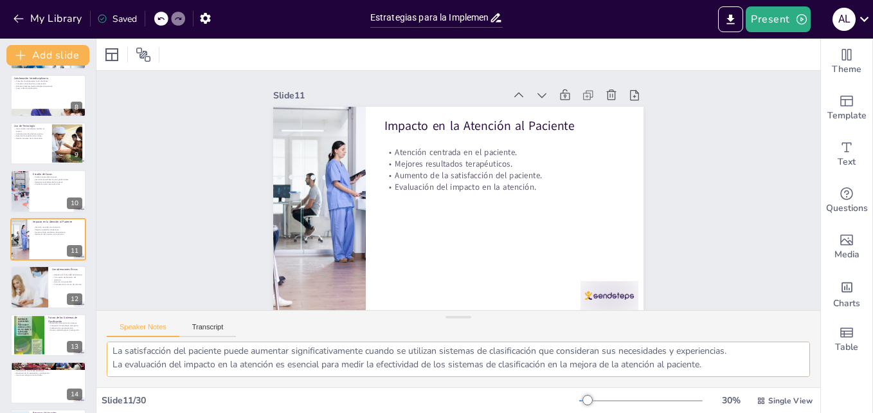
click at [136, 354] on textarea "La atención centrada en el paciente es fundamental para mejorar la calidad del …" at bounding box center [458, 358] width 703 height 35
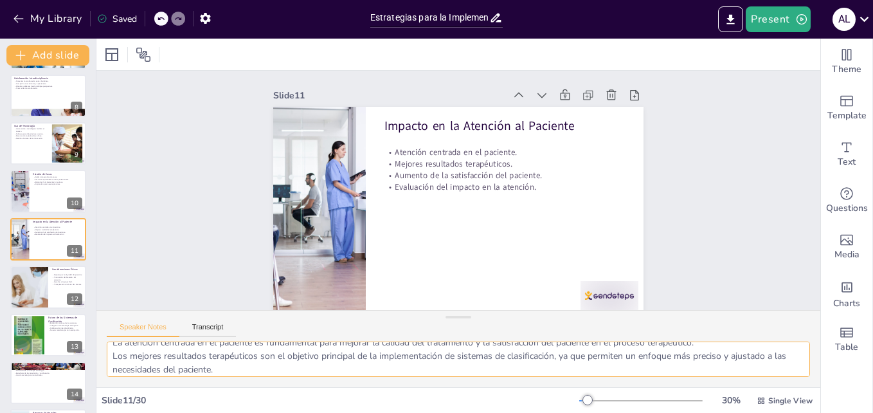
scroll to position [44, 0]
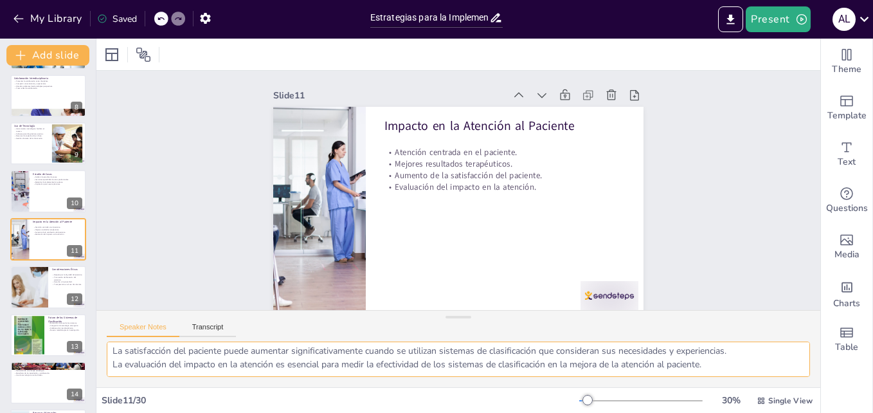
drag, startPoint x: 112, startPoint y: 348, endPoint x: 749, endPoint y: 382, distance: 637.9
click at [749, 382] on div "La atención centrada en el paciente es fundamental para mejorar la calidad del …" at bounding box center [458, 364] width 724 height 46
click at [23, 292] on div at bounding box center [28, 287] width 77 height 44
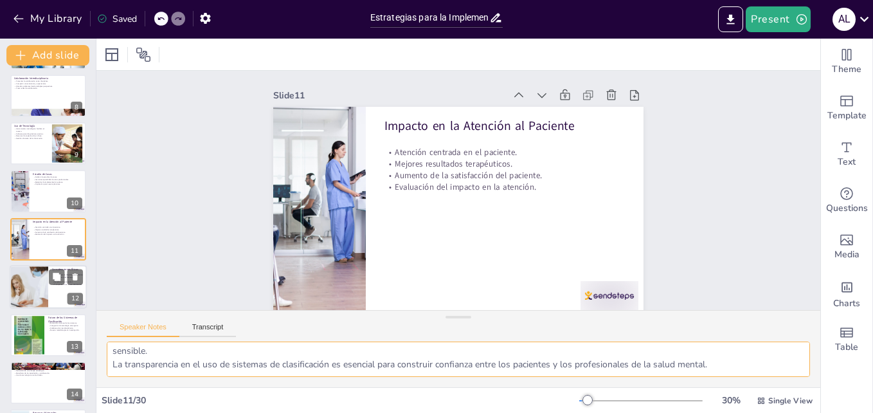
scroll to position [384, 0]
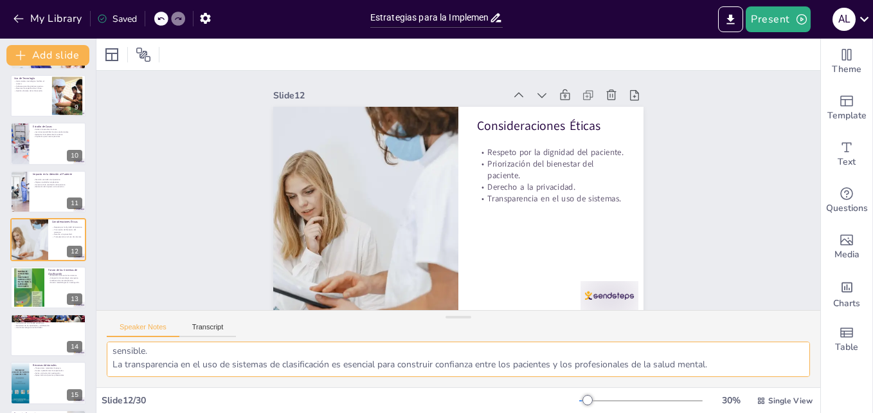
click at [157, 353] on textarea "El respeto por la dignidad del paciente debe ser una prioridad en todas las dec…" at bounding box center [458, 358] width 703 height 35
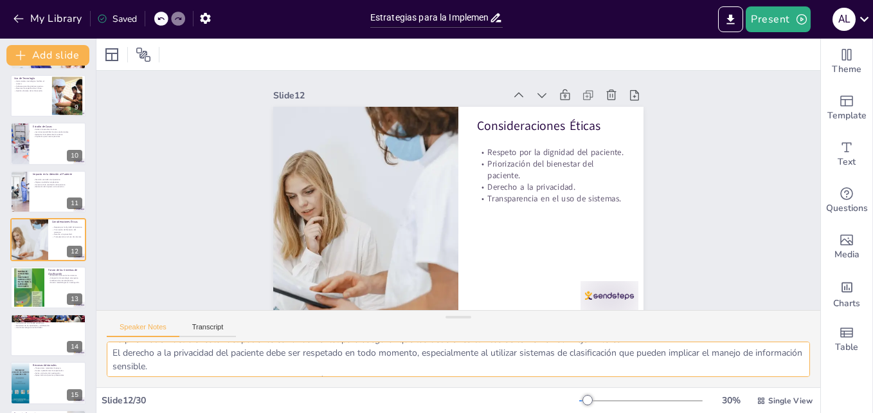
click at [129, 355] on textarea "El respeto por la dignidad del paciente debe ser una prioridad en todas las dec…" at bounding box center [458, 358] width 703 height 35
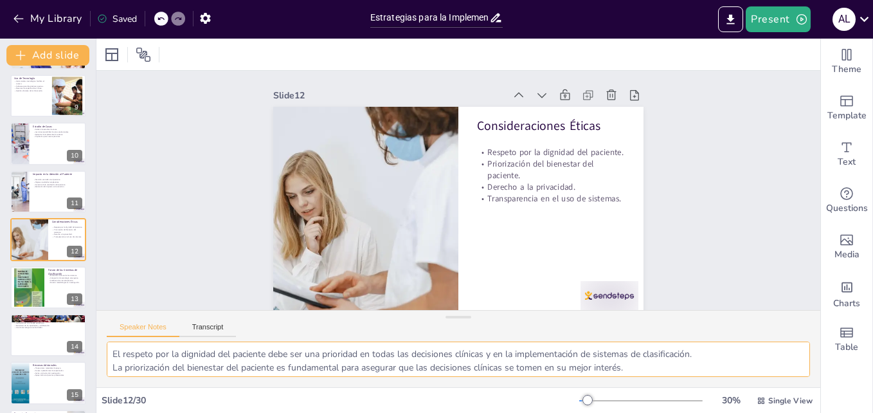
scroll to position [44, 0]
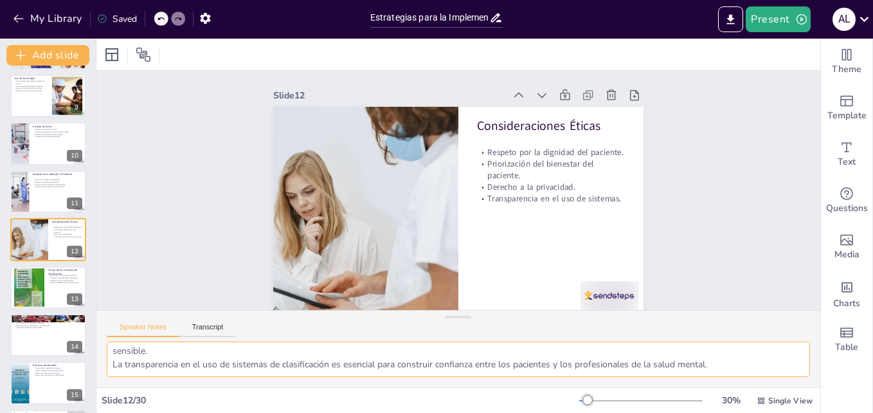
drag, startPoint x: 112, startPoint y: 346, endPoint x: 734, endPoint y: 373, distance: 622.2
click at [734, 373] on textarea "El respeto por la dignidad del paciente debe ser una prioridad en todas las dec…" at bounding box center [458, 358] width 703 height 35
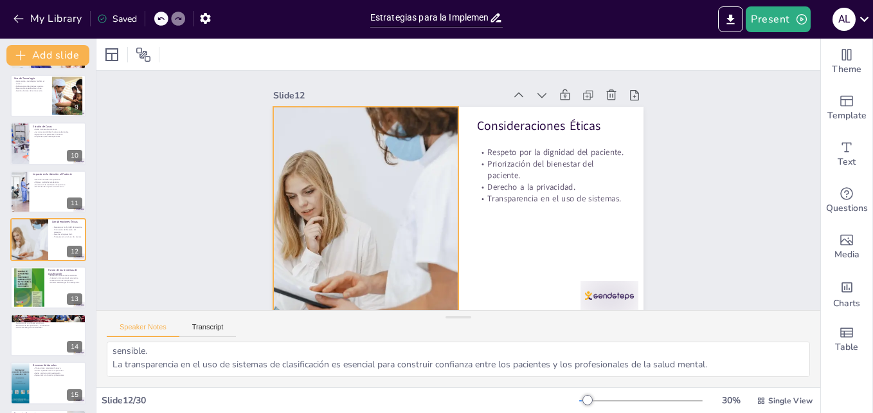
click at [286, 284] on div at bounding box center [366, 211] width 370 height 208
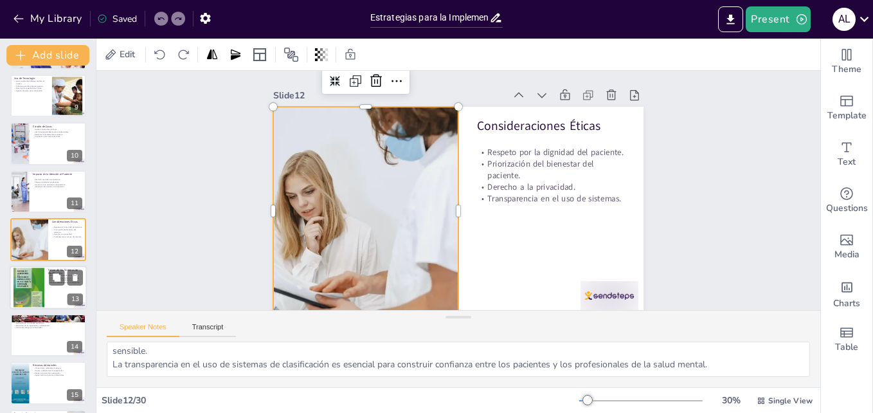
click at [39, 293] on div at bounding box center [28, 287] width 31 height 44
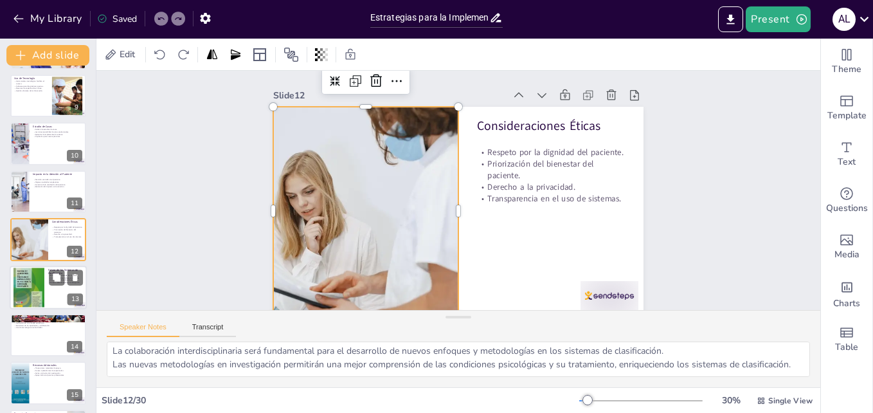
scroll to position [432, 0]
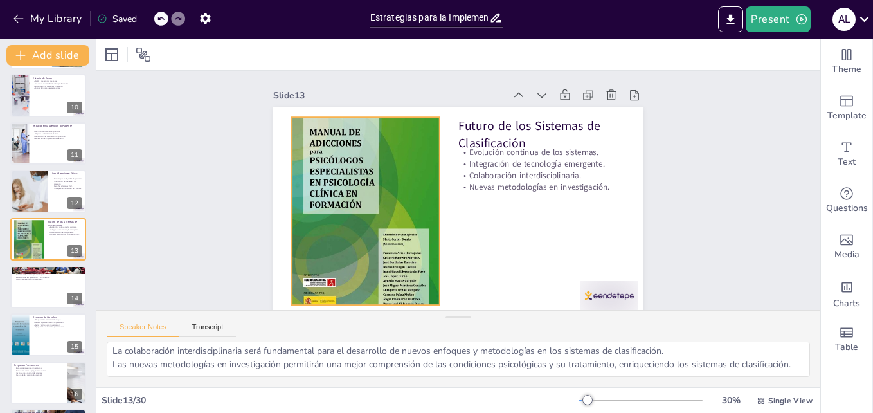
click at [320, 258] on div at bounding box center [366, 211] width 148 height 210
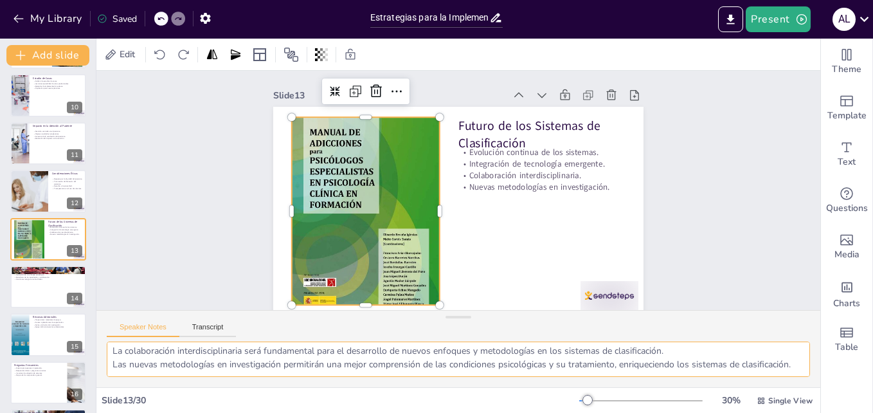
click at [130, 355] on textarea "La evolución de los sistemas de clasificación es crucial para mantener su relev…" at bounding box center [458, 358] width 703 height 35
drag, startPoint x: 111, startPoint y: 346, endPoint x: 432, endPoint y: 370, distance: 321.6
click at [432, 370] on textarea "La evolución de los sistemas de clasificación es crucial para mantener su relev…" at bounding box center [458, 358] width 703 height 35
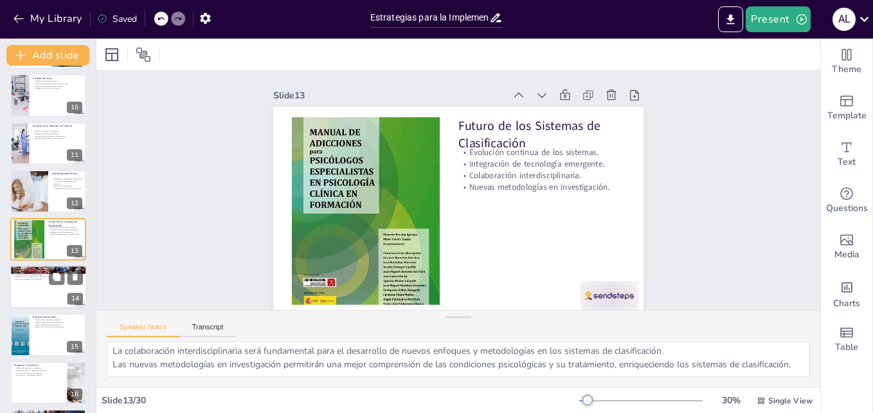
click at [35, 289] on div at bounding box center [48, 287] width 77 height 44
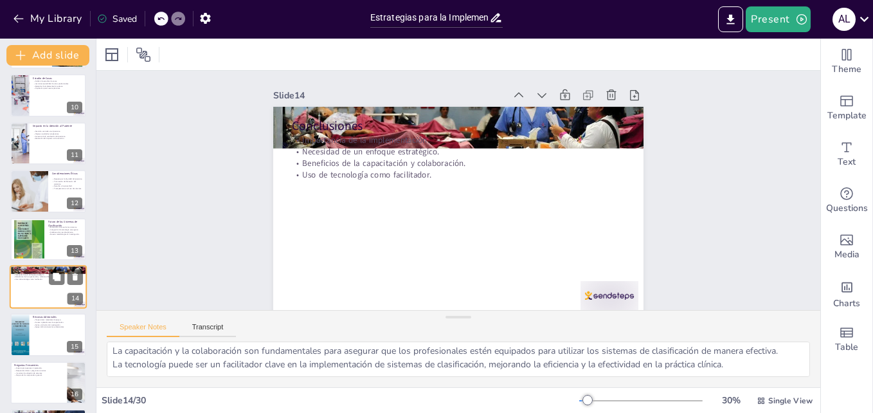
scroll to position [30, 0]
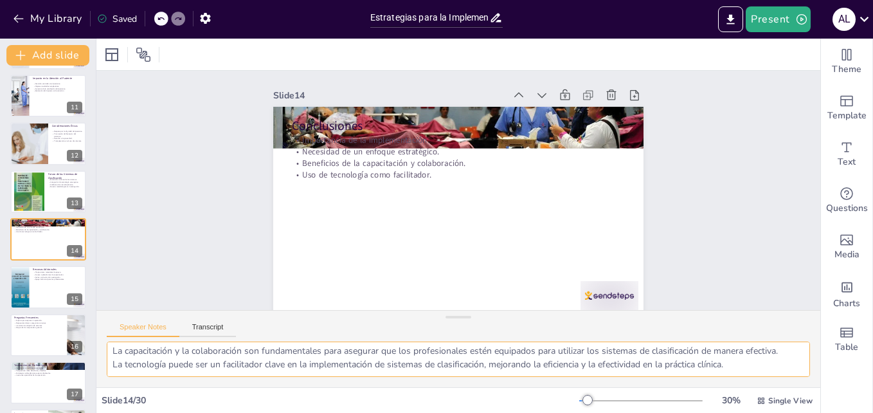
click at [218, 348] on textarea "La implementación de los sistemas de clasificación es esencial para asegurar qu…" at bounding box center [458, 358] width 703 height 35
drag, startPoint x: 111, startPoint y: 350, endPoint x: 758, endPoint y: 379, distance: 647.9
click at [758, 379] on div "La implementación de los sistemas de clasificación es esencial para asegurar qu…" at bounding box center [458, 364] width 724 height 46
click at [28, 285] on div at bounding box center [19, 287] width 31 height 44
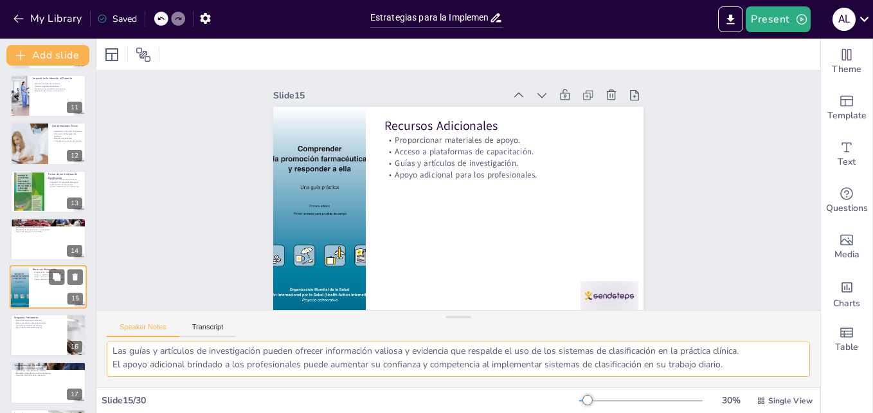
scroll to position [527, 0]
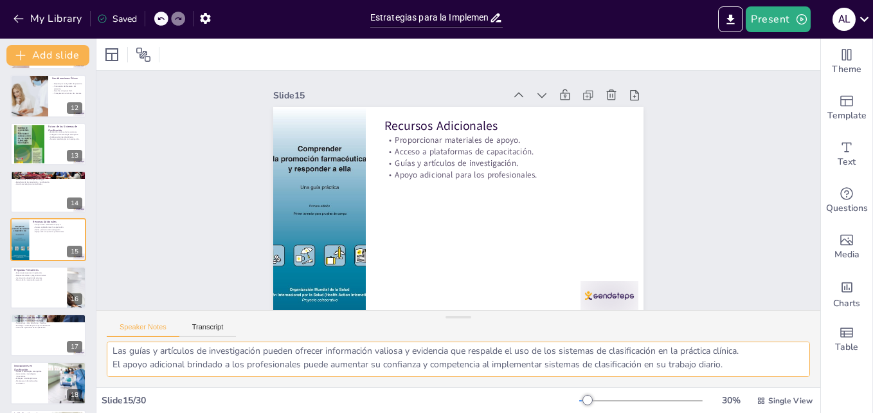
click at [248, 342] on textarea "Proporcionar materiales de apoyo es crucial para ayudar a los profesionales a c…" at bounding box center [458, 358] width 703 height 35
click at [118, 354] on textarea "Proporcionar materiales de apoyo es crucial para ayudar a los profesionales a c…" at bounding box center [458, 358] width 703 height 35
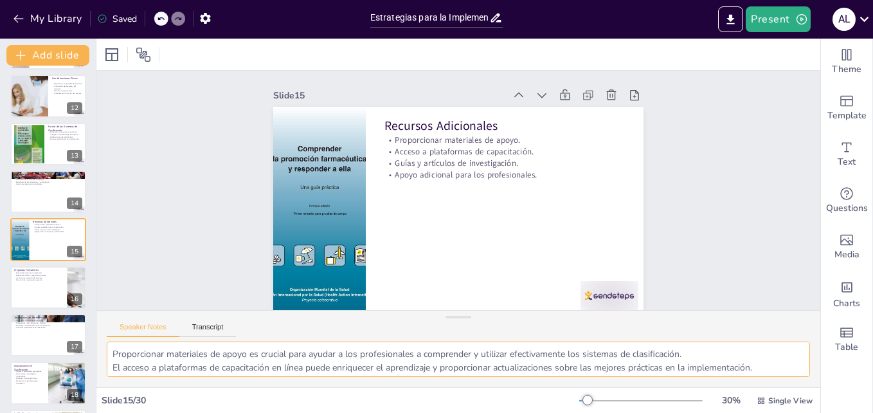
scroll to position [30, 0]
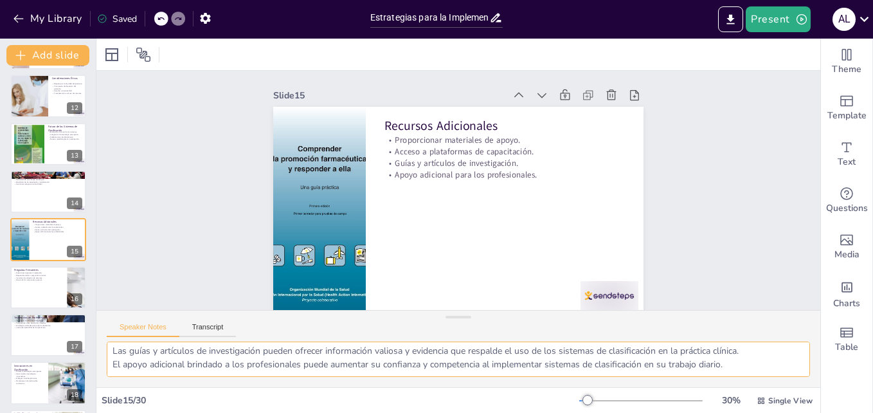
drag, startPoint x: 114, startPoint y: 346, endPoint x: 751, endPoint y: 368, distance: 638.0
click at [751, 368] on textarea "Proporcionar materiales de apoyo es crucial para ayudar a los profesionales a c…" at bounding box center [458, 358] width 703 height 35
click at [54, 272] on button at bounding box center [56, 276] width 15 height 15
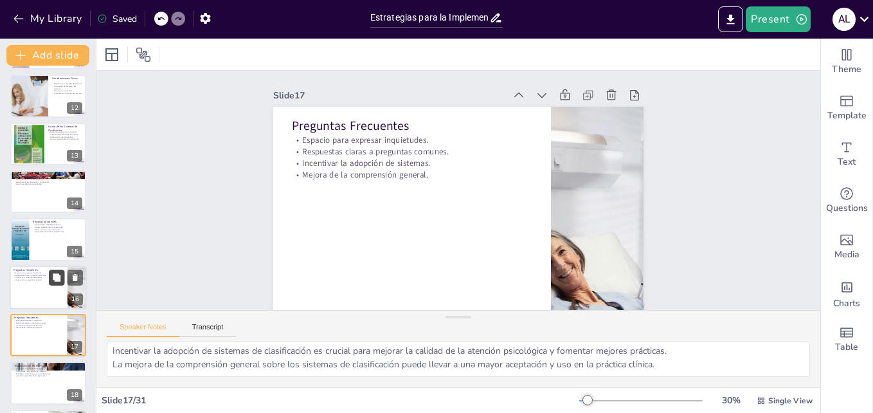
scroll to position [15, 0]
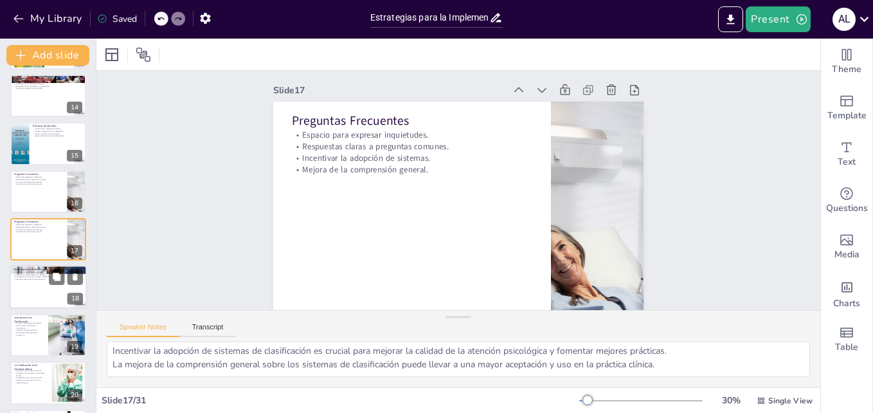
click at [37, 300] on div at bounding box center [48, 287] width 77 height 44
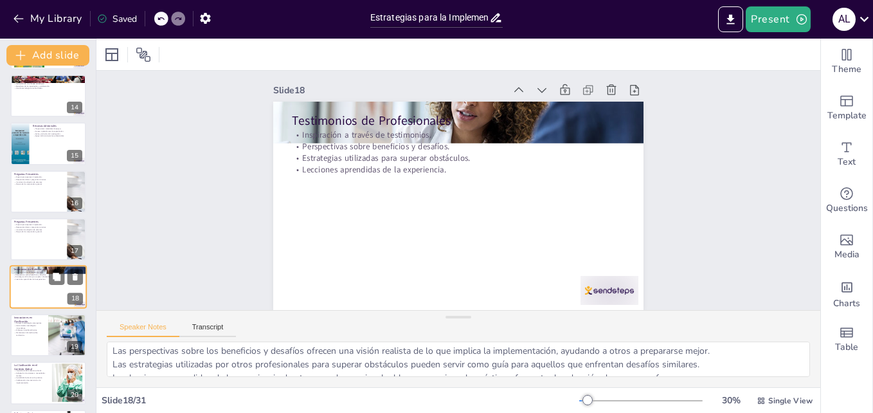
scroll to position [0, 0]
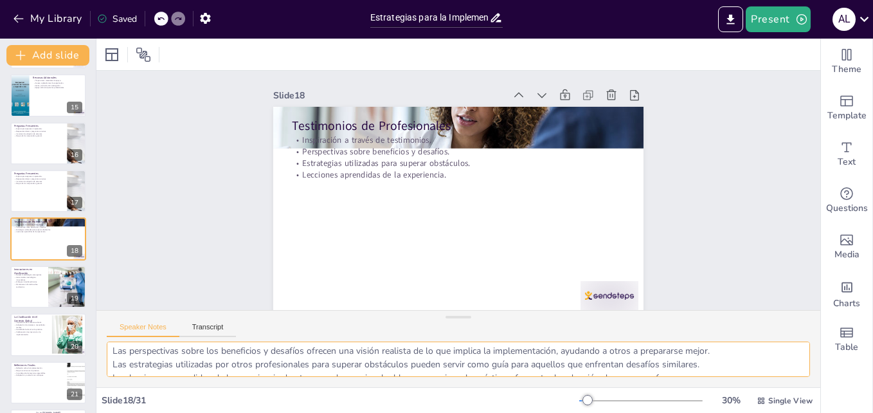
click at [131, 352] on textarea "La inspiración que proviene de los testimonios de otros profesionales puede ser…" at bounding box center [458, 358] width 703 height 35
drag, startPoint x: 112, startPoint y: 346, endPoint x: 706, endPoint y: 364, distance: 594.2
click at [706, 364] on textarea "La inspiración que proviene de los testimonios de otros profesionales puede ser…" at bounding box center [458, 358] width 703 height 35
click at [22, 286] on p "Mantenerse informado sobre tendencias." at bounding box center [28, 285] width 31 height 4
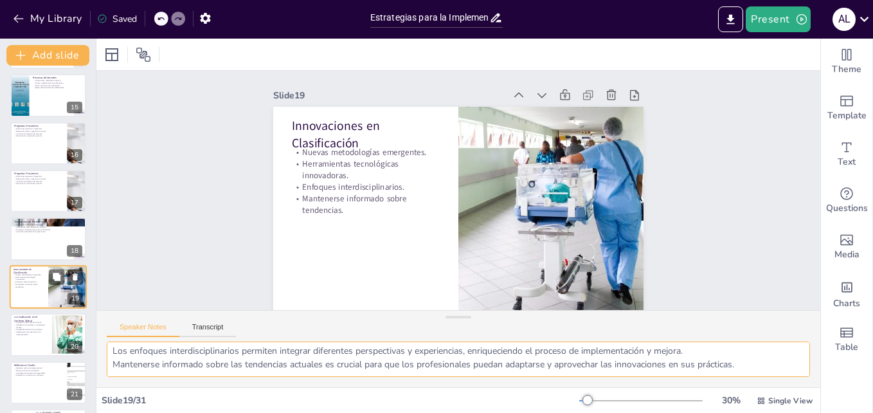
scroll to position [30, 0]
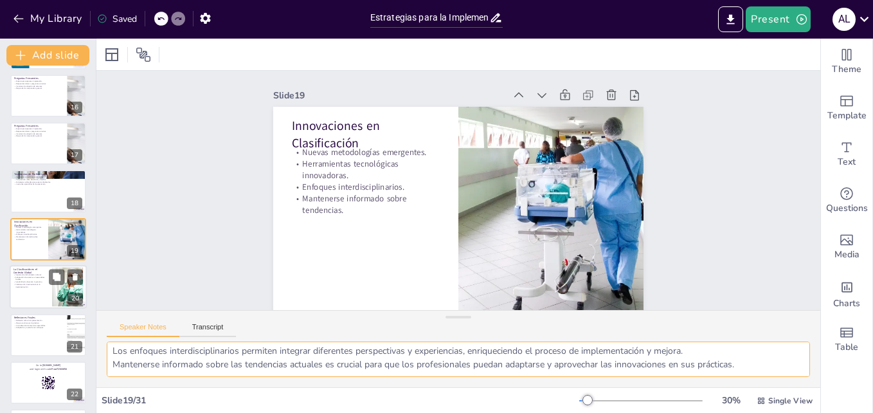
click at [24, 287] on p "Colaboración internacional en la implementación." at bounding box center [30, 285] width 35 height 4
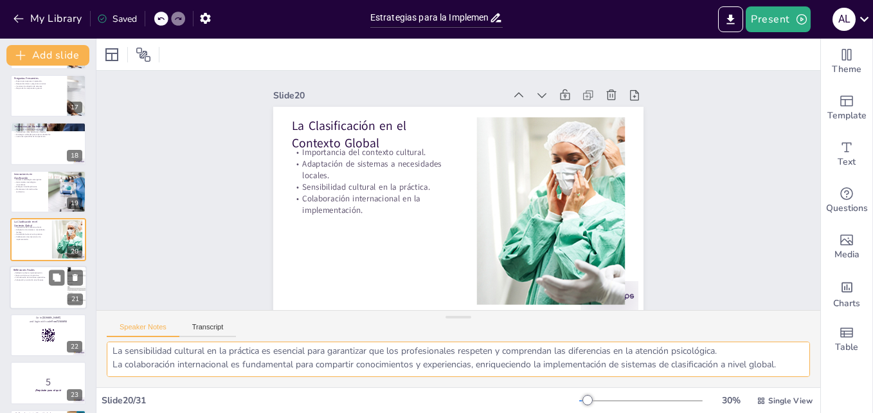
click at [26, 289] on div at bounding box center [48, 287] width 77 height 44
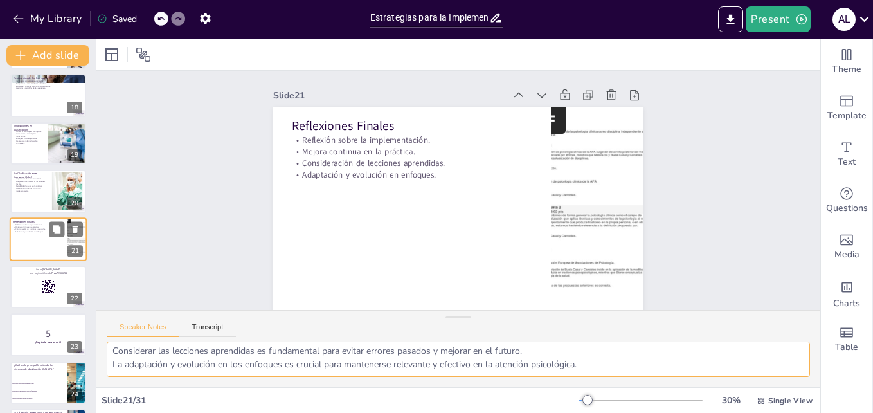
click at [26, 289] on div at bounding box center [48, 286] width 76 height 42
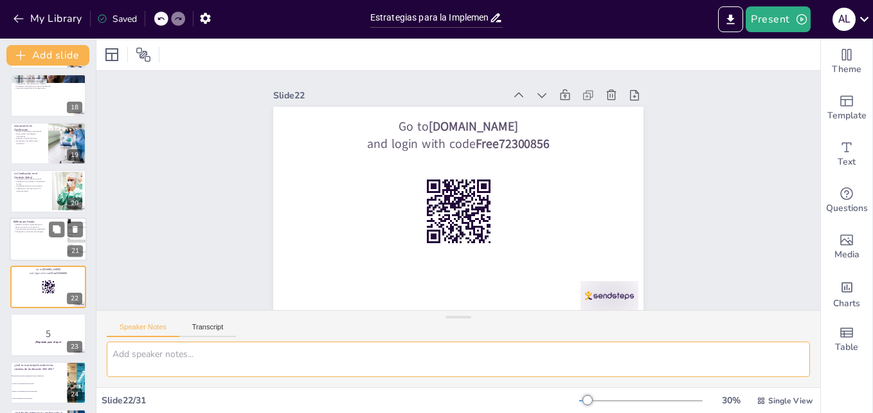
scroll to position [0, 0]
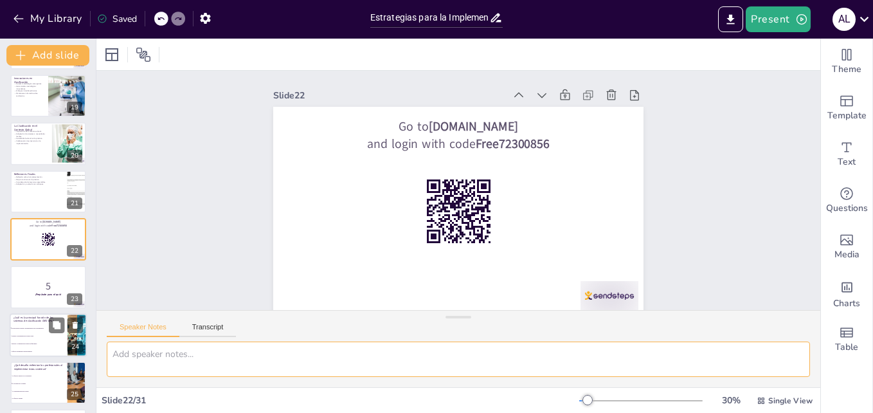
click at [30, 329] on li "Proporcionar un marco estandarizado para el diagnóstico" at bounding box center [39, 328] width 58 height 8
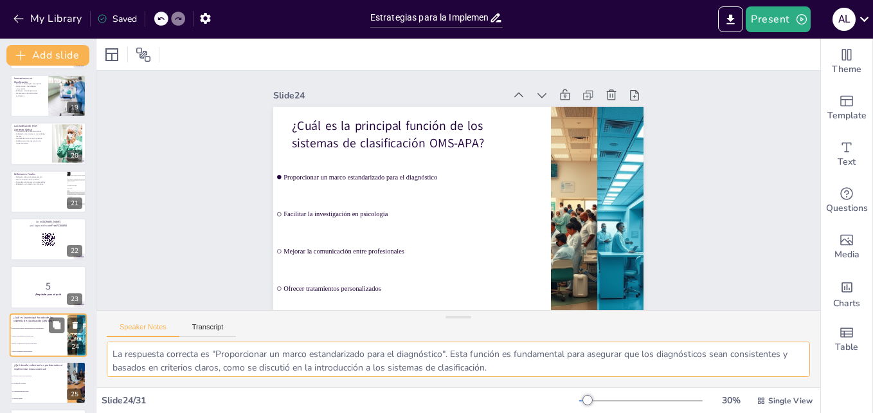
scroll to position [958, 0]
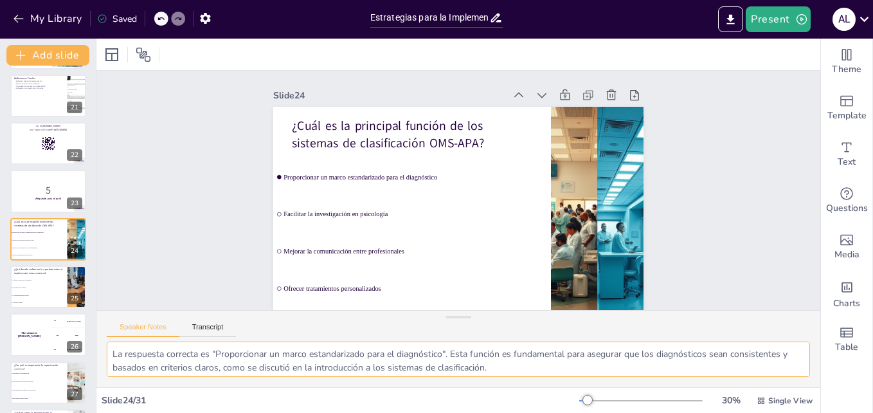
click at [154, 360] on textarea "La respuesta correcta es "Proporcionar un marco estandarizado para el diagnósti…" at bounding box center [458, 358] width 703 height 35
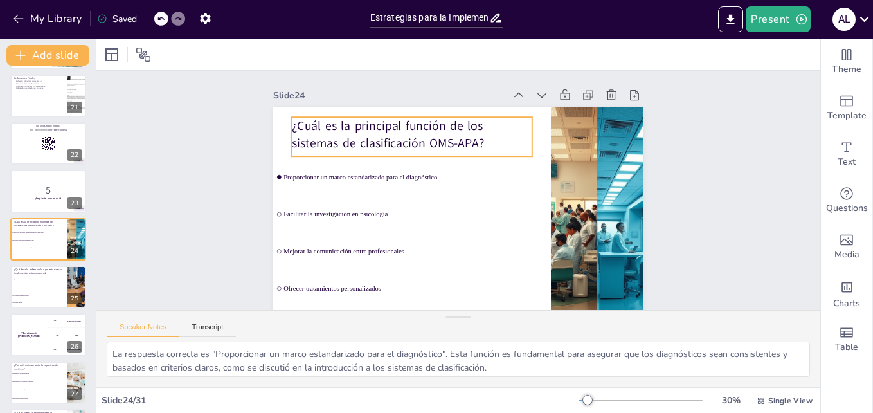
click at [377, 145] on p "¿Cuál es la principal función de los sistemas de clasificación OMS-APA?" at bounding box center [412, 134] width 240 height 35
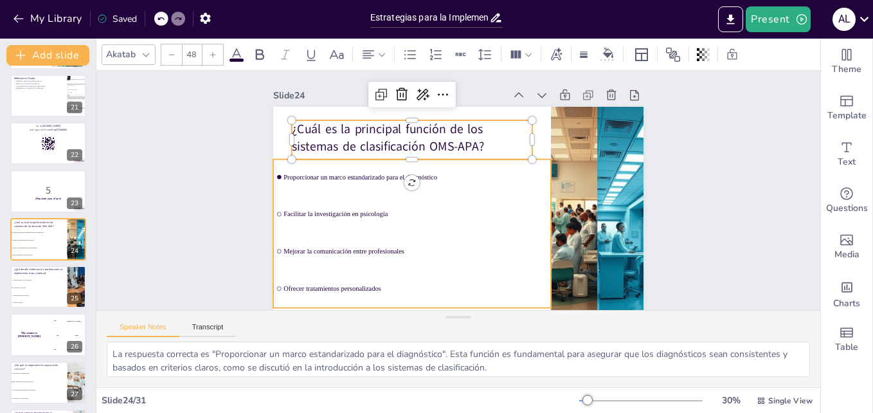
click at [475, 246] on li "Mejorar la comunicación entre profesionales" at bounding box center [406, 246] width 280 height 64
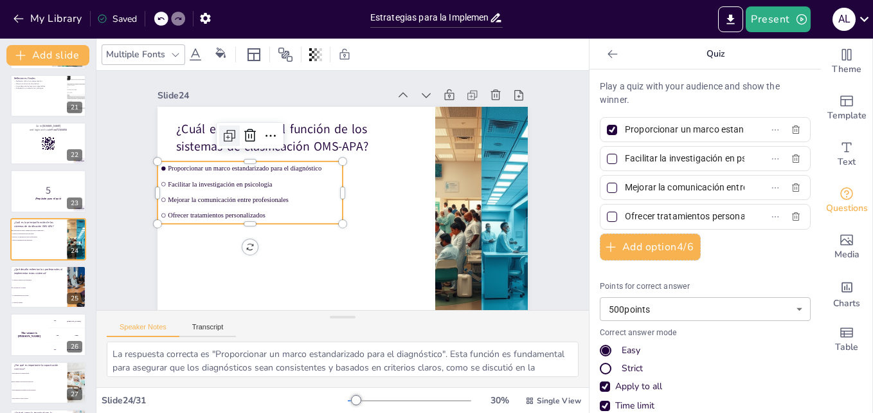
click at [222, 135] on icon at bounding box center [229, 135] width 15 height 15
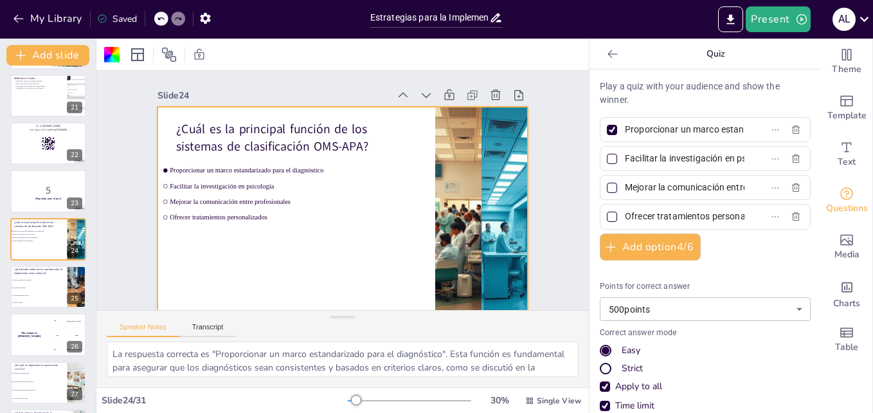
click at [308, 252] on div at bounding box center [342, 211] width 370 height 208
click at [35, 282] on li "La falta de interés de los pacientes" at bounding box center [39, 280] width 58 height 8
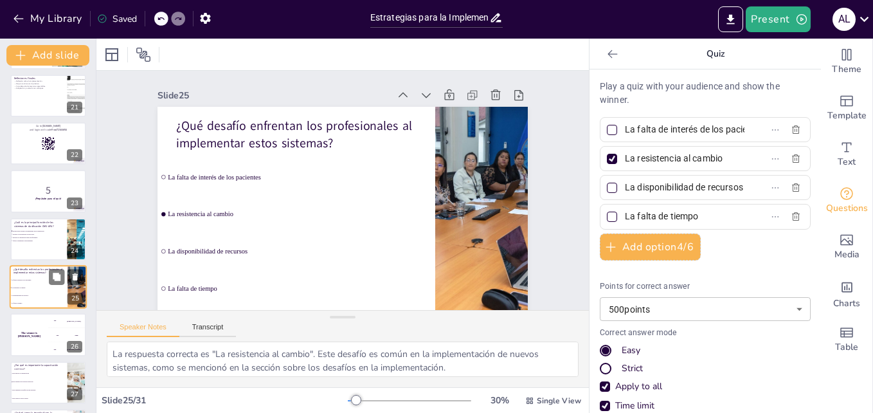
scroll to position [1005, 0]
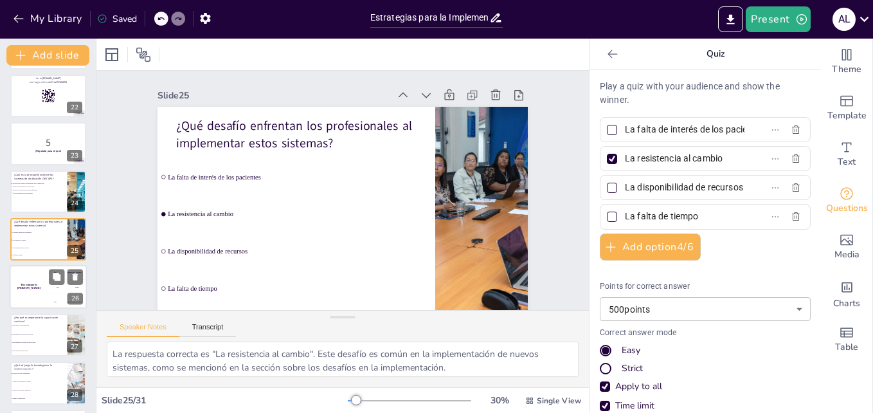
click at [28, 283] on div "The winner is [PERSON_NAME]" at bounding box center [29, 287] width 39 height 44
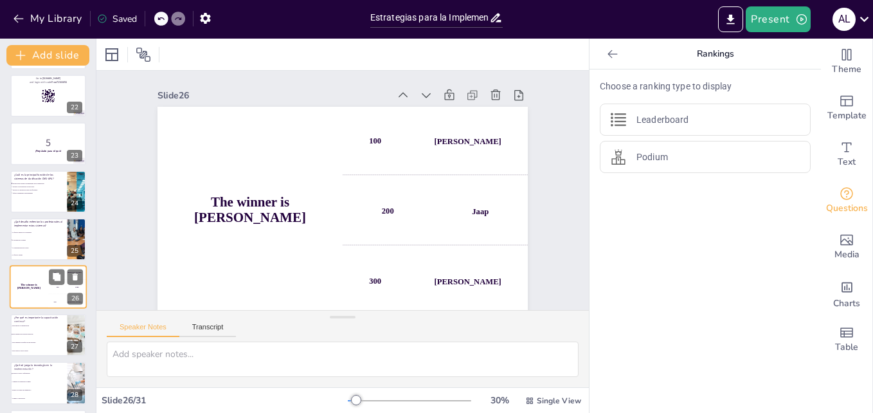
scroll to position [1054, 0]
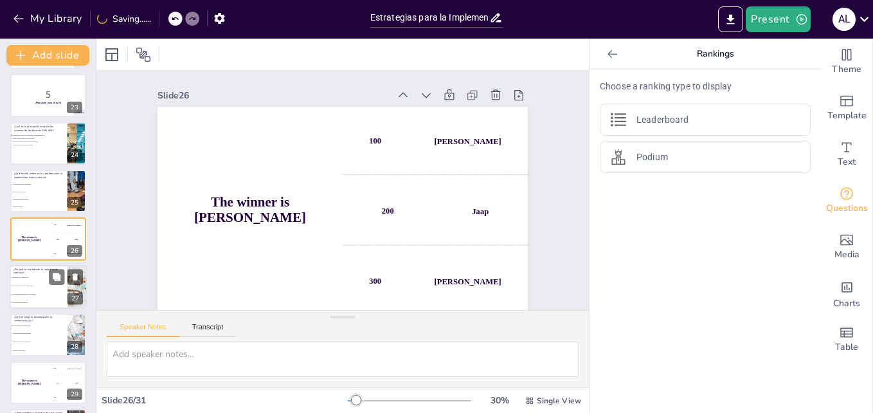
click at [31, 284] on li "Para asegurar una correcta aplicación" at bounding box center [39, 286] width 58 height 8
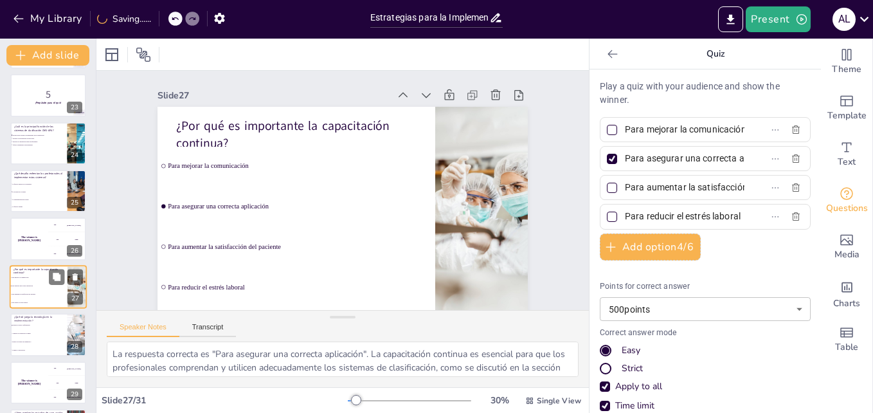
scroll to position [1101, 0]
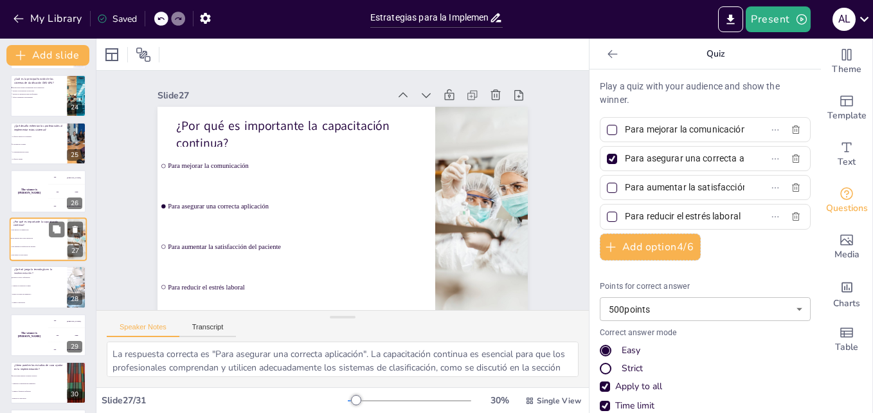
click at [31, 284] on li "Aumenta la resistencia al cambio" at bounding box center [38, 286] width 57 height 8
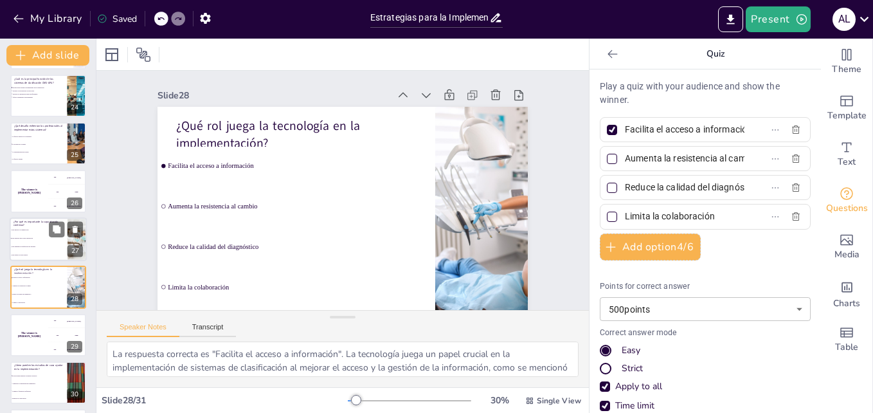
scroll to position [1149, 0]
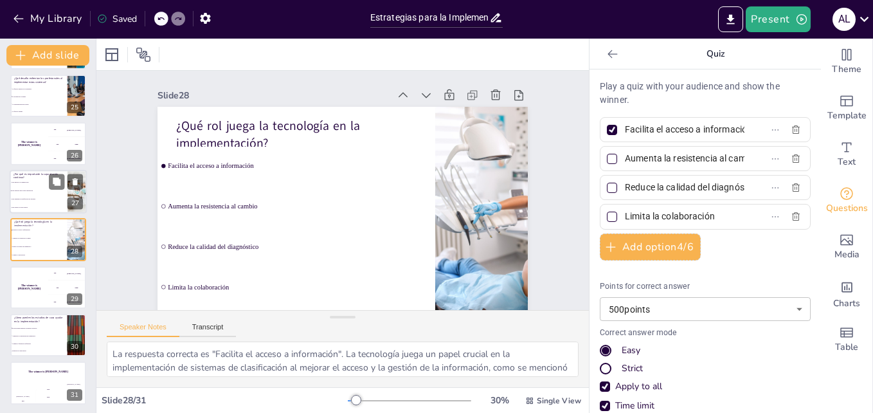
click at [31, 284] on div "The winner is [PERSON_NAME]" at bounding box center [29, 287] width 38 height 42
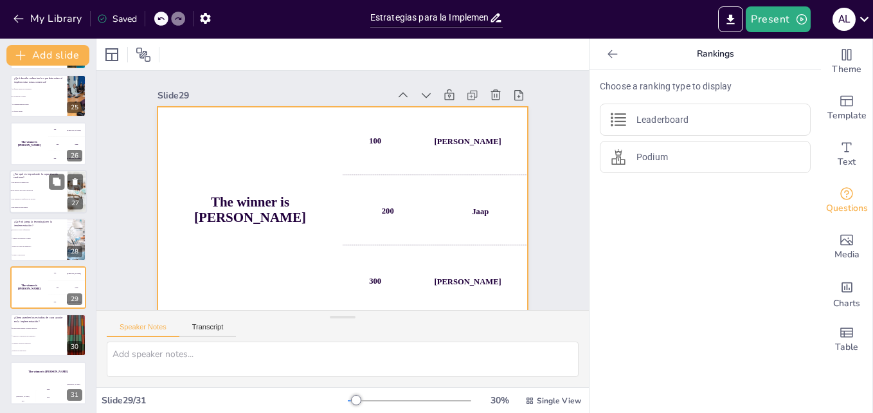
scroll to position [1151, 0]
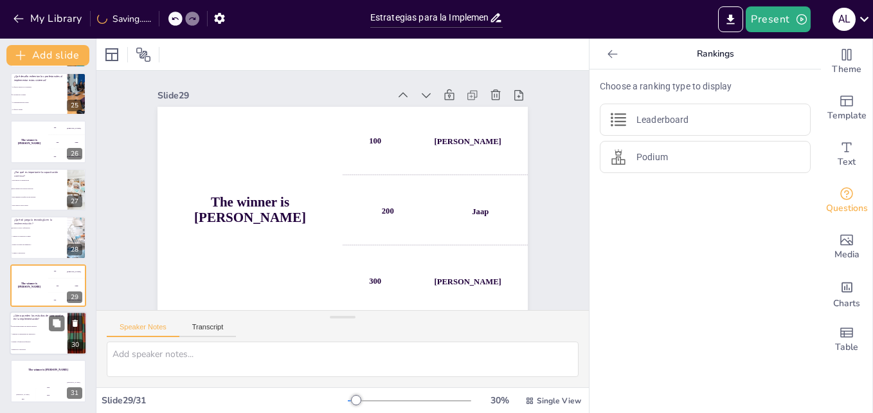
click at [26, 337] on li "Aumentan la complejidad del diagnóstico" at bounding box center [39, 334] width 58 height 8
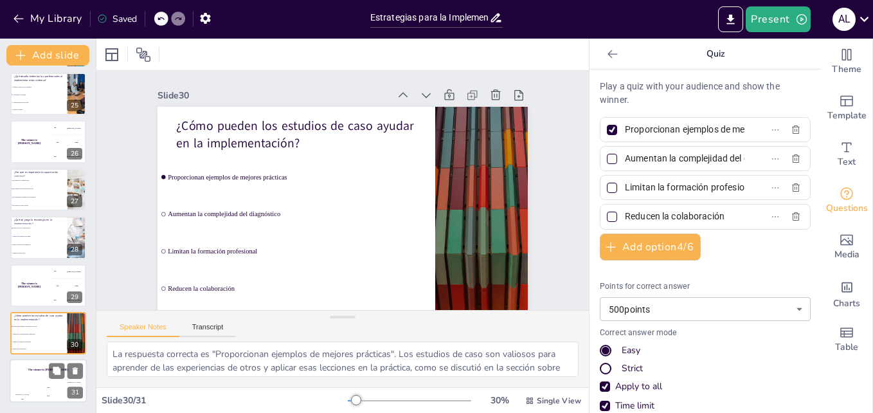
click at [30, 372] on div "The winner is [PERSON_NAME]" at bounding box center [48, 370] width 77 height 22
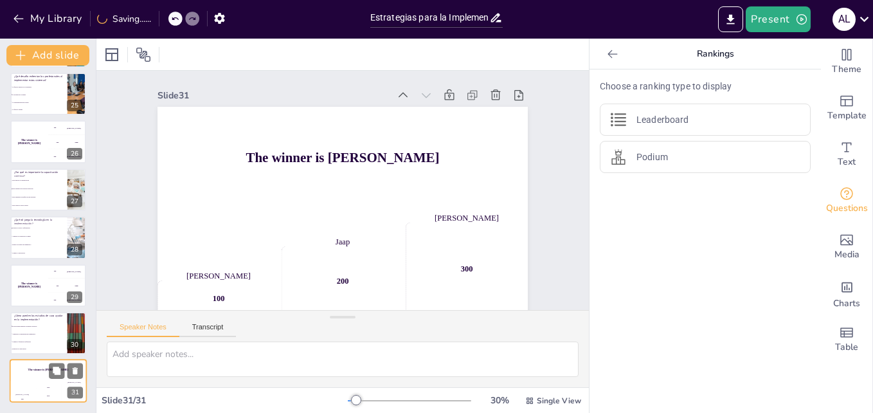
scroll to position [15, 0]
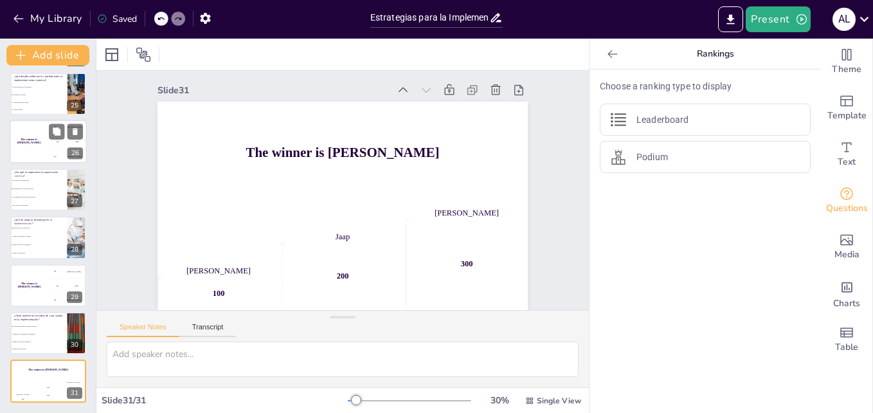
click at [26, 138] on div "The winner is [PERSON_NAME]" at bounding box center [29, 142] width 39 height 44
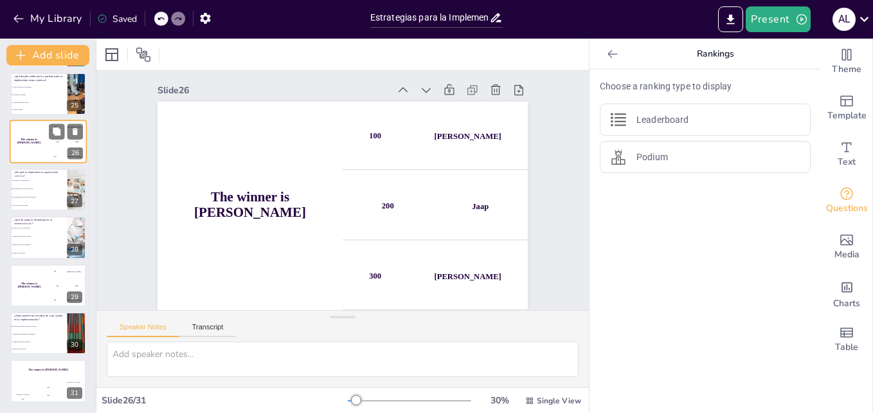
scroll to position [0, 0]
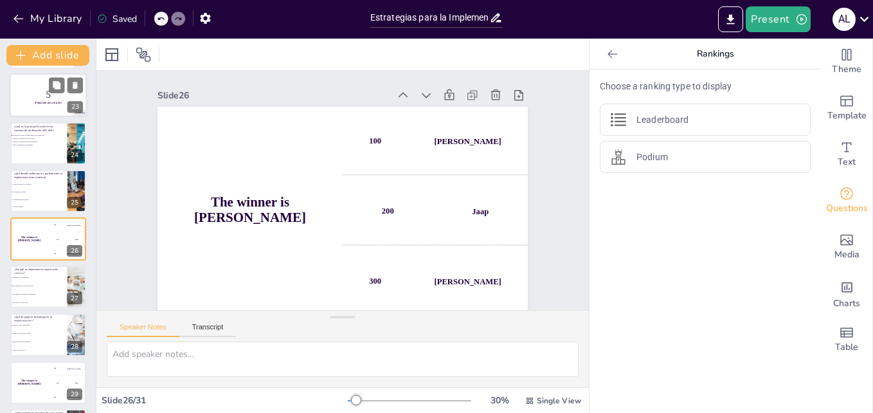
click at [30, 101] on p "¡Prepárate para el quiz!" at bounding box center [47, 103] width 69 height 4
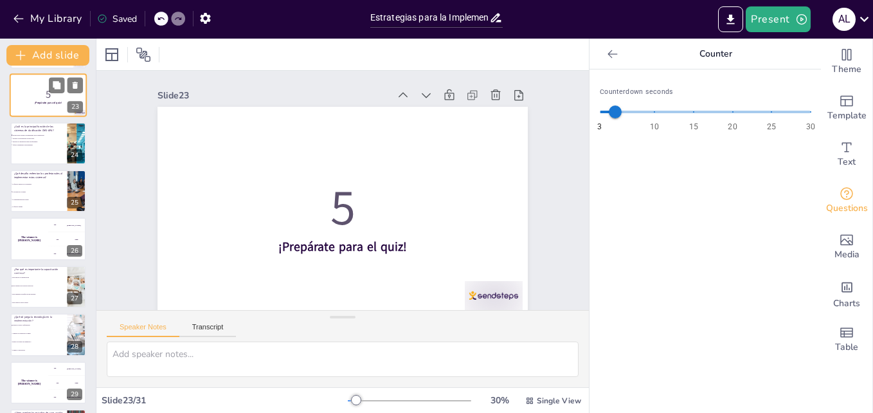
scroll to position [910, 0]
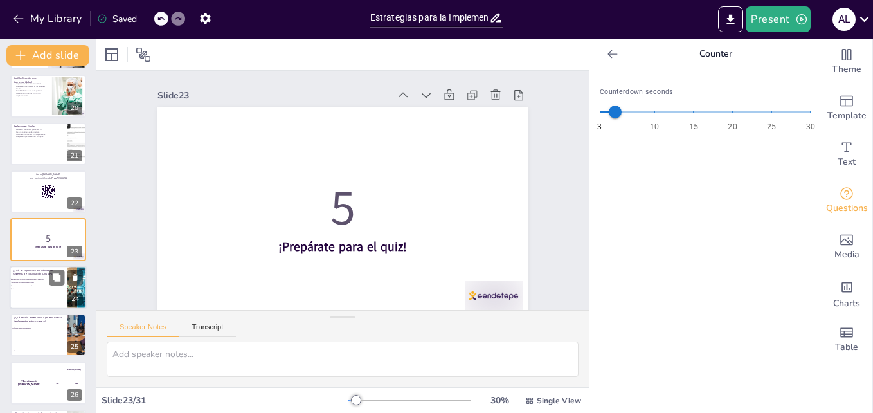
click at [31, 291] on div at bounding box center [48, 287] width 77 height 44
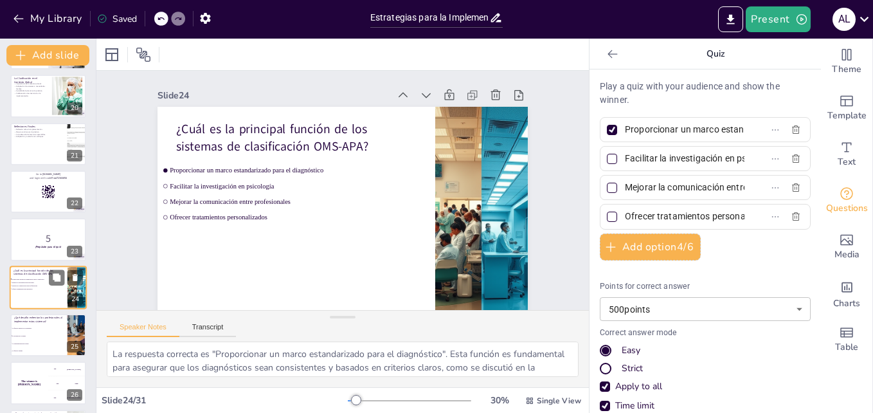
scroll to position [958, 0]
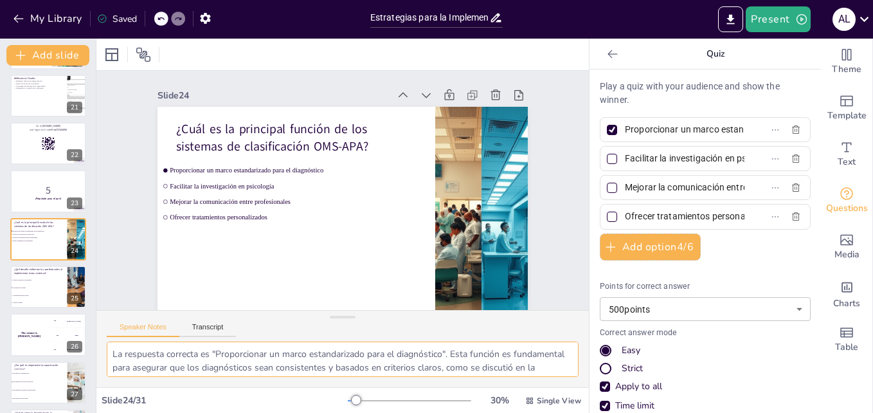
click at [129, 353] on textarea "La respuesta correcta es "Proporcionar un marco estandarizado para el diagnósti…" at bounding box center [343, 358] width 472 height 35
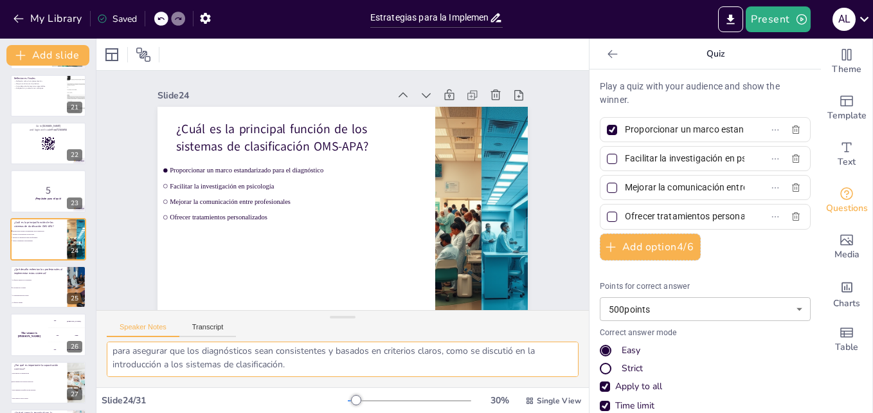
drag, startPoint x: 216, startPoint y: 356, endPoint x: 371, endPoint y: 361, distance: 155.0
click at [371, 361] on textarea "La respuesta correcta es "Proporcionar un marco estandarizado para el diagnósti…" at bounding box center [343, 358] width 472 height 35
click at [34, 280] on span "La falta de interés de los pacientes" at bounding box center [39, 280] width 55 height 2
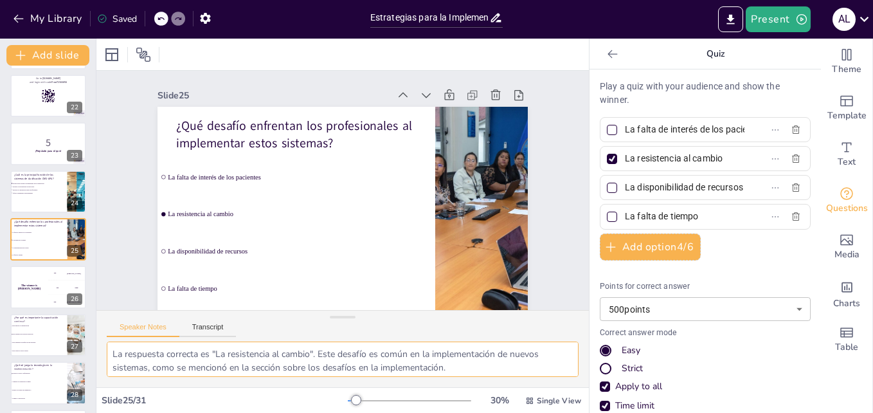
scroll to position [3, 0]
drag, startPoint x: 212, startPoint y: 351, endPoint x: 492, endPoint y: 376, distance: 280.7
click at [492, 376] on textarea "La respuesta correcta es "La resistencia al cambio". Este desafío es común en l…" at bounding box center [343, 358] width 472 height 35
click at [33, 298] on div "The winner is [PERSON_NAME]" at bounding box center [29, 286] width 38 height 42
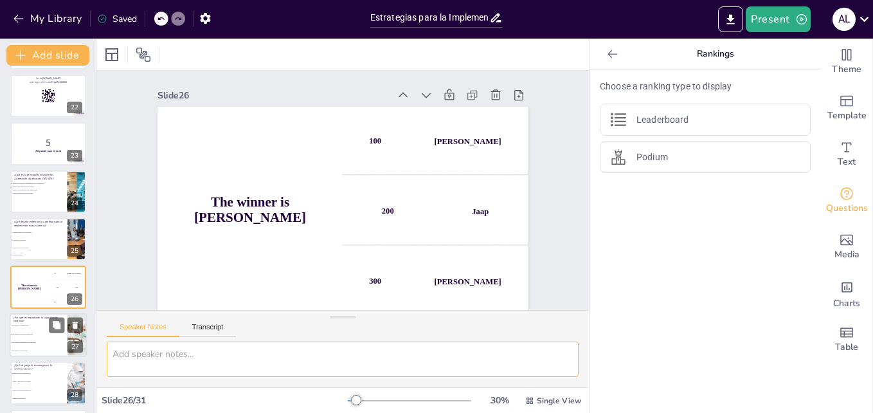
scroll to position [0, 0]
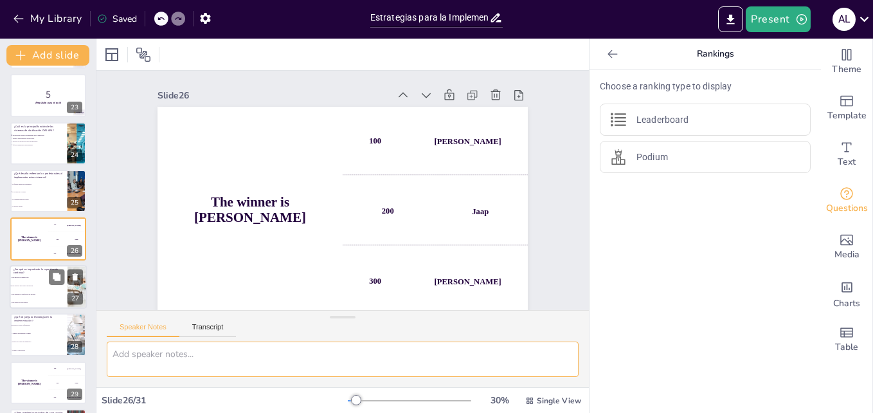
click at [28, 291] on li "Para aumentar la satisfacción del paciente" at bounding box center [39, 294] width 58 height 8
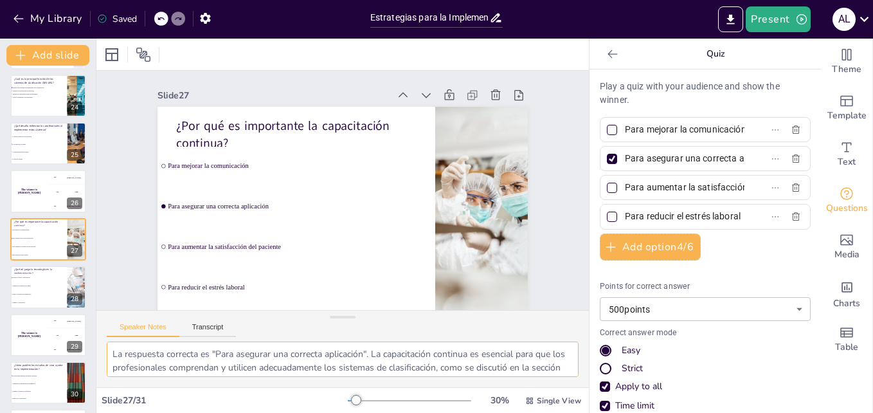
scroll to position [17, 0]
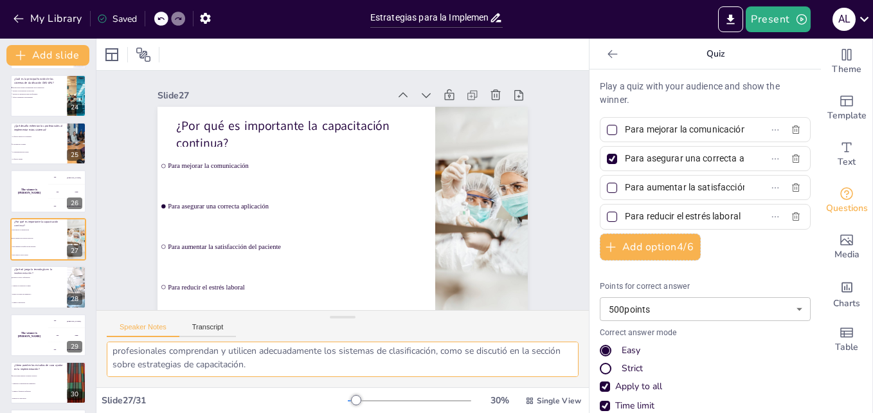
drag, startPoint x: 212, startPoint y: 353, endPoint x: 462, endPoint y: 368, distance: 249.8
click at [462, 368] on textarea "La respuesta correcta es "Para asegurar una correcta aplicación". La capacitaci…" at bounding box center [343, 358] width 472 height 35
click at [42, 291] on li "Reduce la calidad del diagnóstico" at bounding box center [38, 295] width 57 height 8
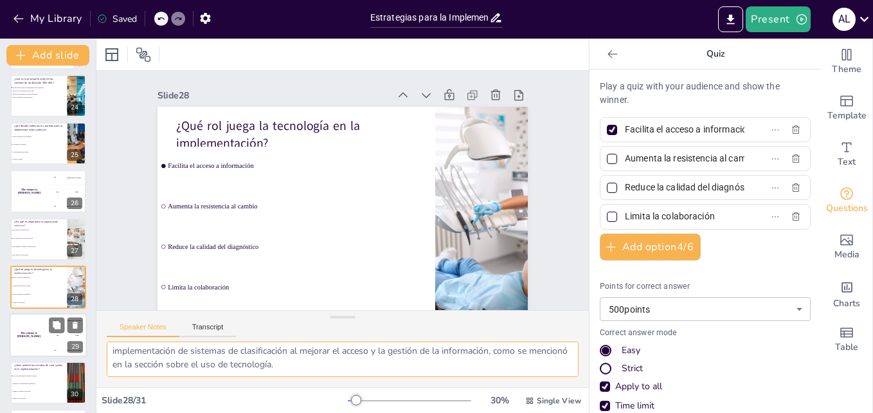
scroll to position [1149, 0]
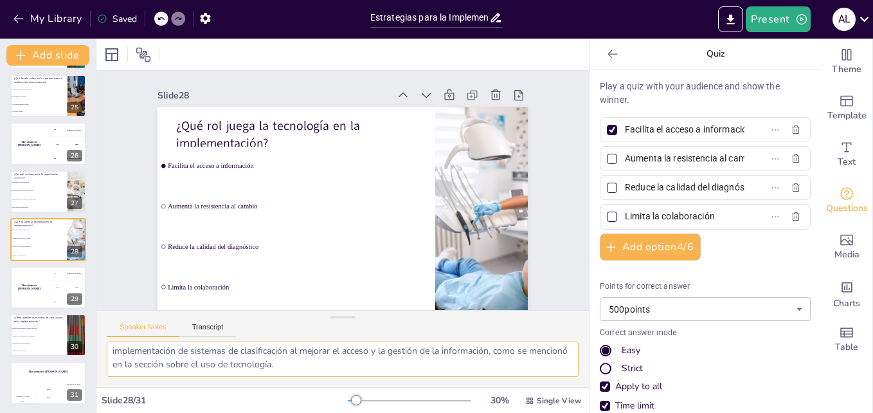
click at [186, 352] on textarea "La respuesta correcta es "Facilita el acceso a información". La tecnología jueg…" at bounding box center [343, 358] width 472 height 35
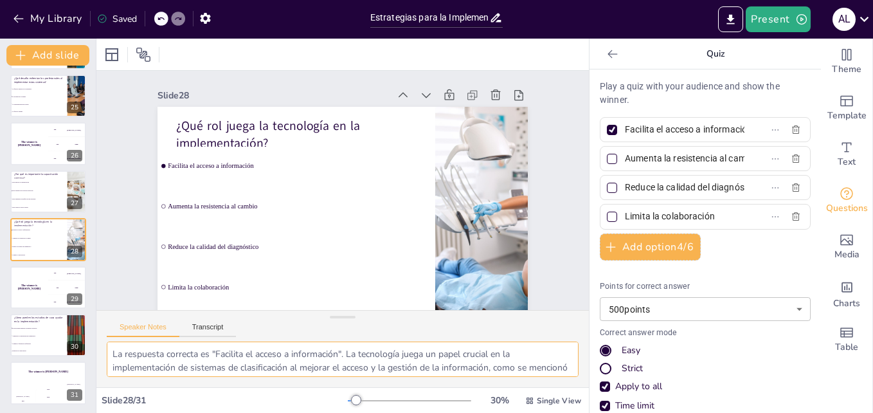
scroll to position [17, 0]
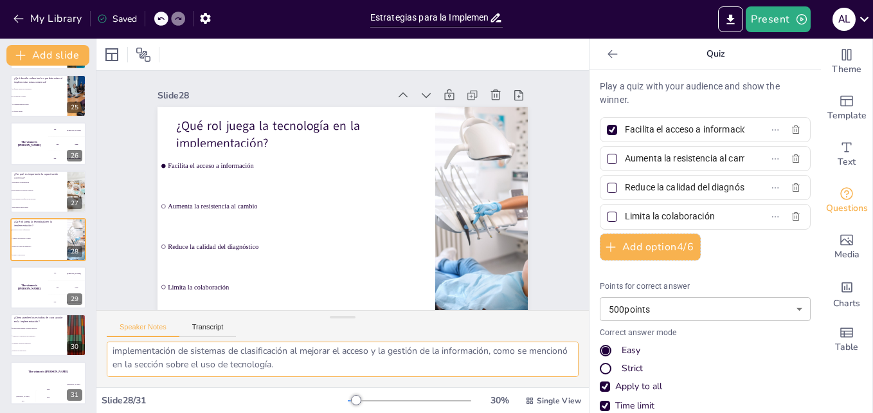
drag, startPoint x: 213, startPoint y: 348, endPoint x: 395, endPoint y: 374, distance: 184.4
click at [395, 374] on textarea "La respuesta correcta es "Facilita el acceso a información". La tecnología jueg…" at bounding box center [343, 358] width 472 height 35
click at [28, 293] on div "The winner is [PERSON_NAME]" at bounding box center [29, 287] width 39 height 44
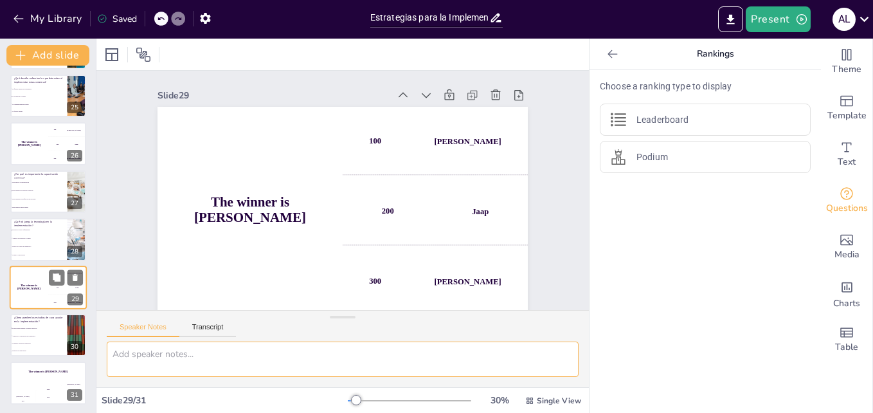
scroll to position [0, 0]
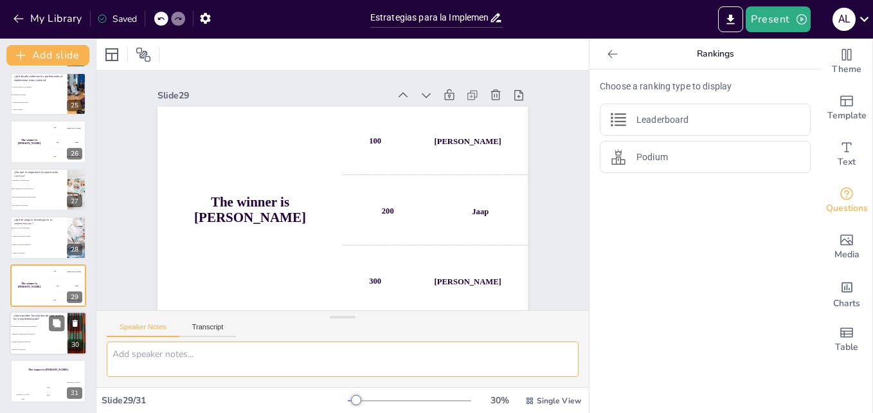
click at [30, 326] on span "Proporcionan ejemplos de mejores prácticas" at bounding box center [39, 326] width 55 height 2
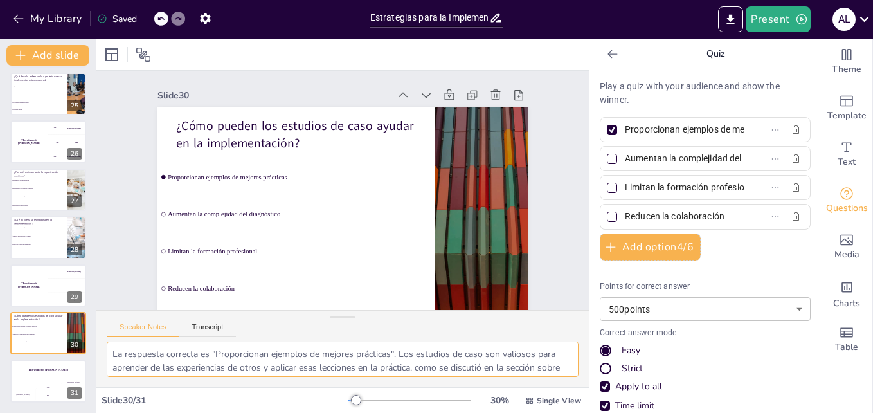
scroll to position [17, 0]
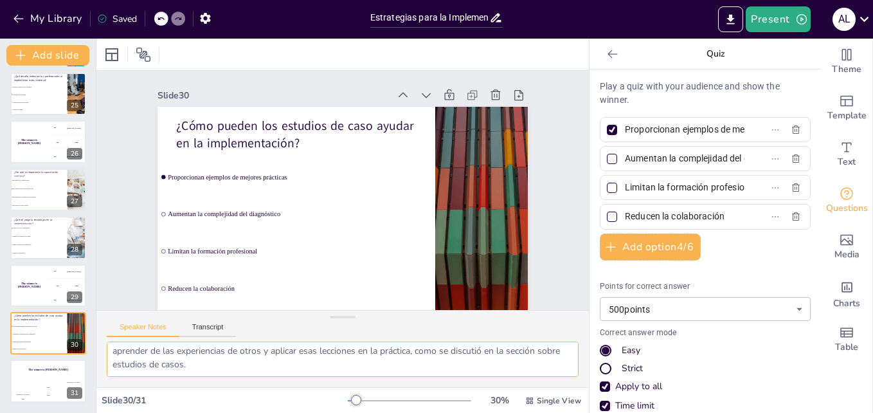
drag, startPoint x: 212, startPoint y: 354, endPoint x: 282, endPoint y: 375, distance: 73.2
click at [282, 375] on textarea "La respuesta correcta es "Proporcionan ejemplos de mejores prácticas". Los estu…" at bounding box center [343, 358] width 472 height 35
click at [39, 373] on div "The winner is [PERSON_NAME]" at bounding box center [48, 370] width 77 height 22
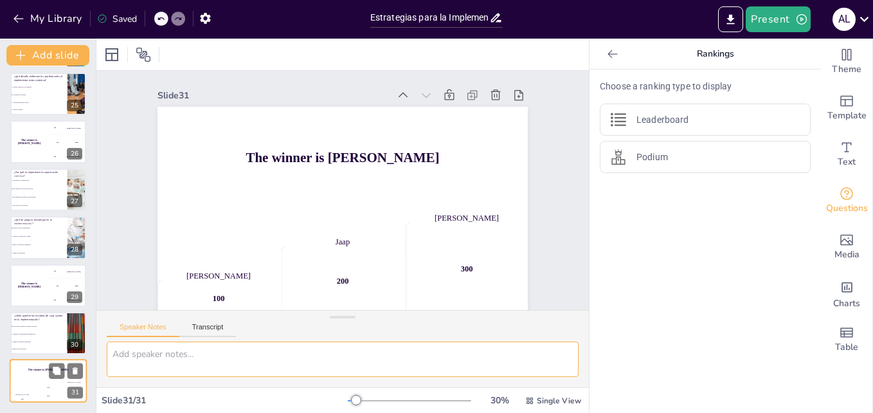
scroll to position [15, 0]
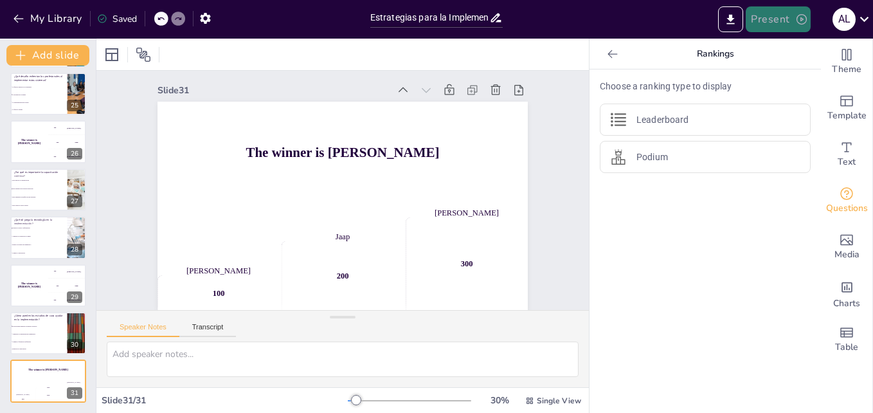
click at [778, 17] on button "Present" at bounding box center [778, 19] width 64 height 26
